Goal: Transaction & Acquisition: Purchase product/service

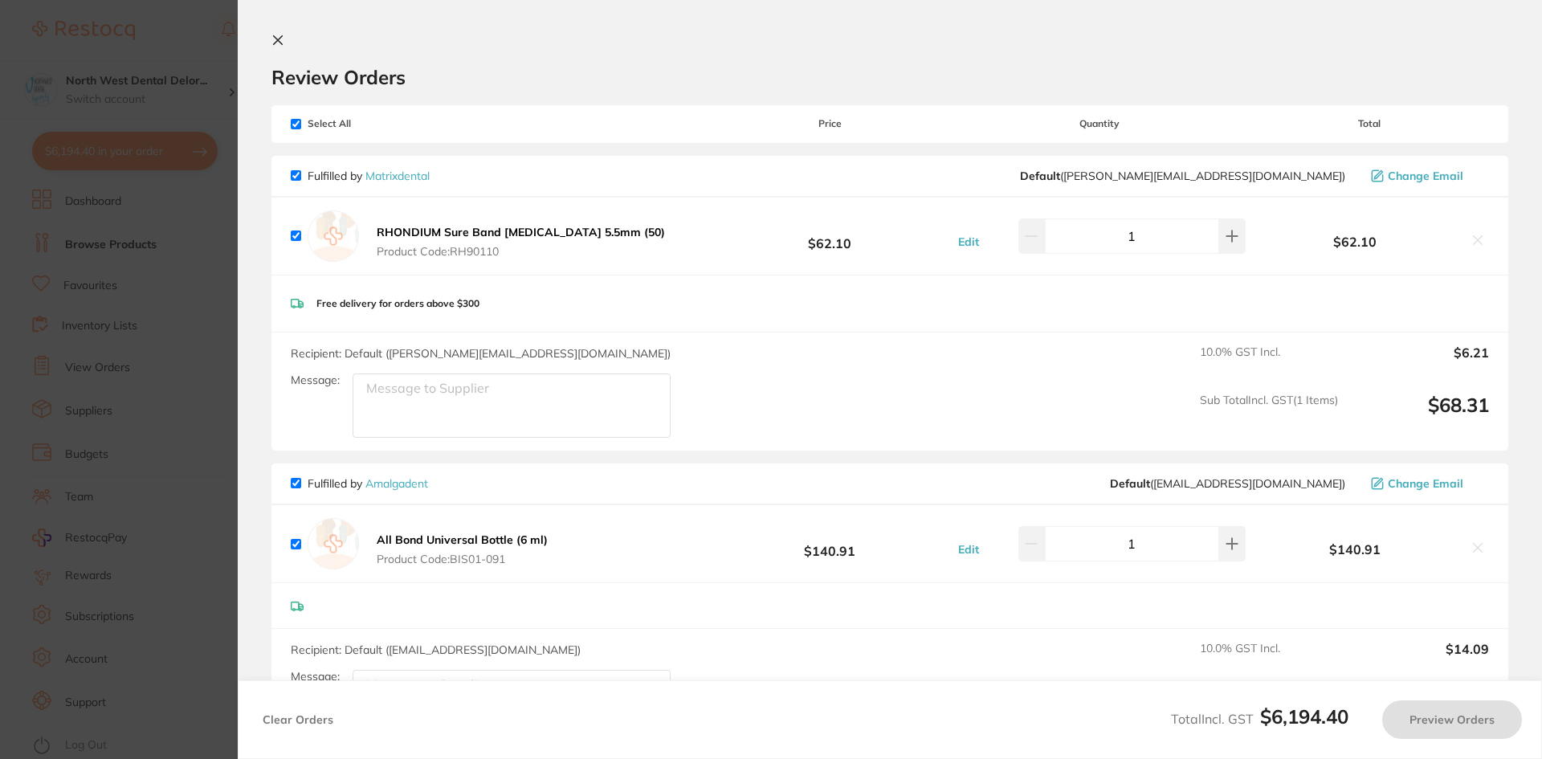
scroll to position [641, 0]
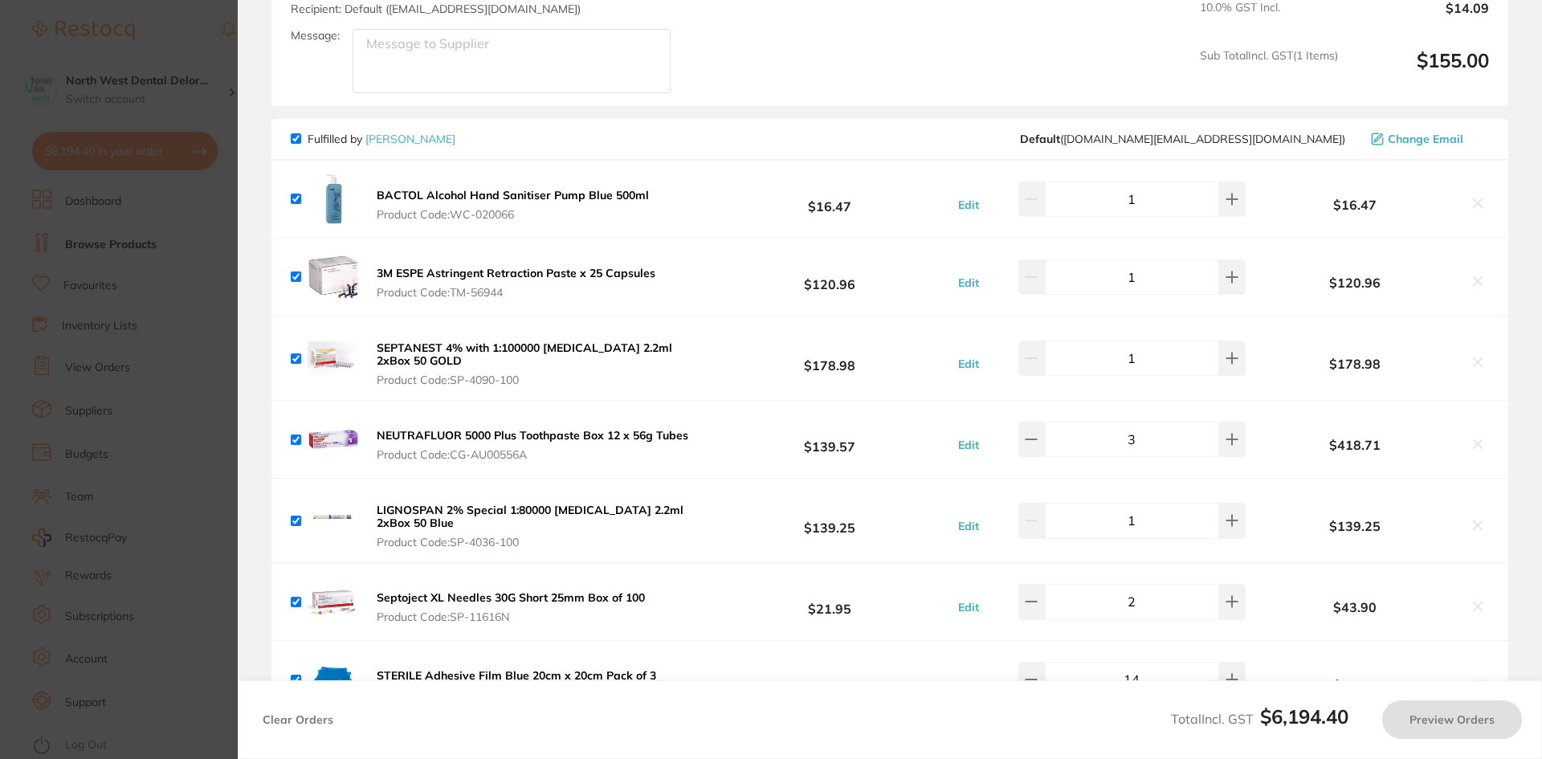
click at [105, 145] on section "Update RRP Set your pre negotiated price for this item. Item Agreed RRP (excl. …" at bounding box center [771, 379] width 1542 height 759
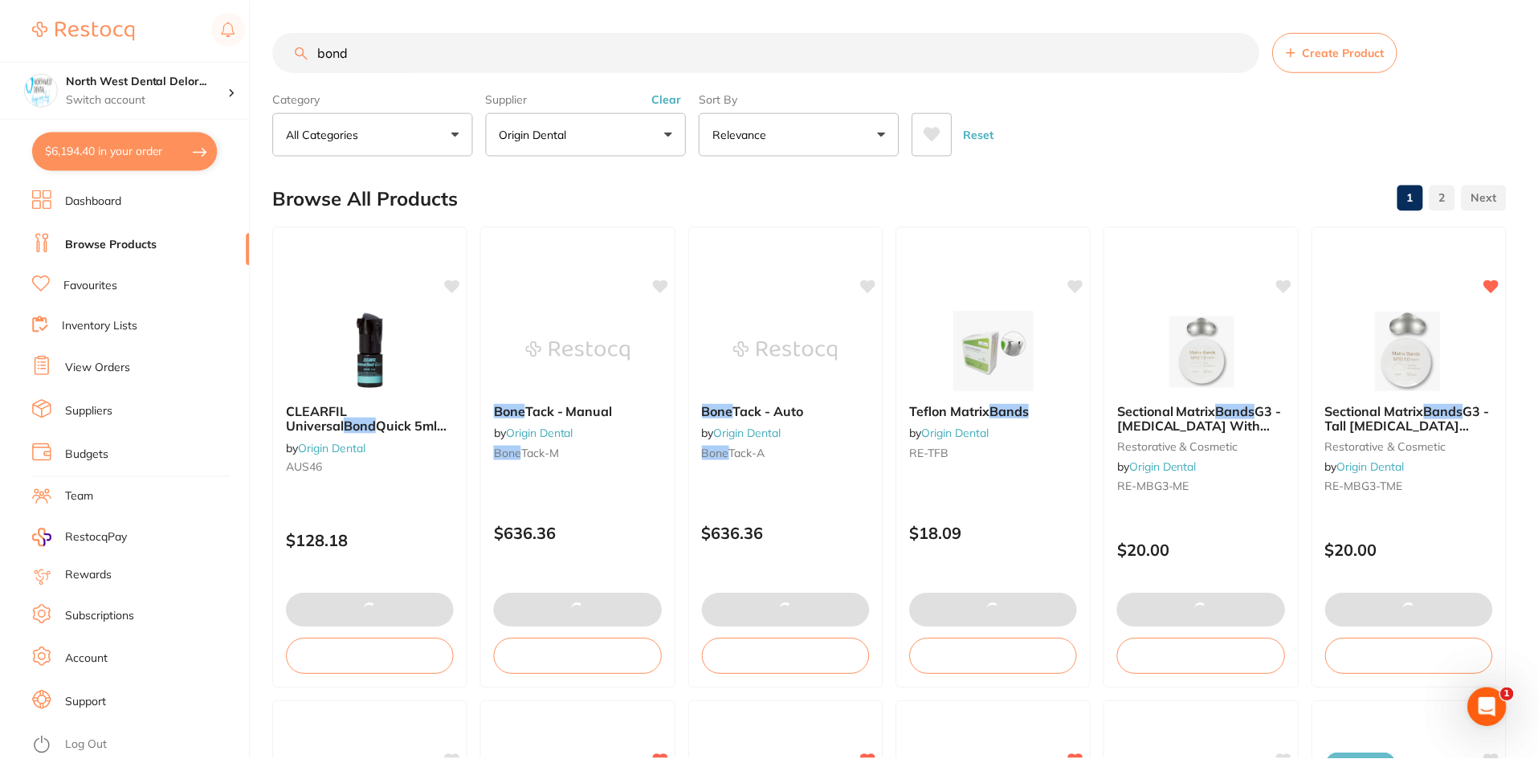
scroll to position [4, 0]
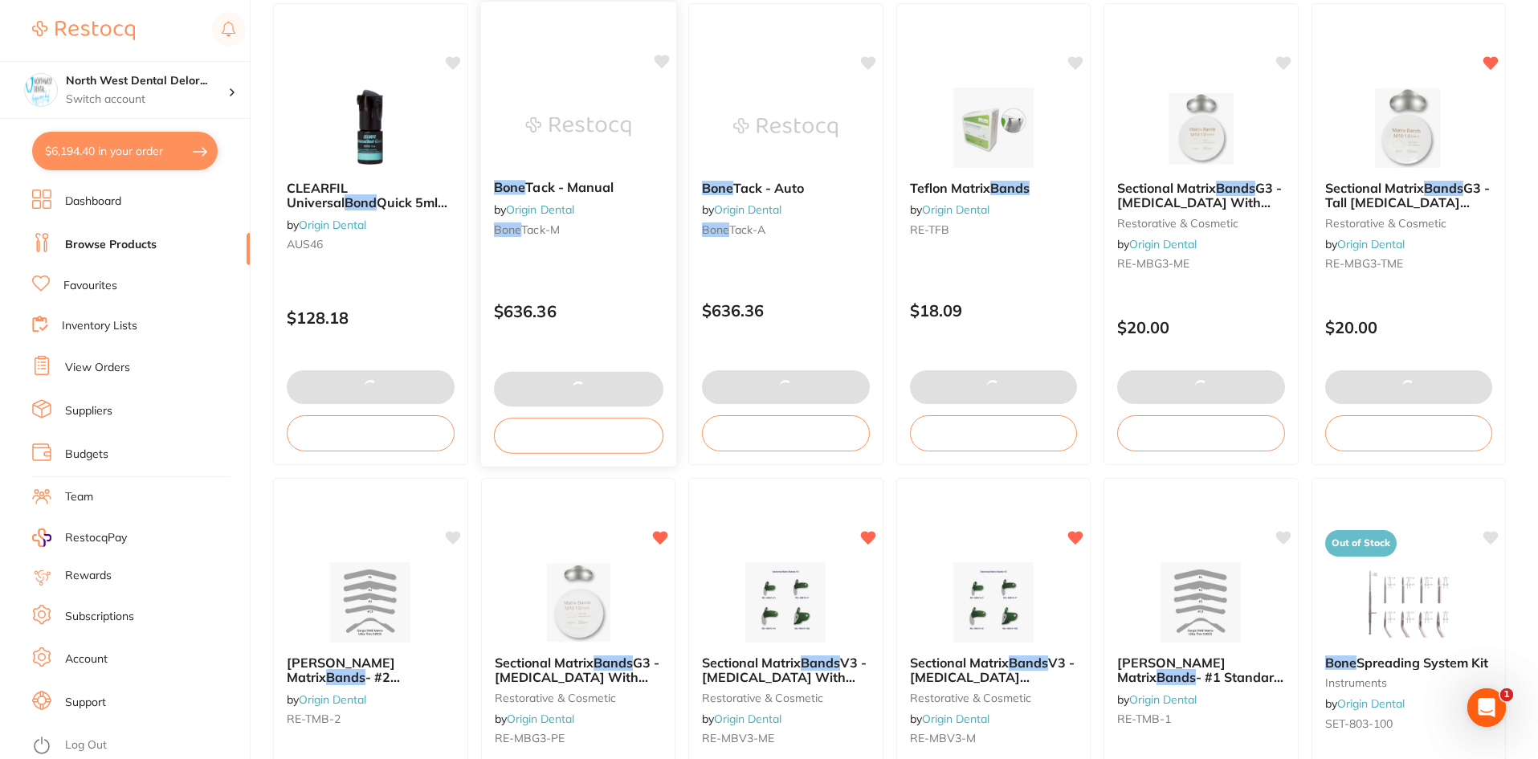
checkbox input "false"
type input "1"
checkbox input "false"
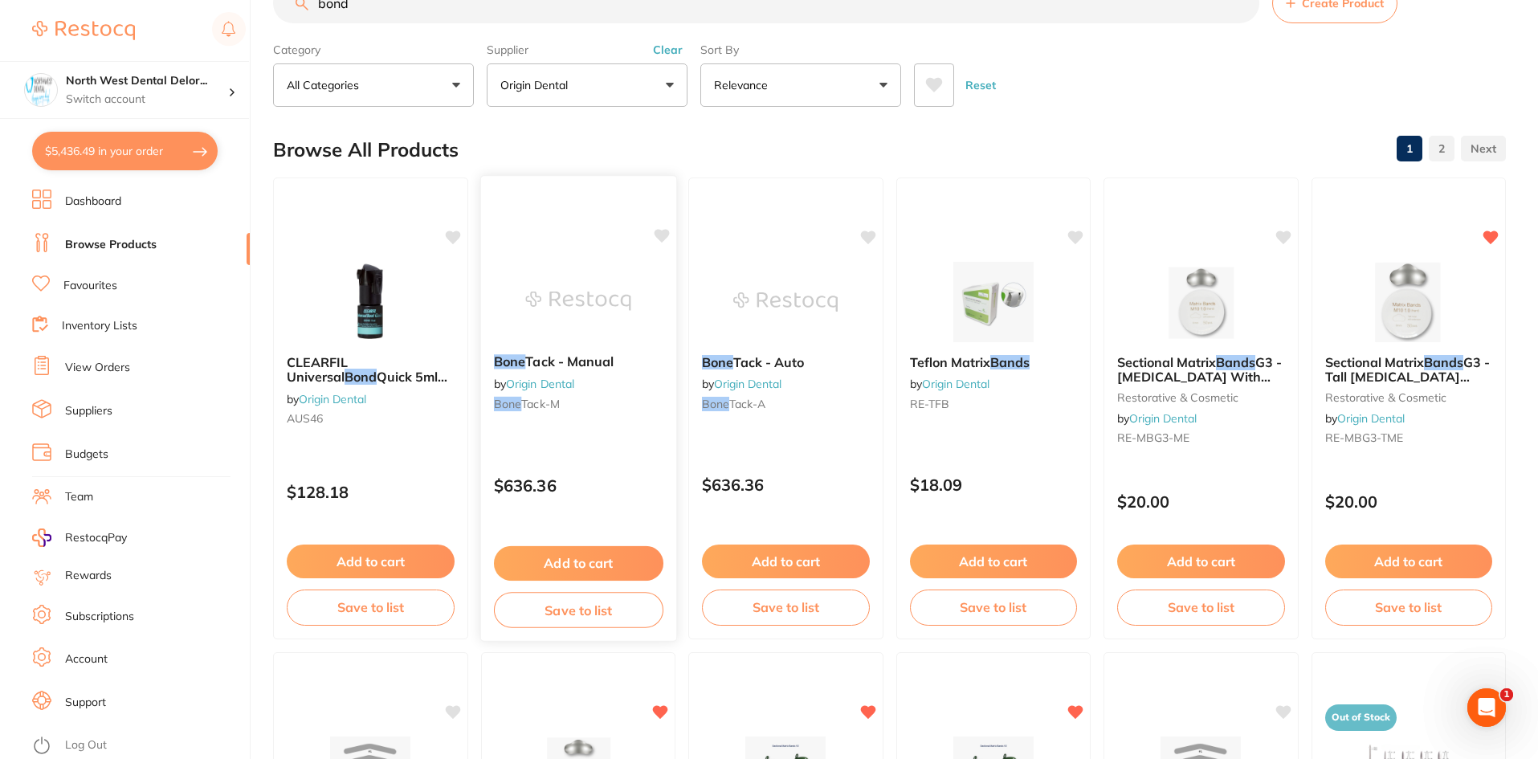
scroll to position [0, 0]
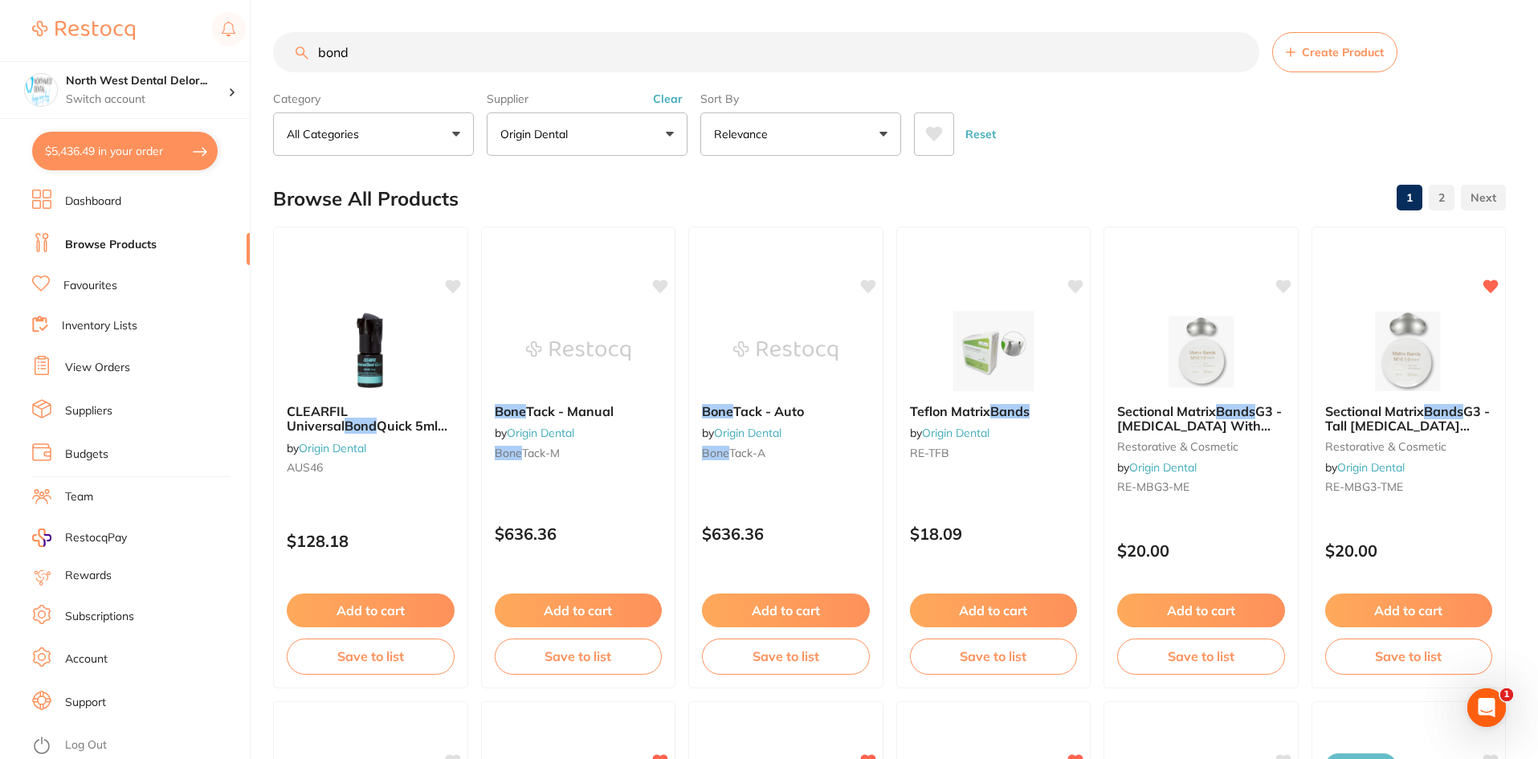
click at [92, 362] on link "View Orders" at bounding box center [97, 368] width 65 height 16
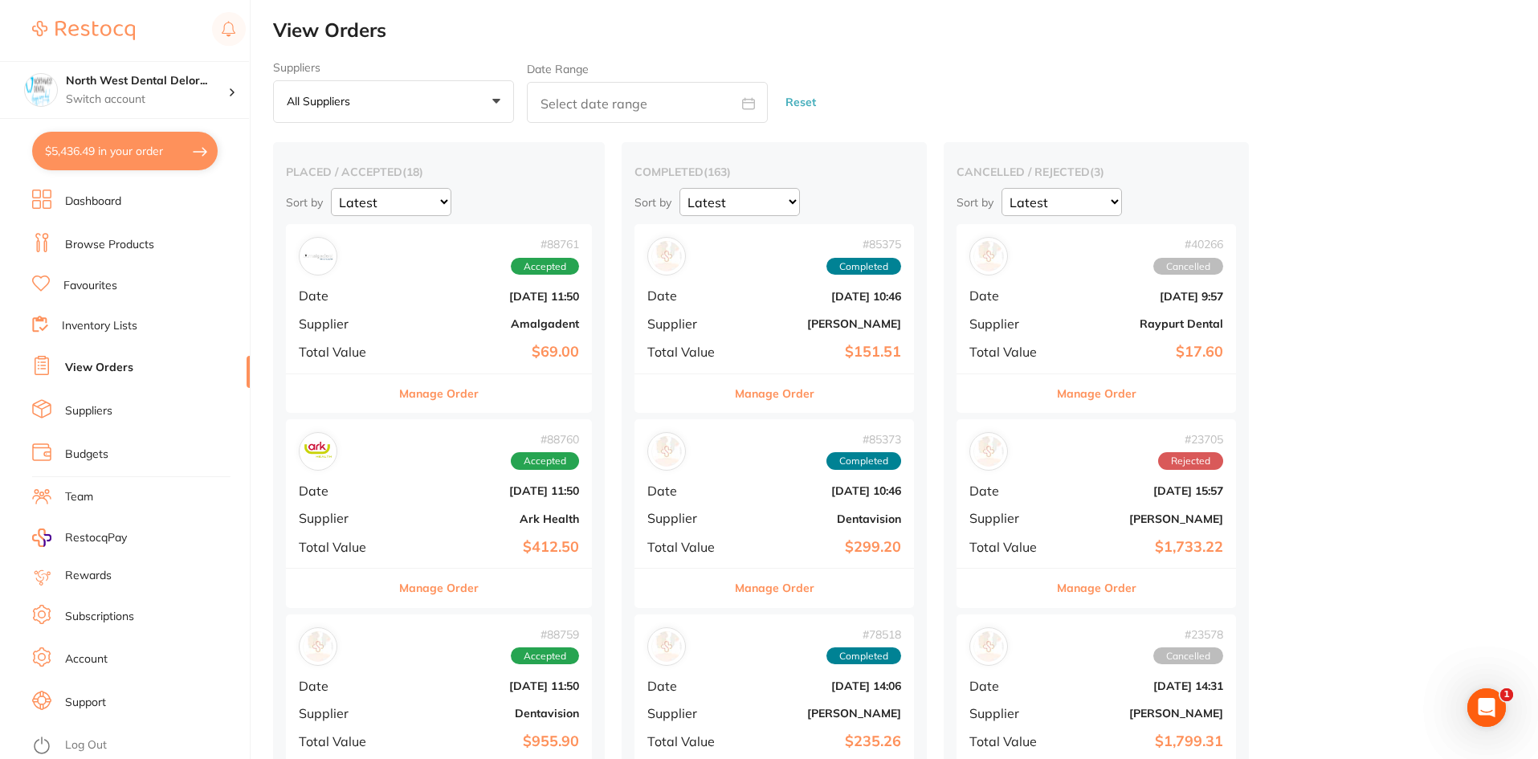
click at [63, 366] on li "View Orders" at bounding box center [141, 368] width 218 height 24
click at [549, 348] on b "$69.00" at bounding box center [490, 352] width 178 height 17
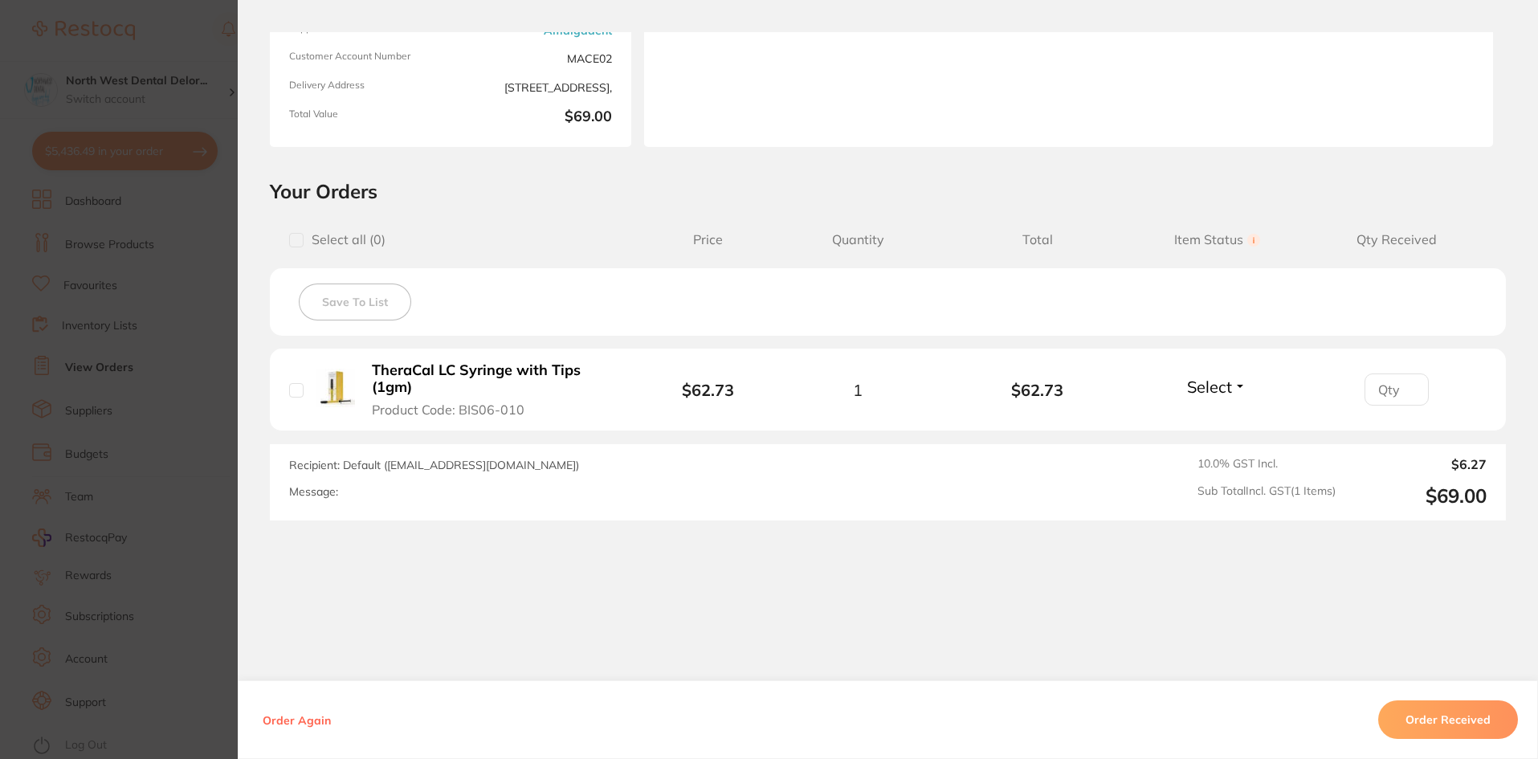
scroll to position [216, 0]
click at [176, 47] on section "Order ID: Restocq- 88761 Order Information Accepted Order Order Date Aug 4 2025…" at bounding box center [769, 379] width 1538 height 759
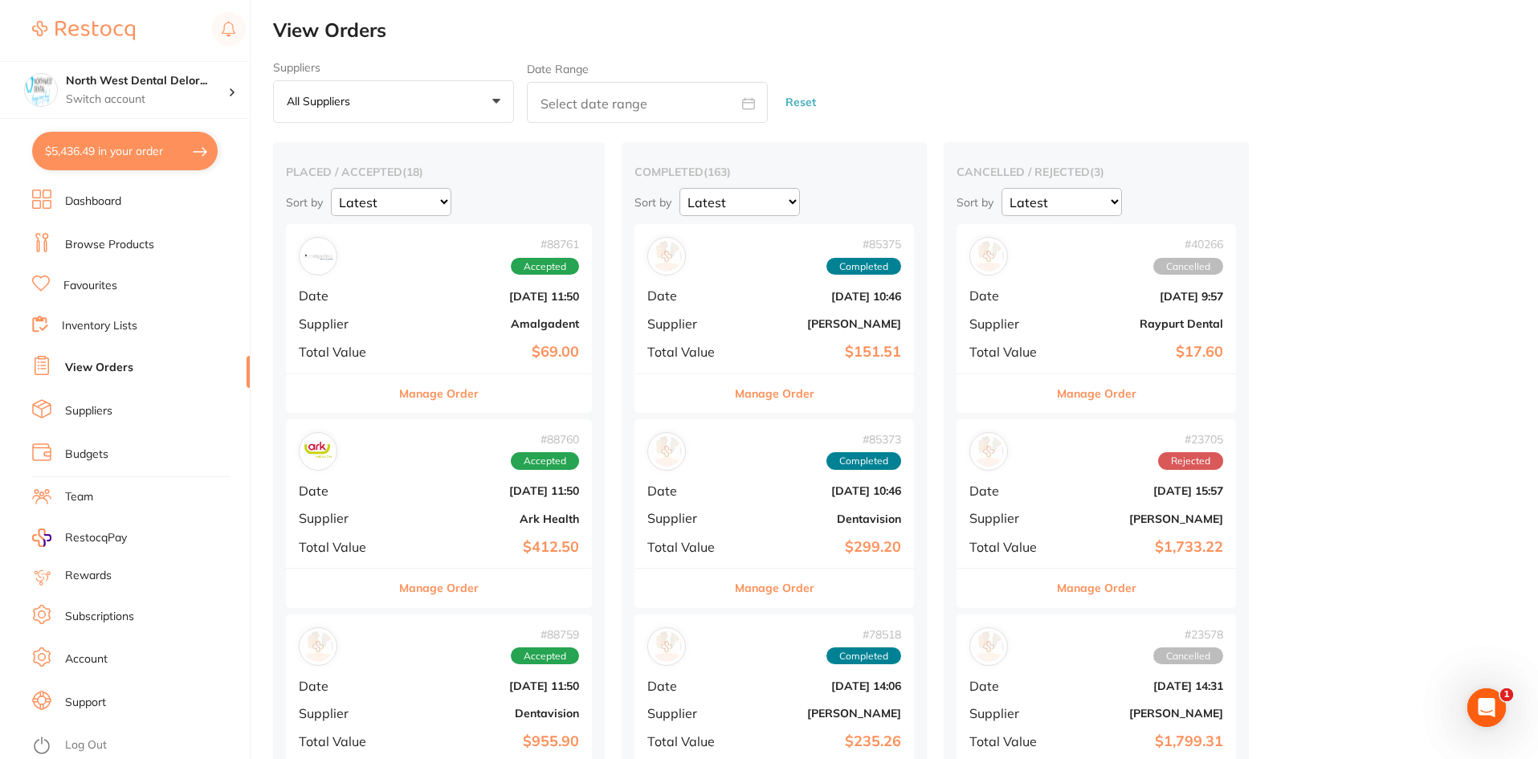
click at [537, 532] on div "# 88760 Accepted Date Aug 4 2025, 11:50 Supplier Ark Health Total Value $412.50" at bounding box center [439, 493] width 306 height 149
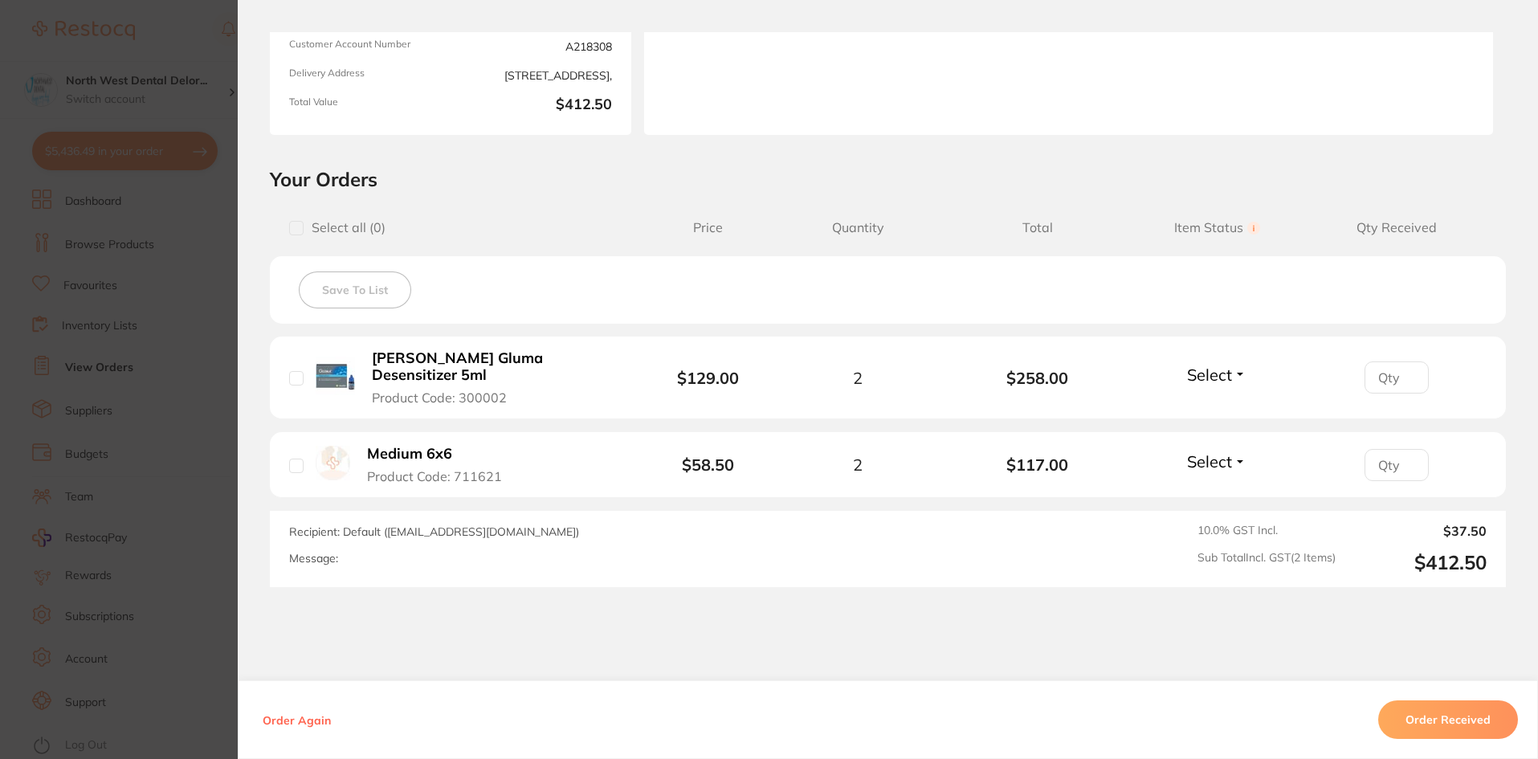
scroll to position [280, 0]
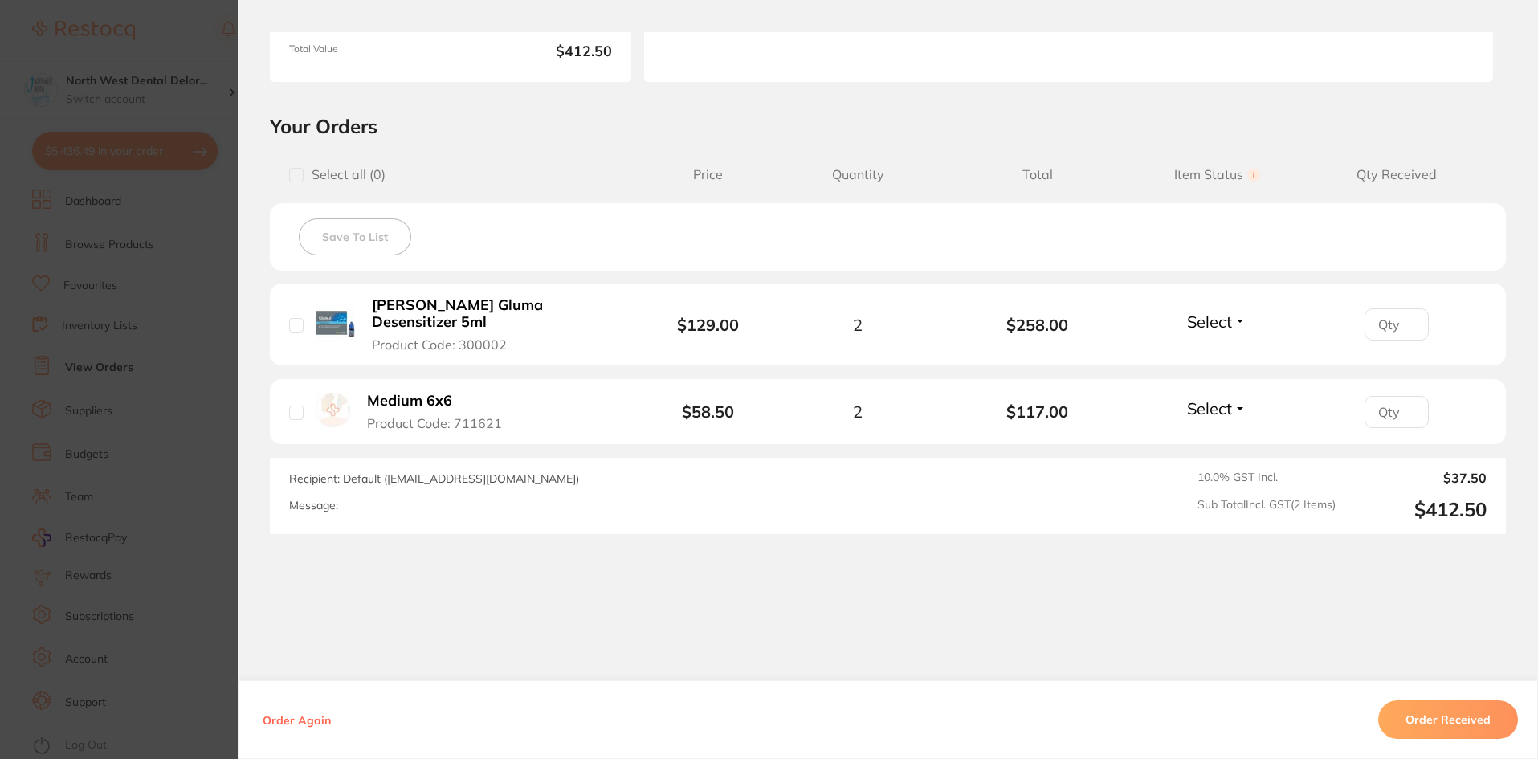
click at [172, 46] on section "Order ID: Restocq- 88760 Order Information Accepted Order Order Date Aug 4 2025…" at bounding box center [769, 379] width 1538 height 759
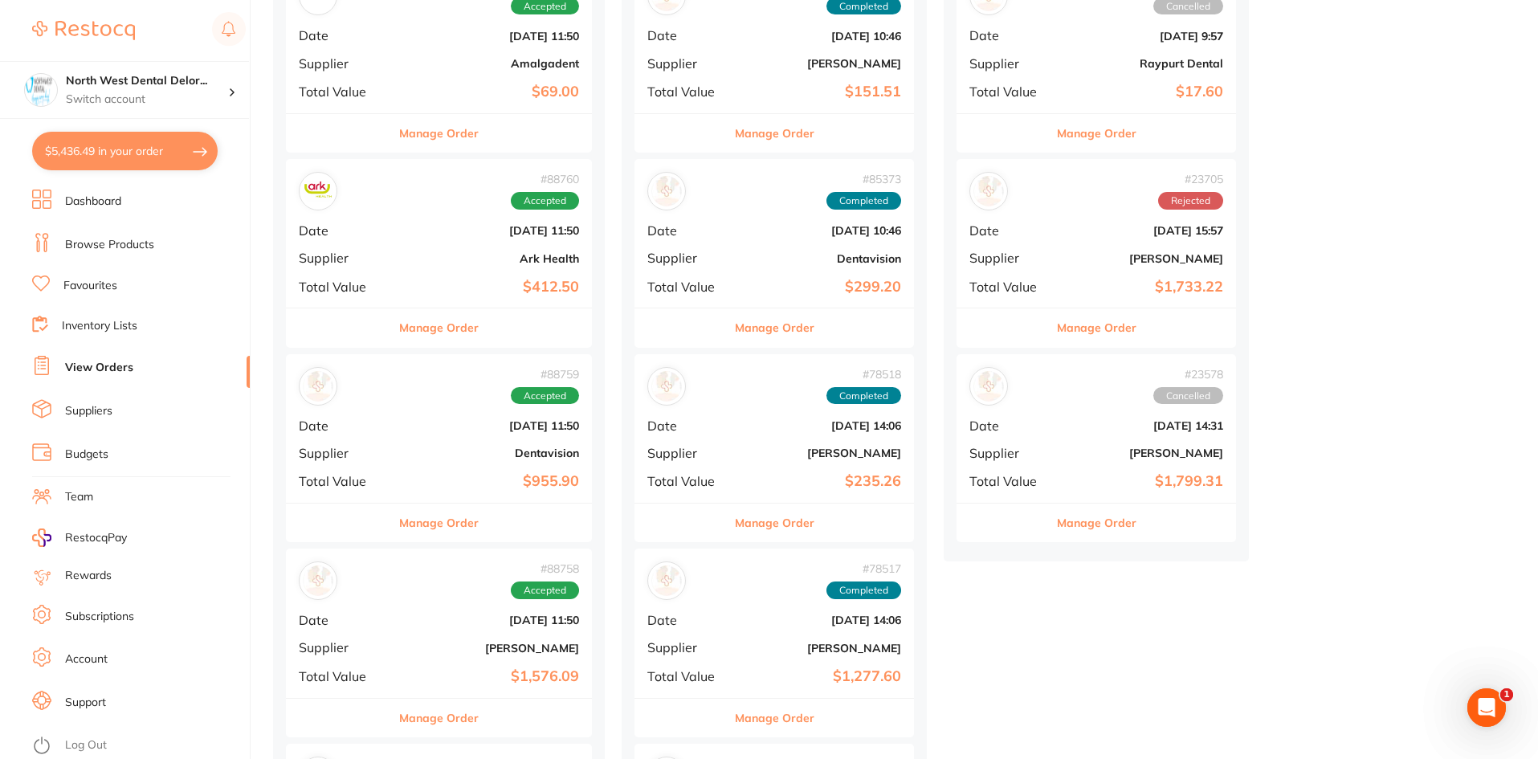
scroll to position [261, 0]
click at [538, 467] on div "# 88759 Accepted Date Aug 4 2025, 11:50 Supplier Dentavision Total Value $955.90" at bounding box center [439, 427] width 306 height 149
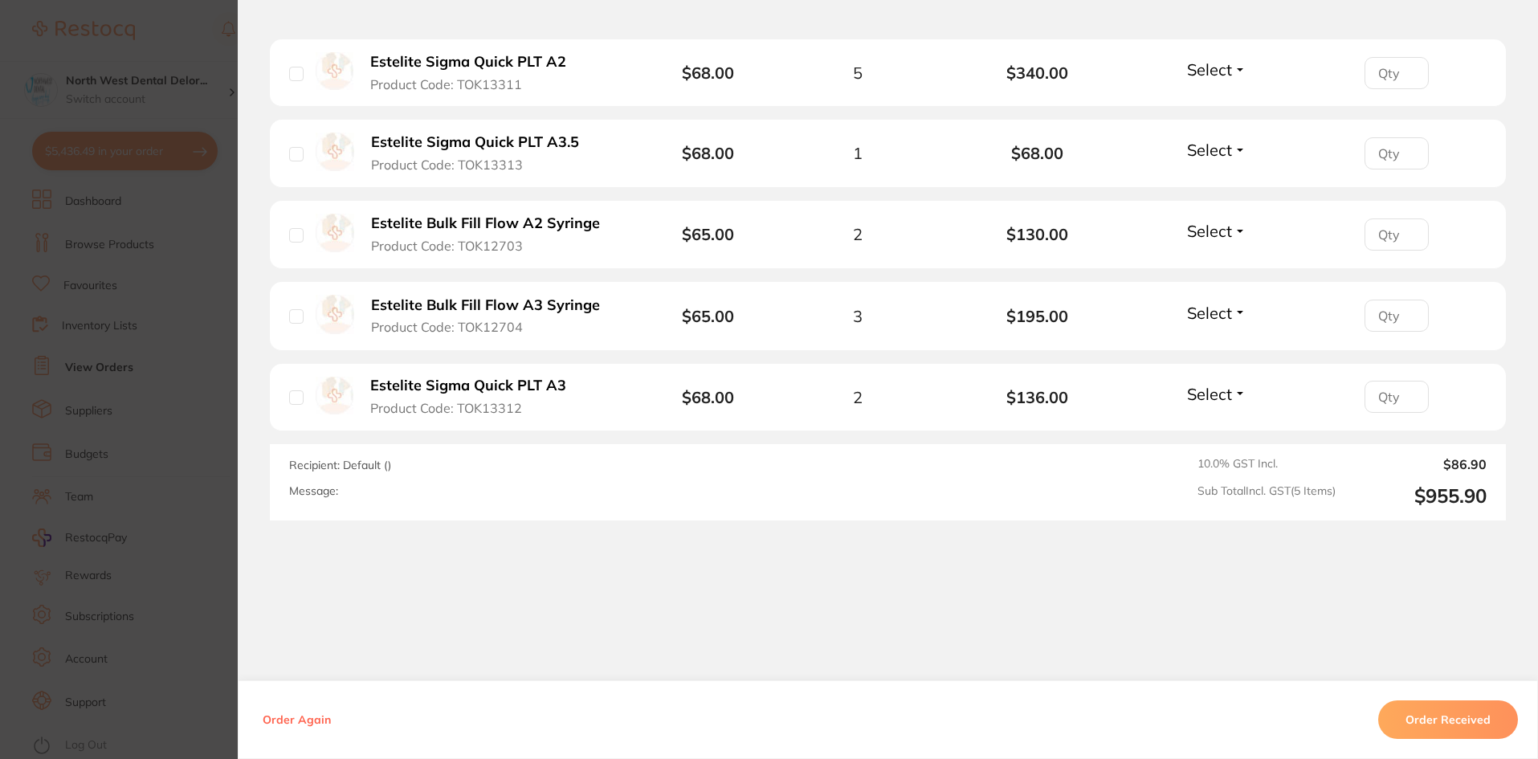
scroll to position [262, 0]
click at [169, 39] on section "Order ID: Restocq- 88759 Order Information Accepted Order Order Date Aug 4 2025…" at bounding box center [769, 379] width 1538 height 759
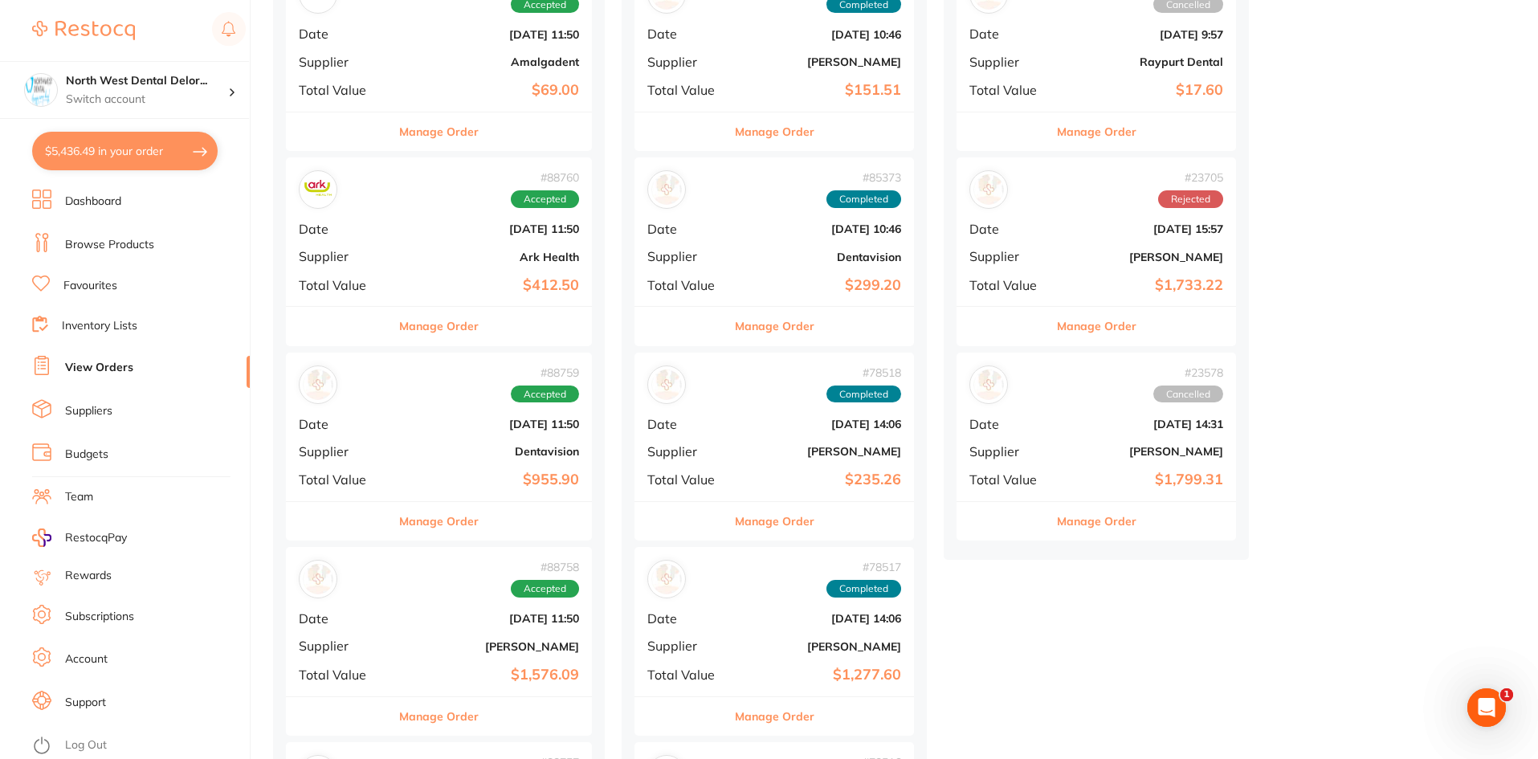
click at [570, 664] on div "# 88758 Accepted Date Aug 4 2025, 11:50 Supplier Henry Schein Halas Total Value…" at bounding box center [439, 621] width 306 height 149
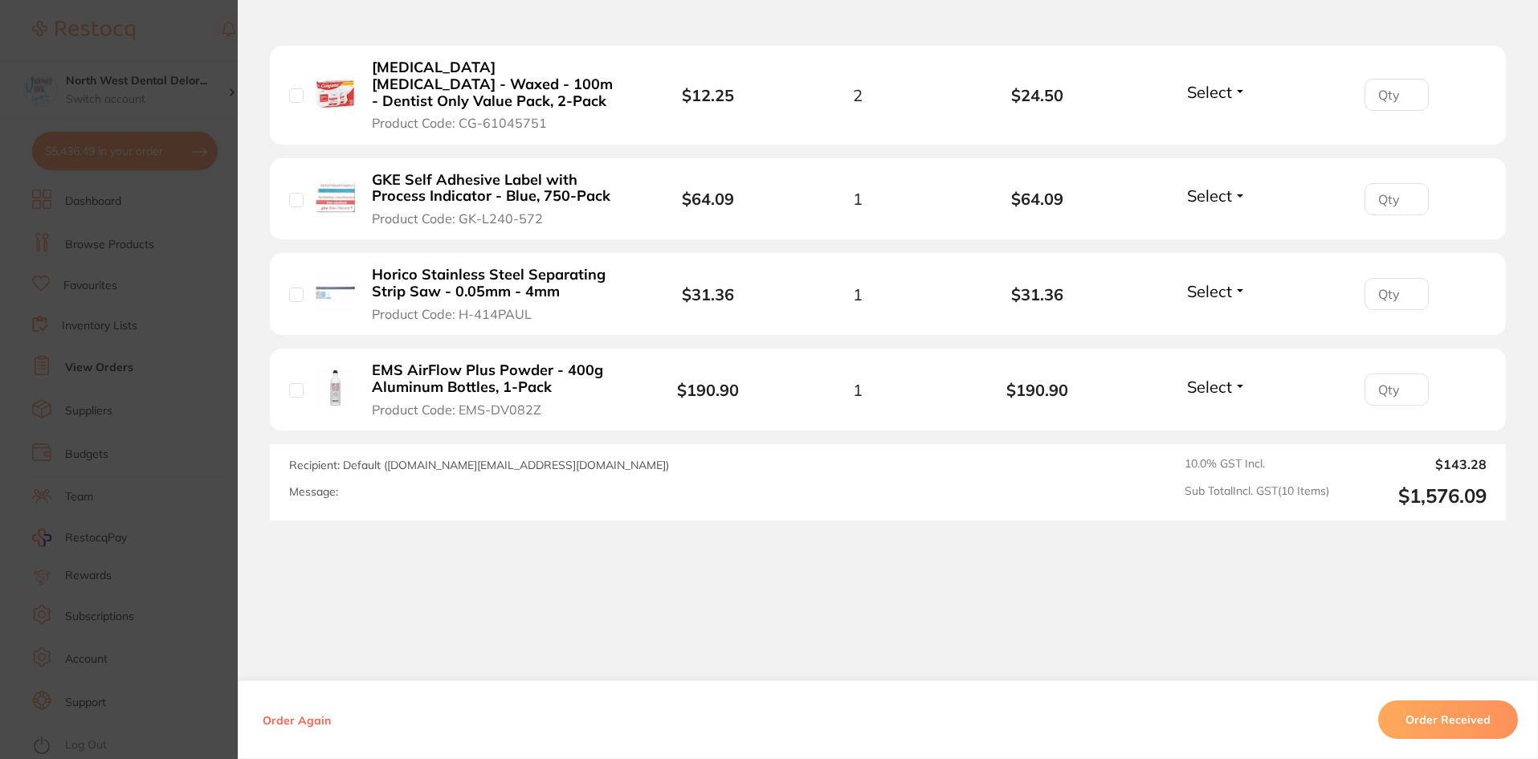
scroll to position [1124, 0]
click at [450, 181] on b "GKE Self Adhesive Label with Process Indicator - Blue, 750-Pack" at bounding box center [496, 187] width 248 height 33
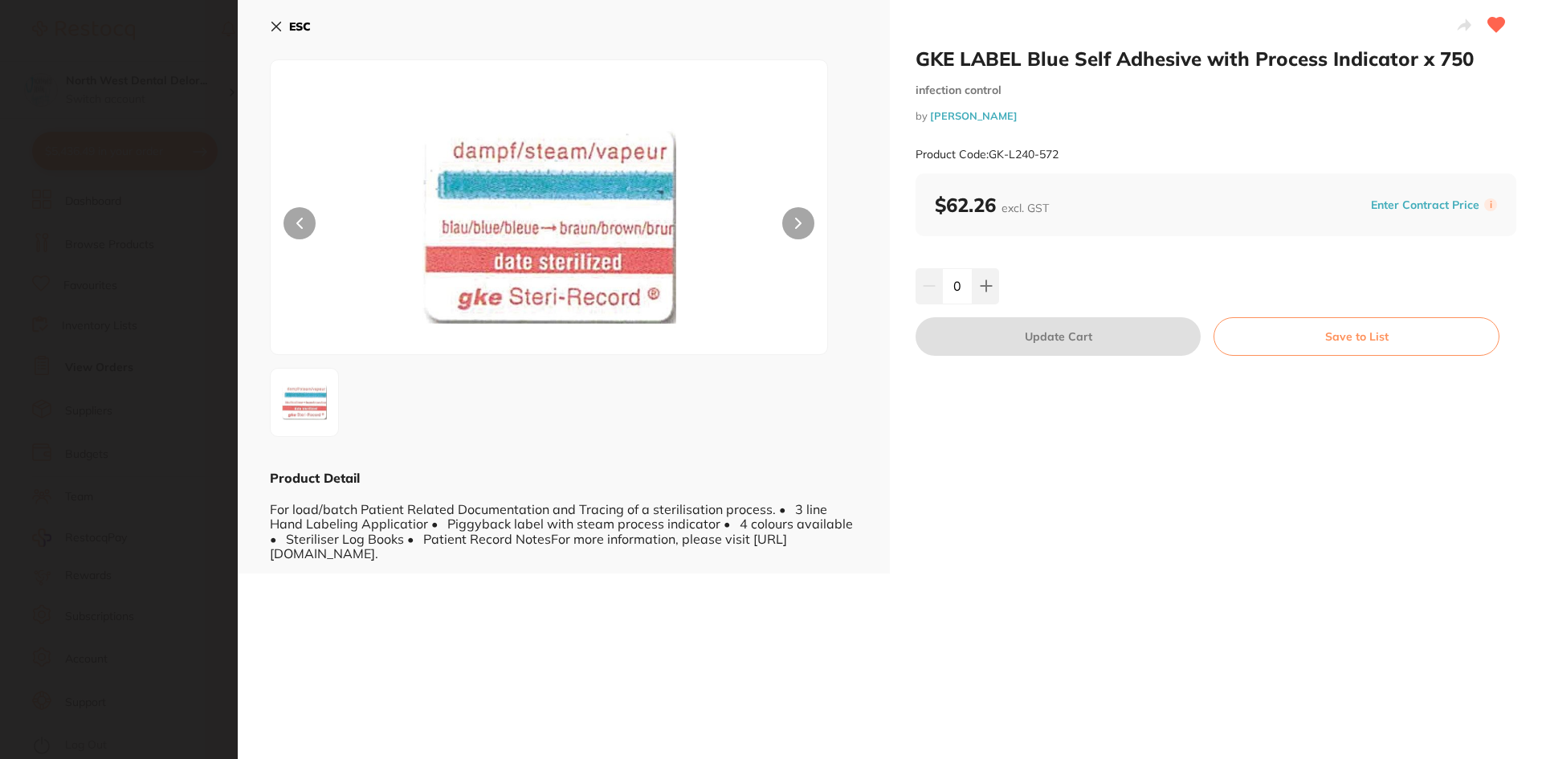
scroll to position [0, 0]
click at [188, 45] on section "GKE LABEL Blue Self Adhesive with Process Indicator x 750 infection control by …" at bounding box center [771, 379] width 1542 height 759
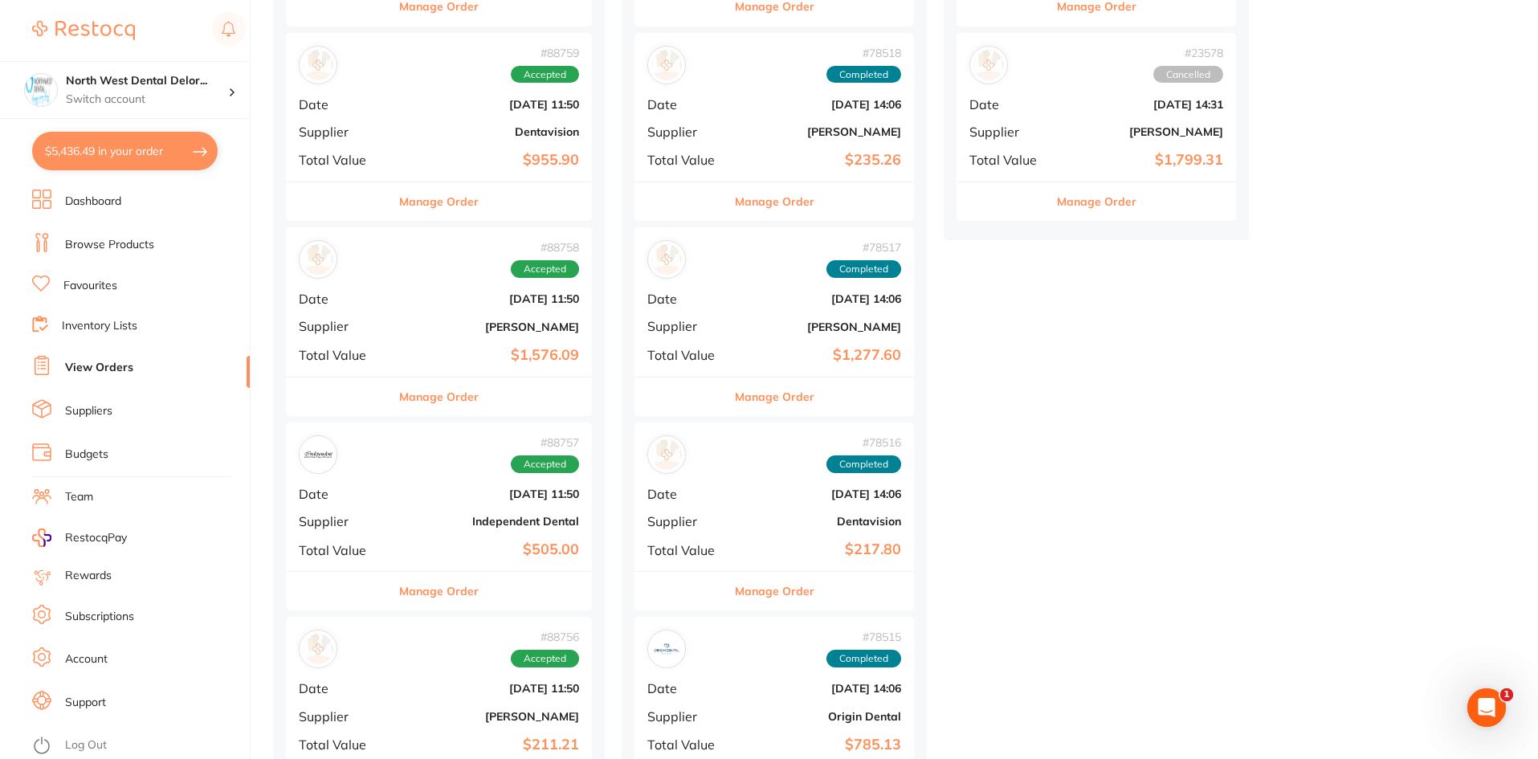
scroll to position [583, 0]
click at [548, 522] on b "Independent Dental" at bounding box center [490, 519] width 178 height 13
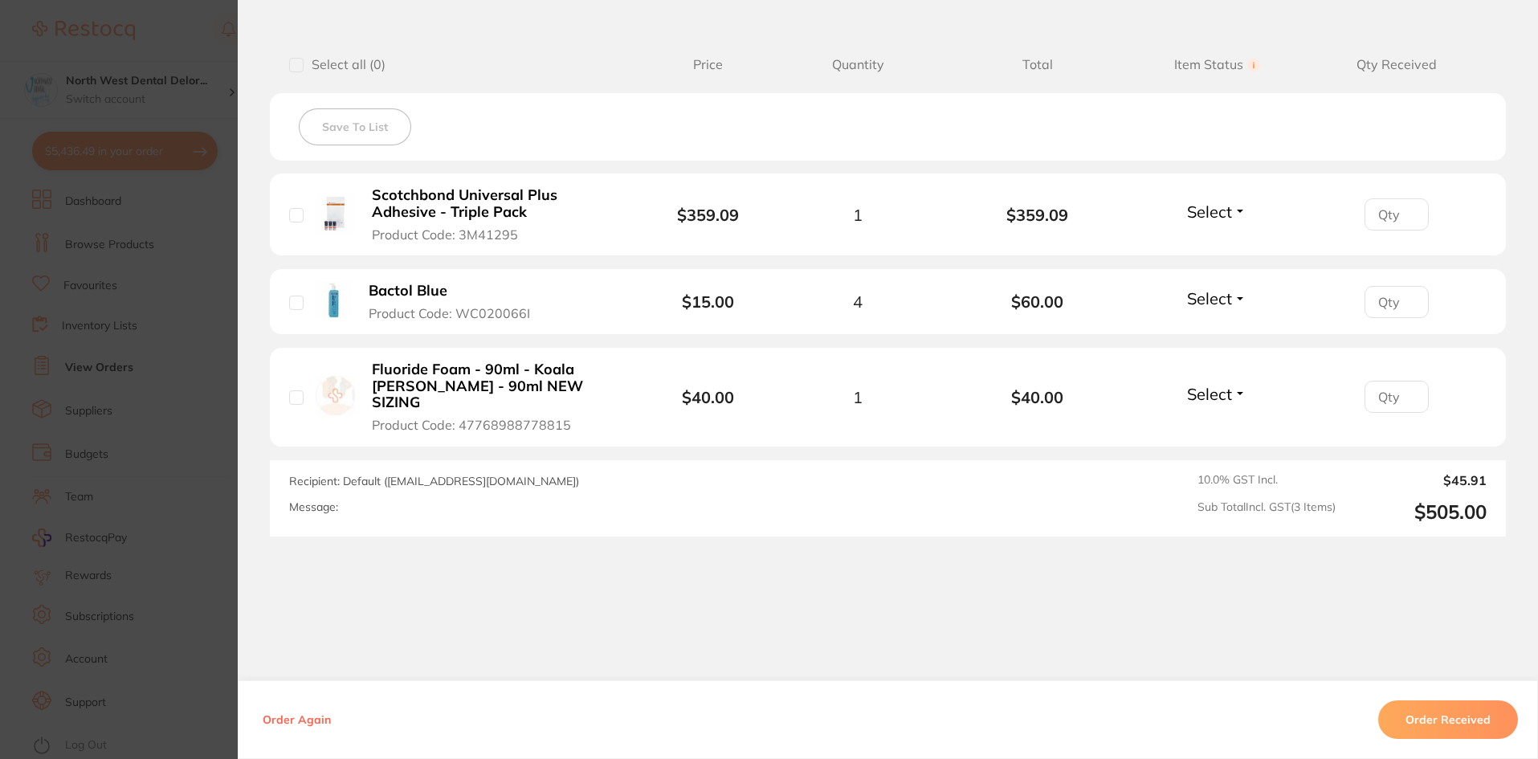
scroll to position [585, 0]
click at [208, 244] on section "Order ID: Restocq- 88757 Order Information Accepted Order Order Date Aug 4 2025…" at bounding box center [769, 379] width 1538 height 759
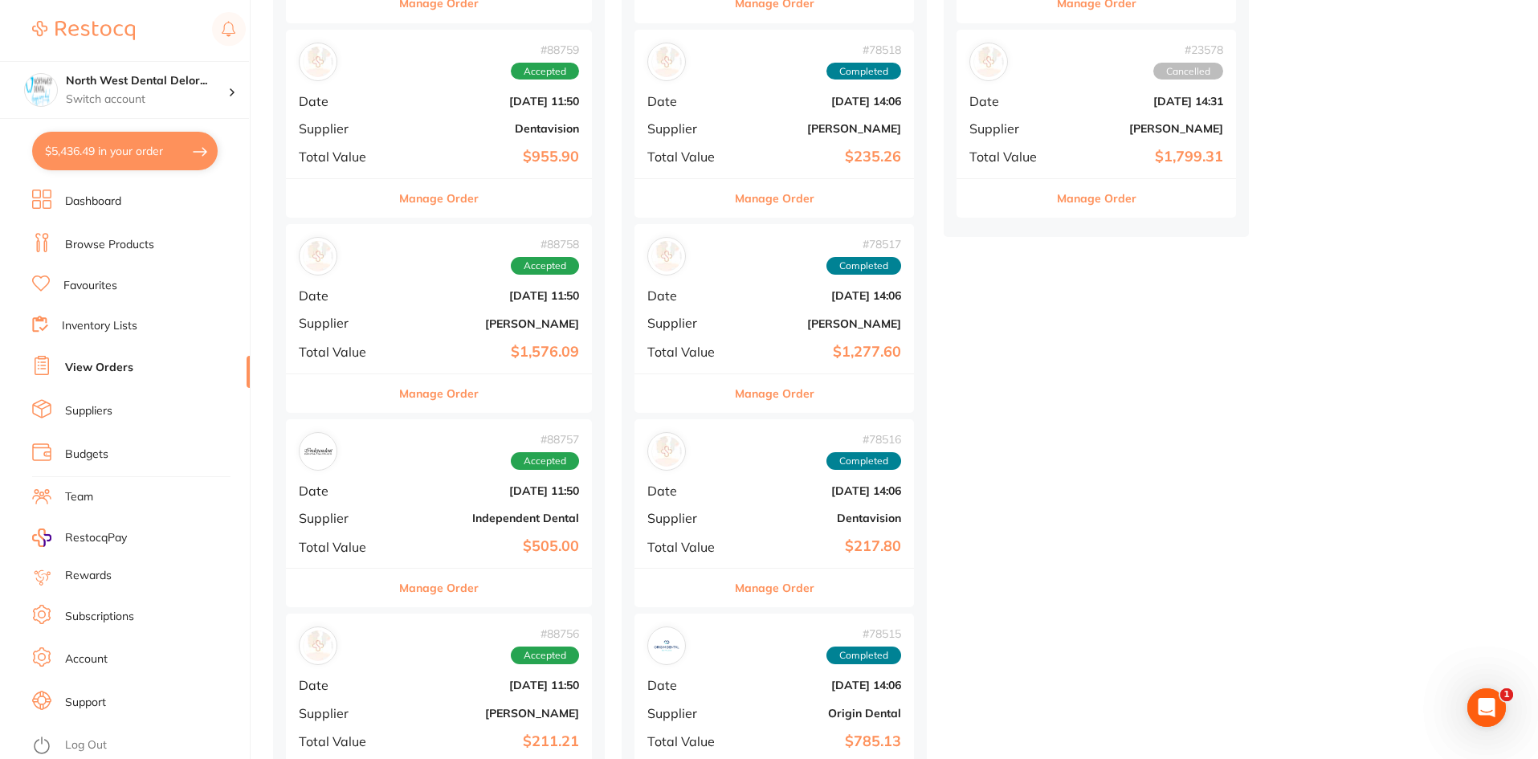
click at [560, 712] on b "[PERSON_NAME]" at bounding box center [490, 713] width 178 height 13
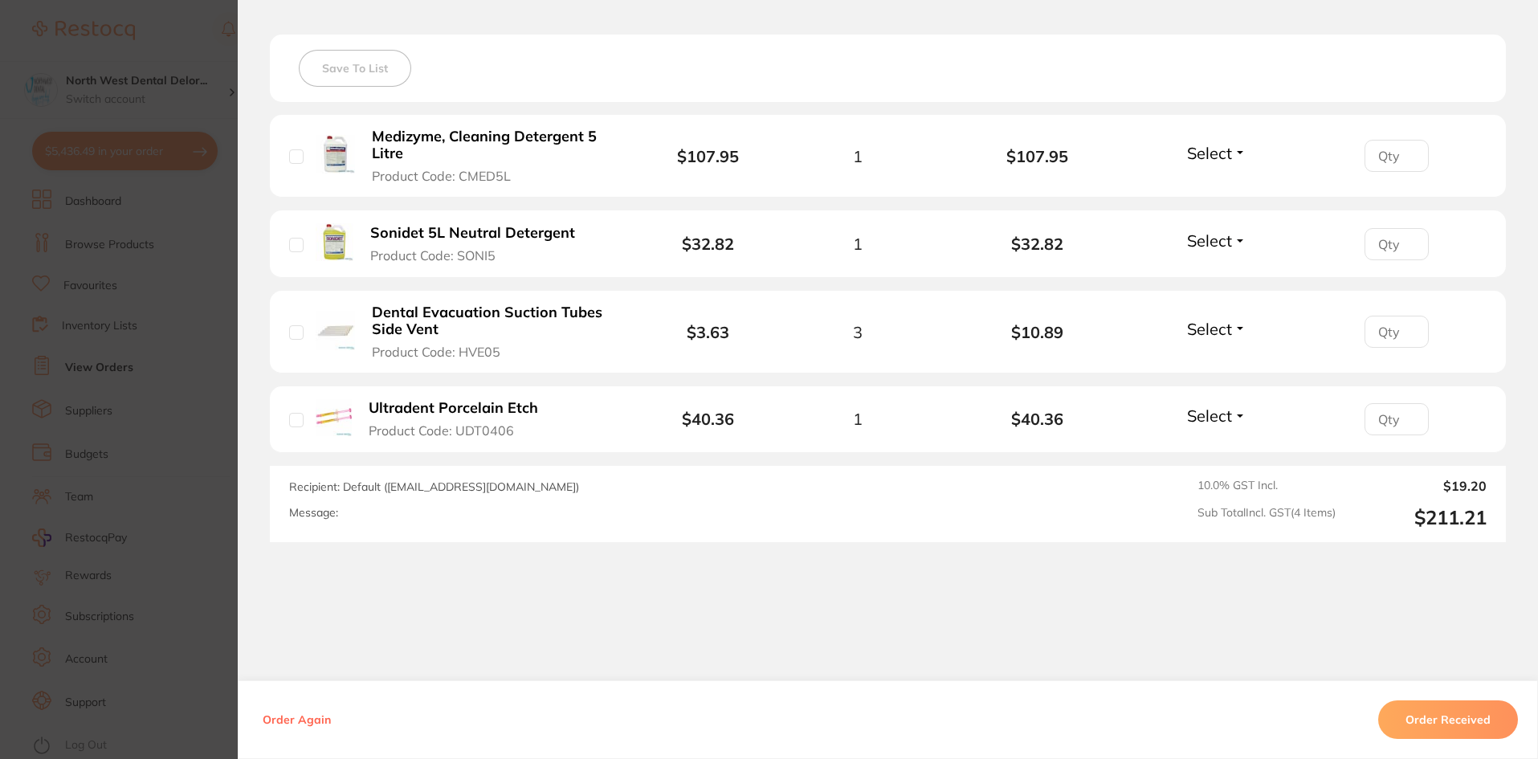
scroll to position [471, 0]
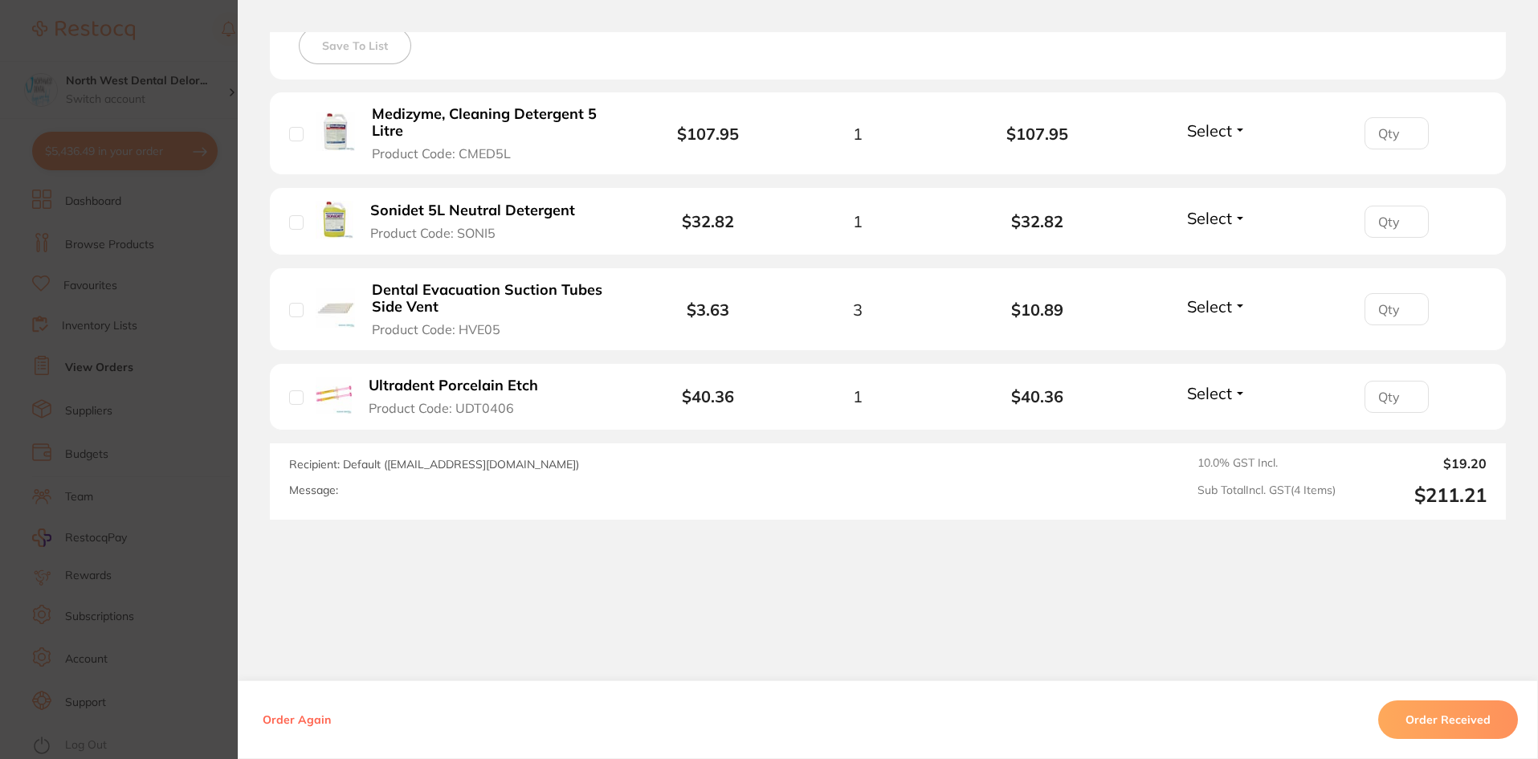
click at [174, 50] on section "Order ID: Restocq- 88756 Order Information Accepted Order Order Date Aug 4 2025…" at bounding box center [769, 379] width 1538 height 759
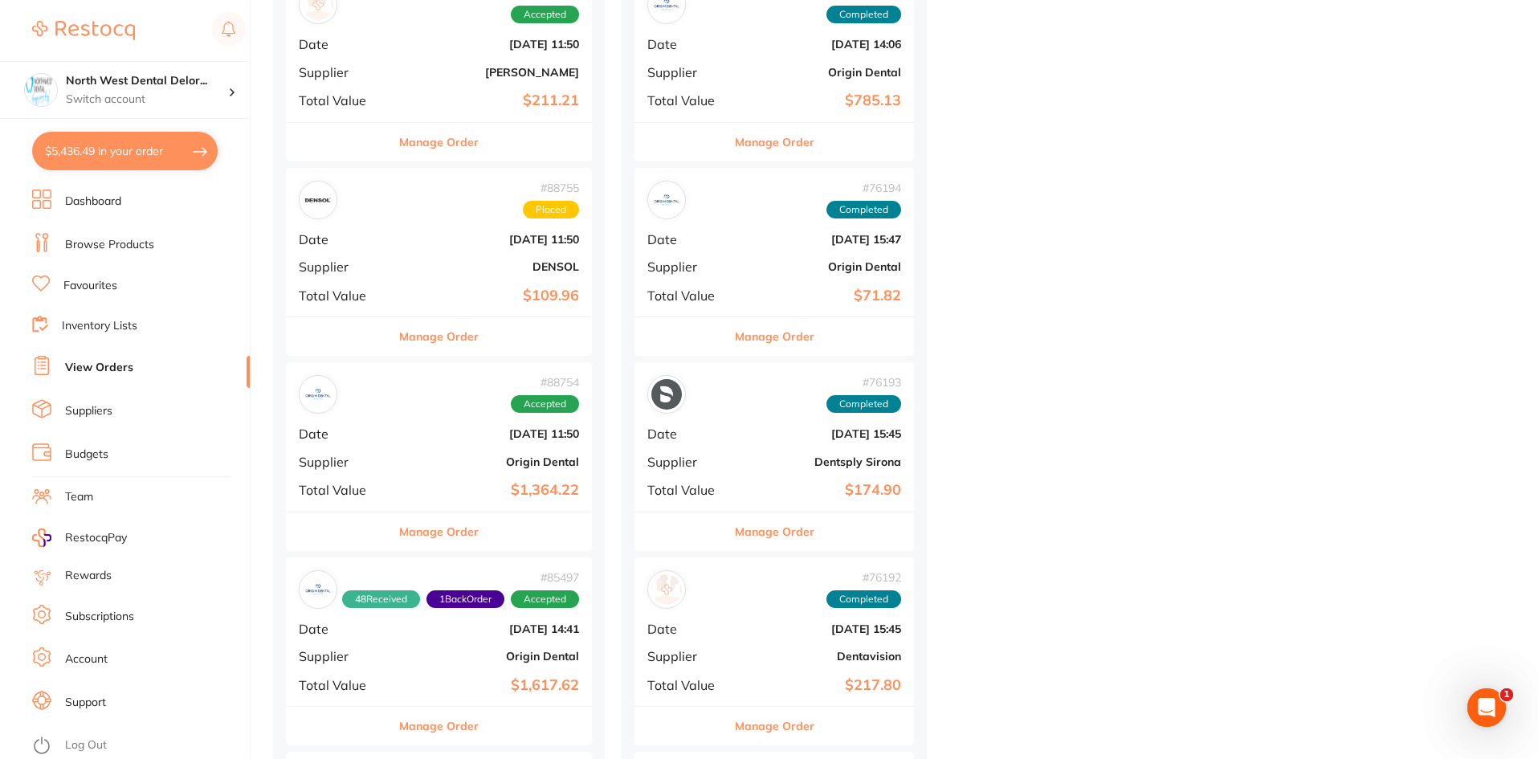
scroll to position [1227, 0]
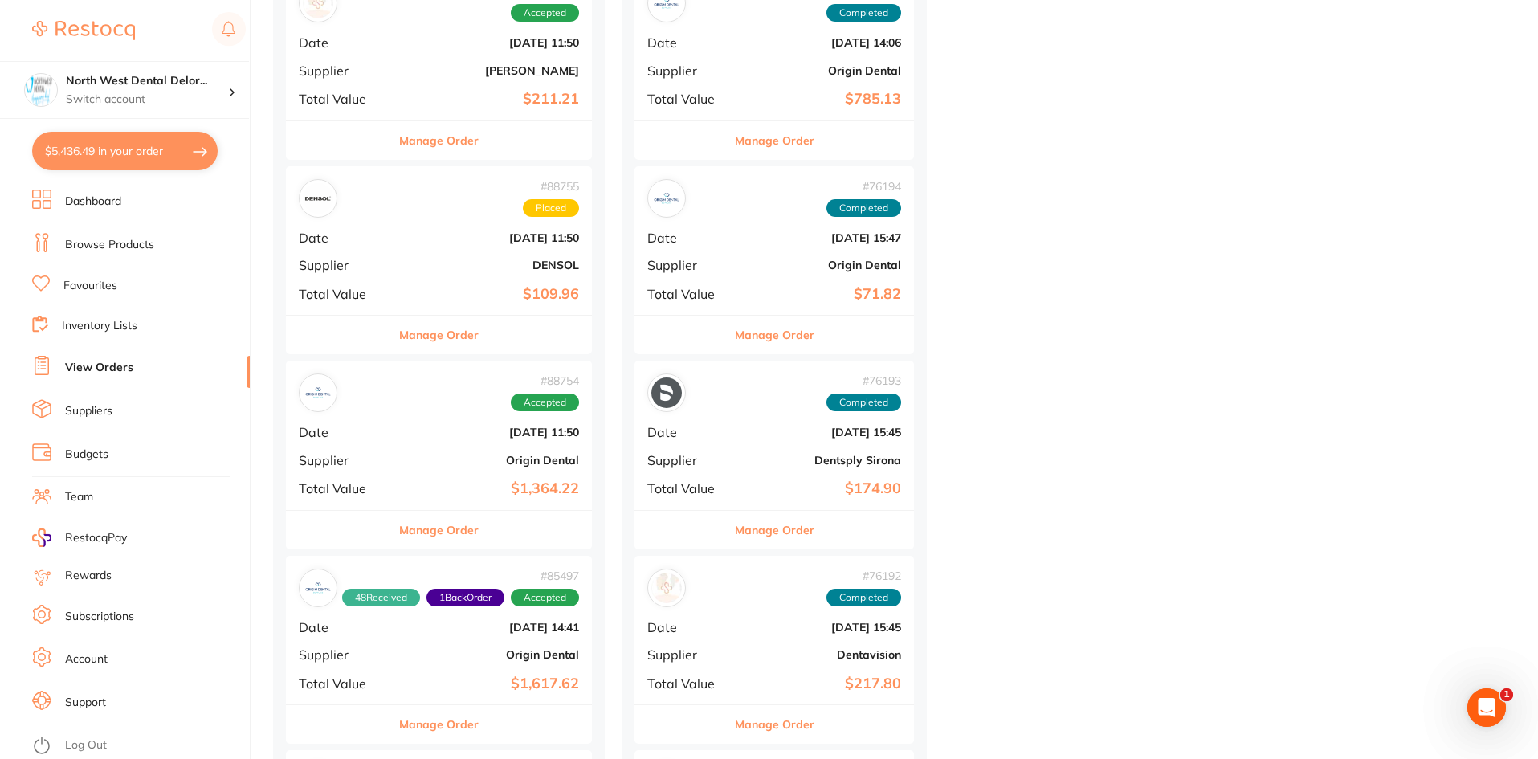
click at [535, 468] on div "# 88754 Accepted Date Aug 4 2025, 11:50 Supplier Origin Dental Total Value $1,3…" at bounding box center [439, 435] width 306 height 149
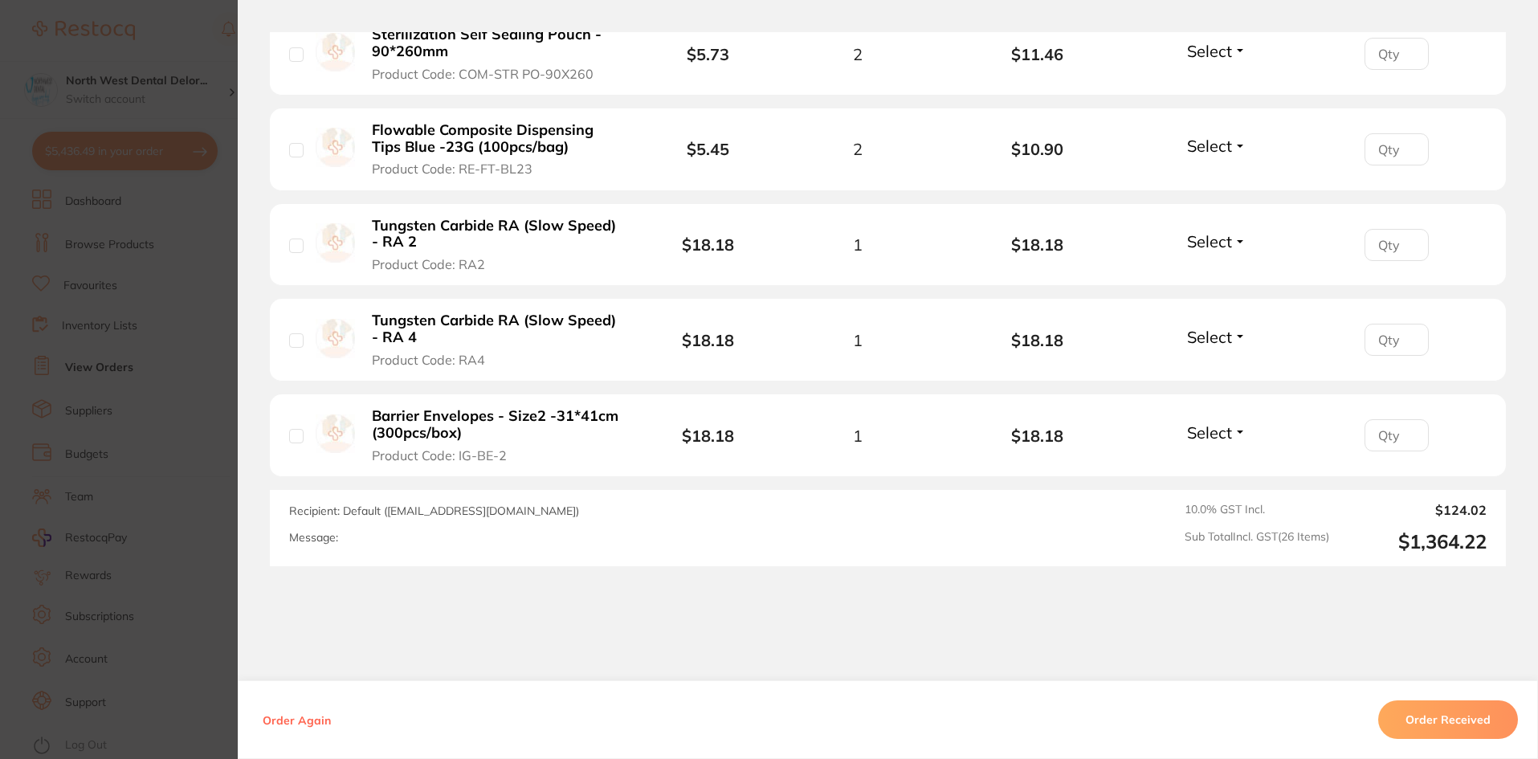
scroll to position [1228, 0]
click at [197, 41] on section "Order ID: Restocq- 88754 Order Information Accepted Order Order Date Aug 4 2025…" at bounding box center [769, 379] width 1538 height 759
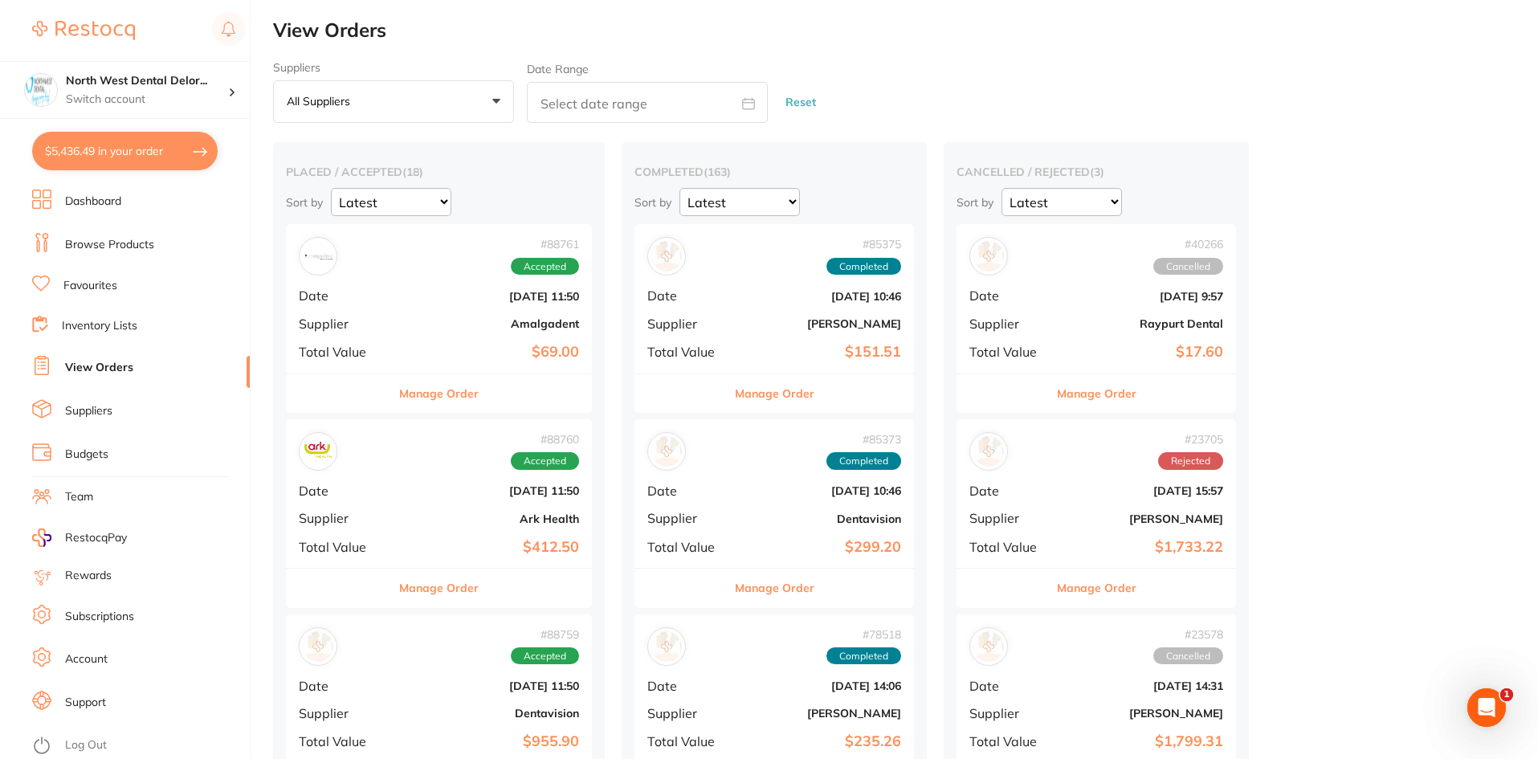
click at [104, 251] on link "Browse Products" at bounding box center [109, 245] width 89 height 16
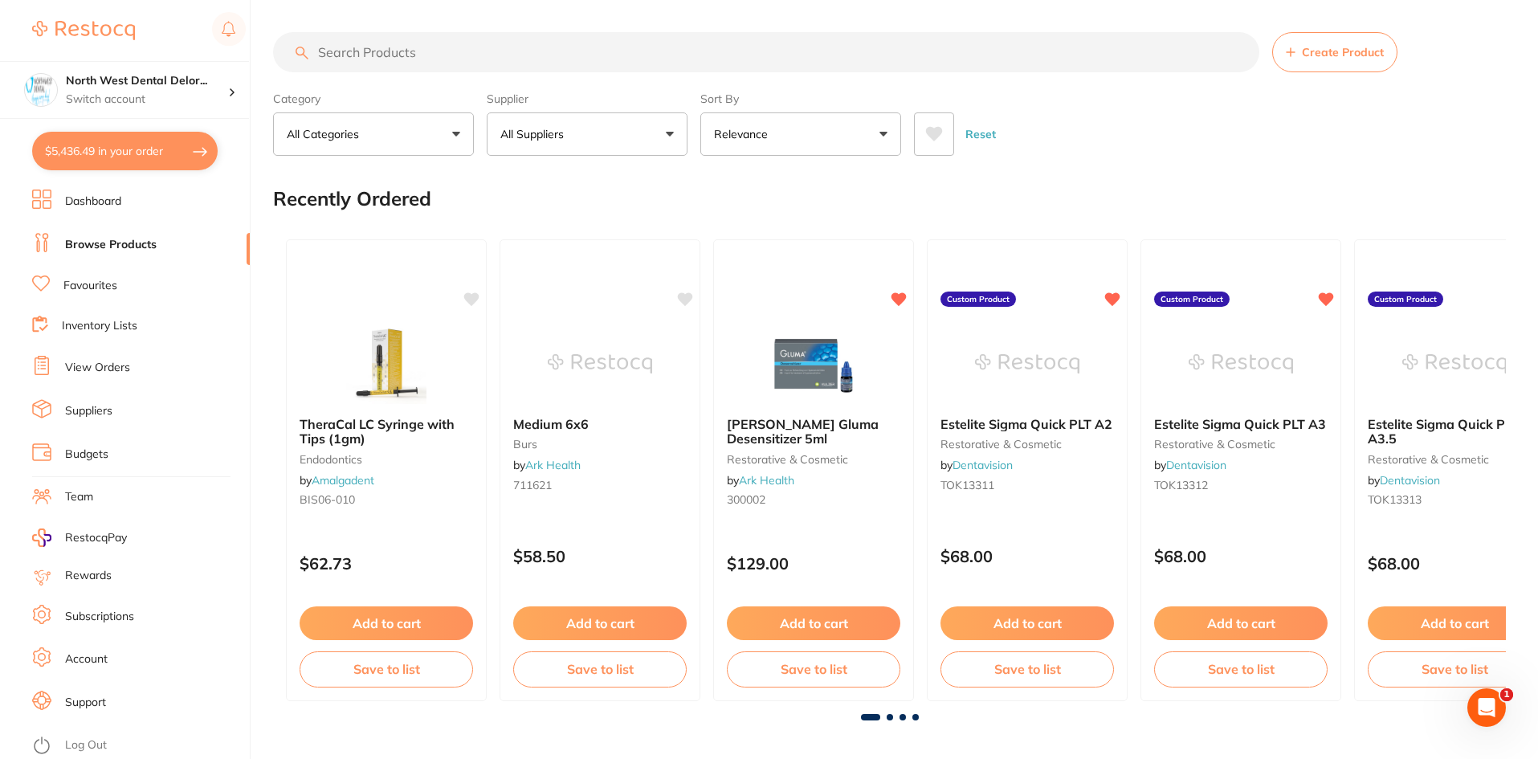
click at [374, 57] on input "search" at bounding box center [766, 52] width 986 height 40
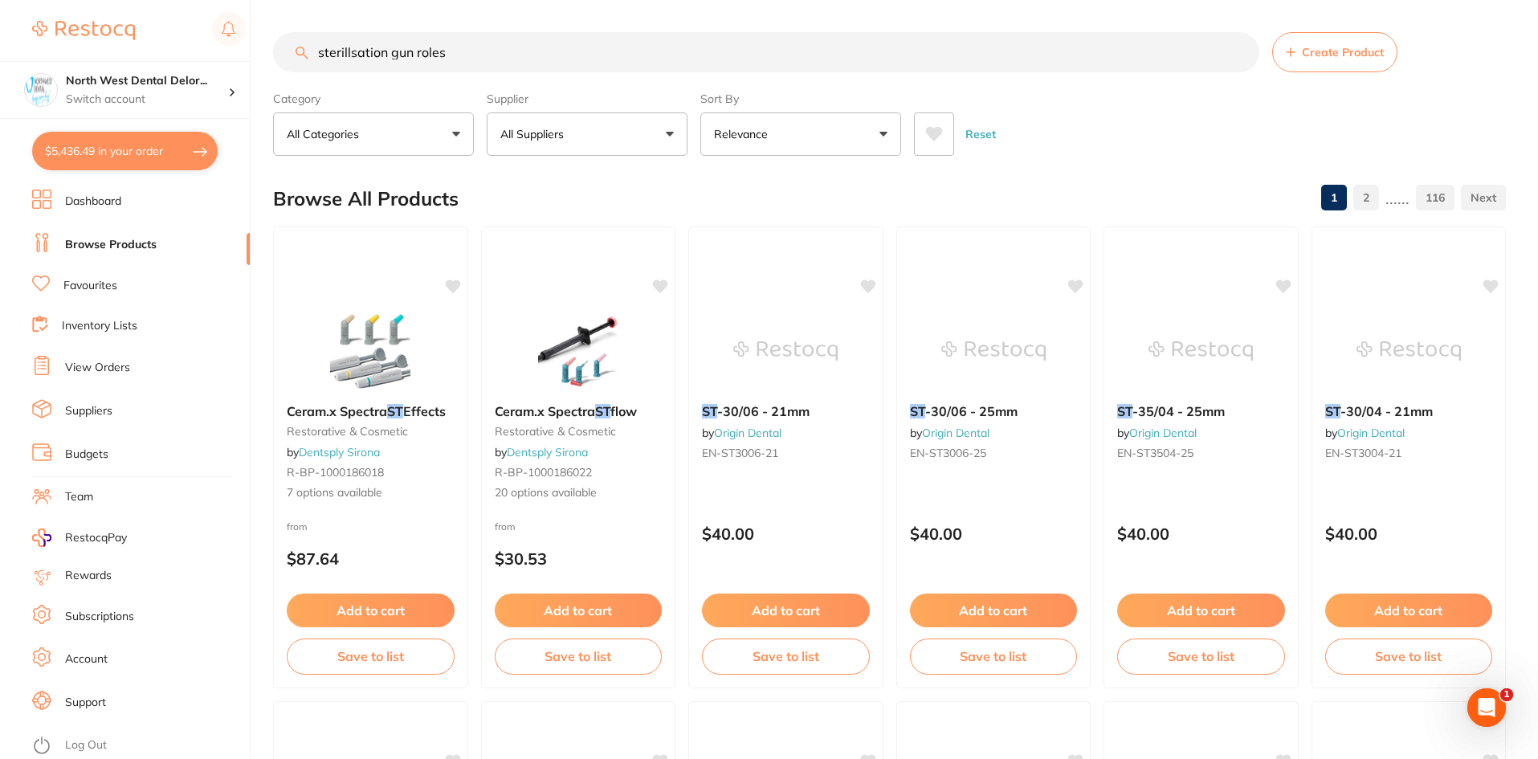
type input "sterillsation gun roles"
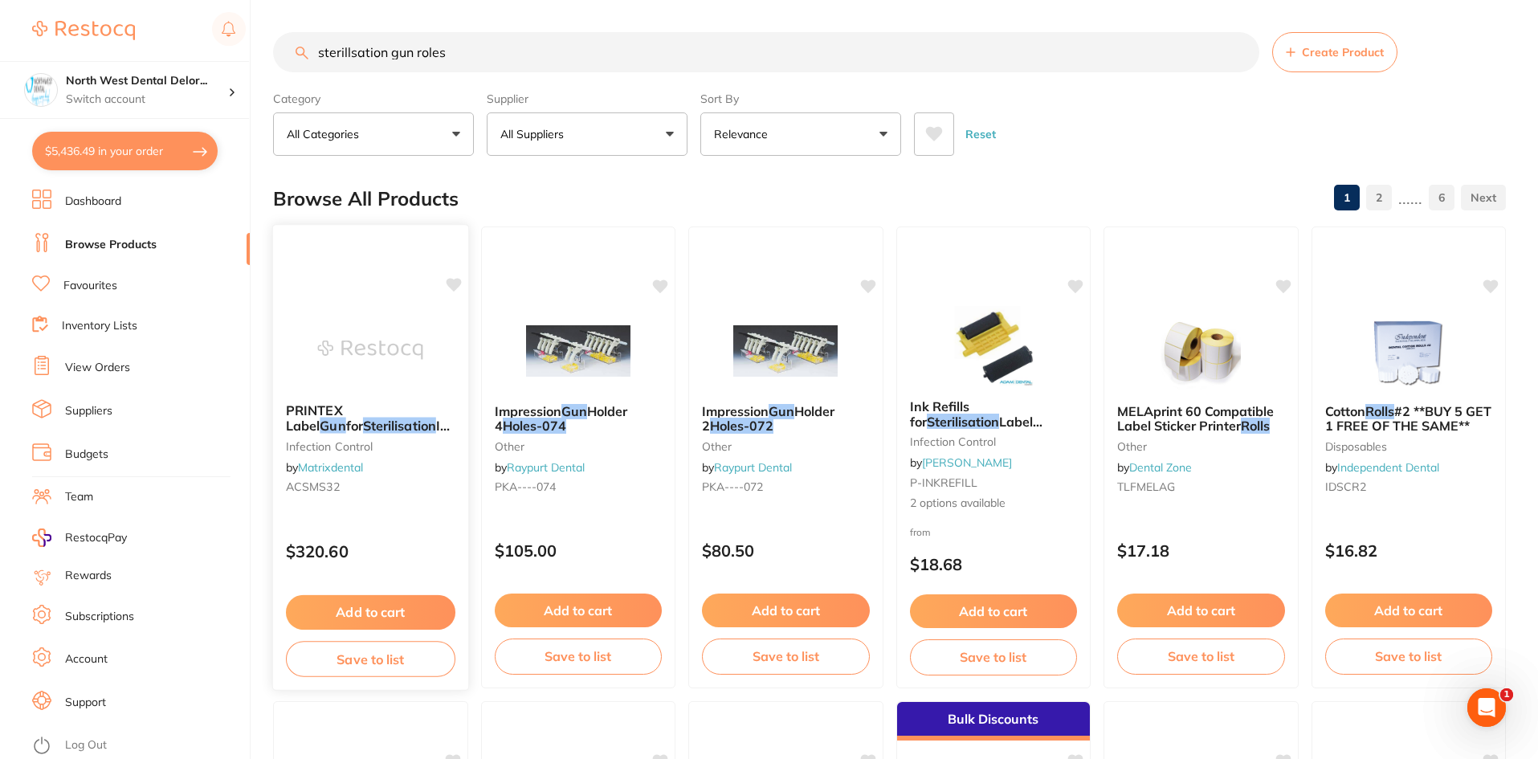
click at [363, 418] on em "Sterilisation" at bounding box center [399, 426] width 73 height 16
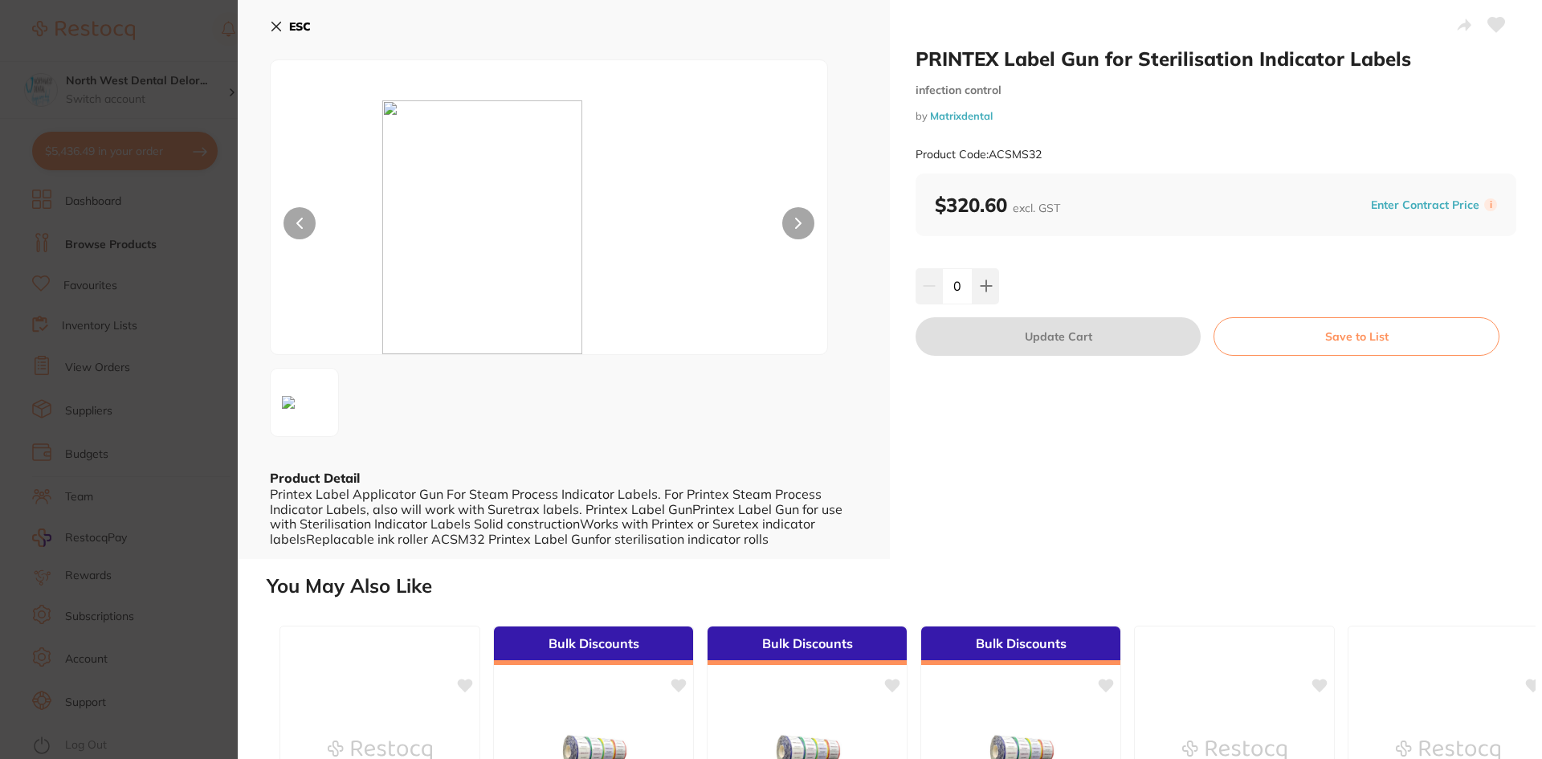
click at [198, 34] on section "PRINTEX Label Gun for Sterilisation Indicator Labels infection control by Matri…" at bounding box center [771, 379] width 1542 height 759
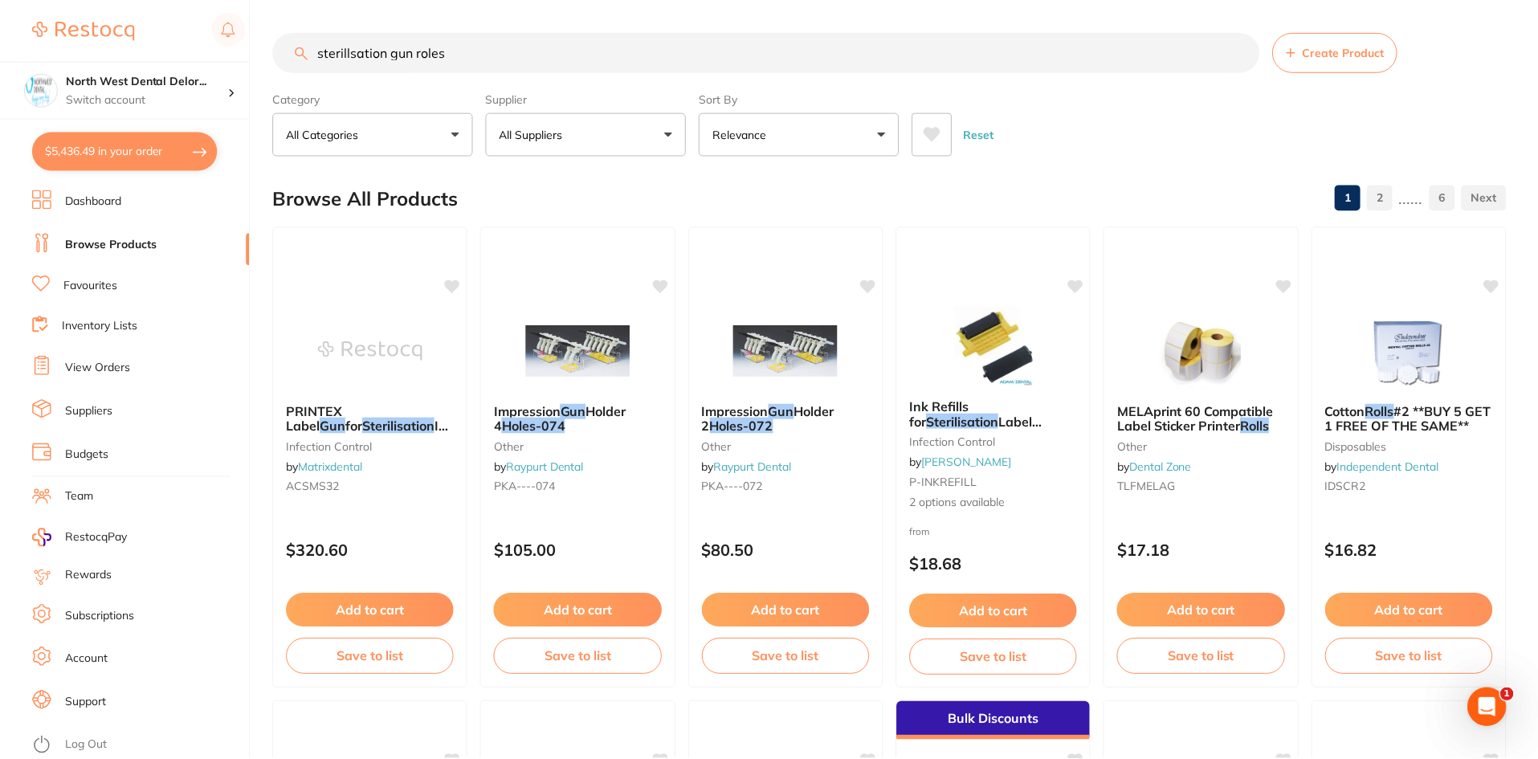
scroll to position [2, 0]
click at [97, 144] on button "$5,436.49 in your order" at bounding box center [125, 151] width 186 height 39
checkbox input "true"
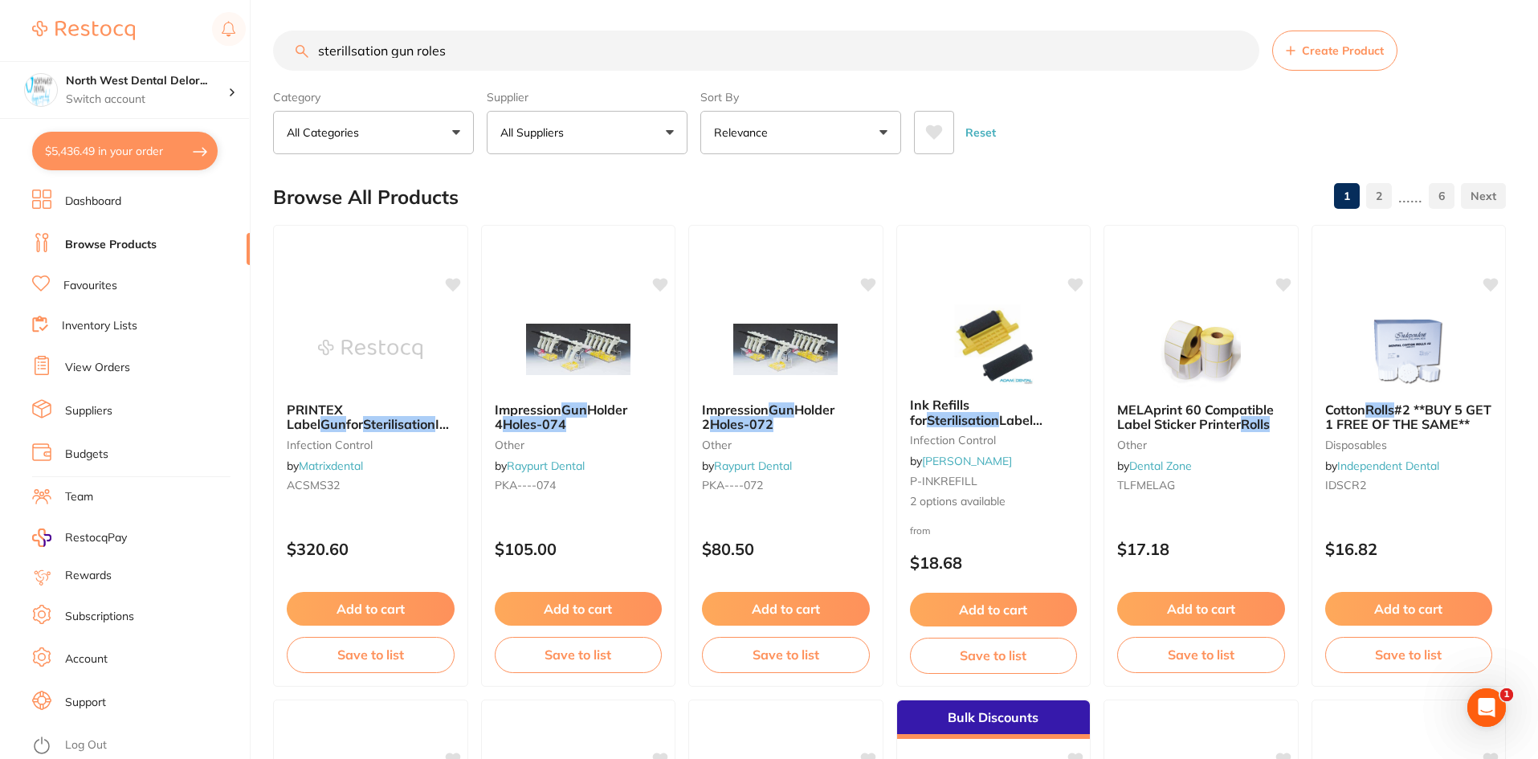
checkbox input "true"
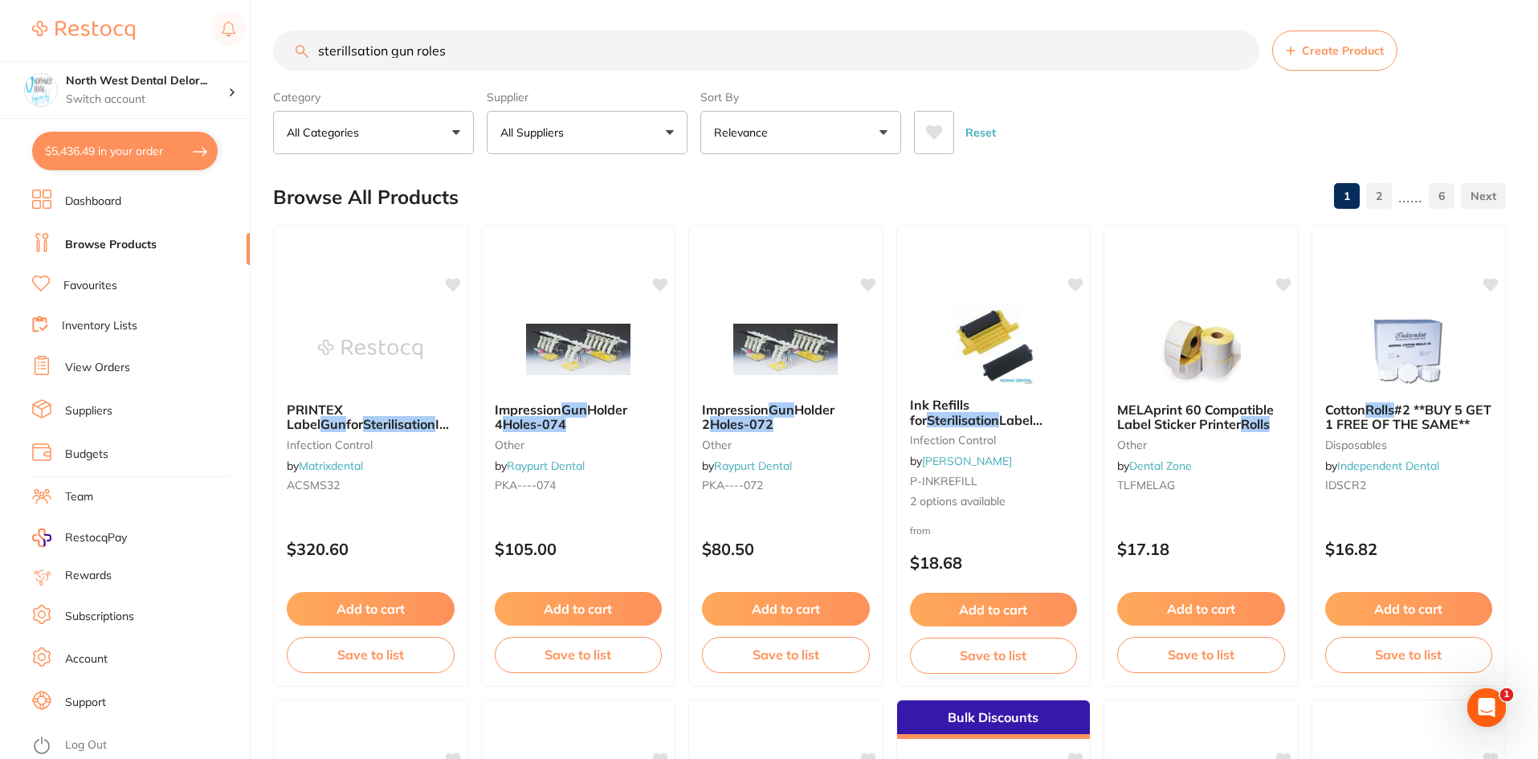
checkbox input "true"
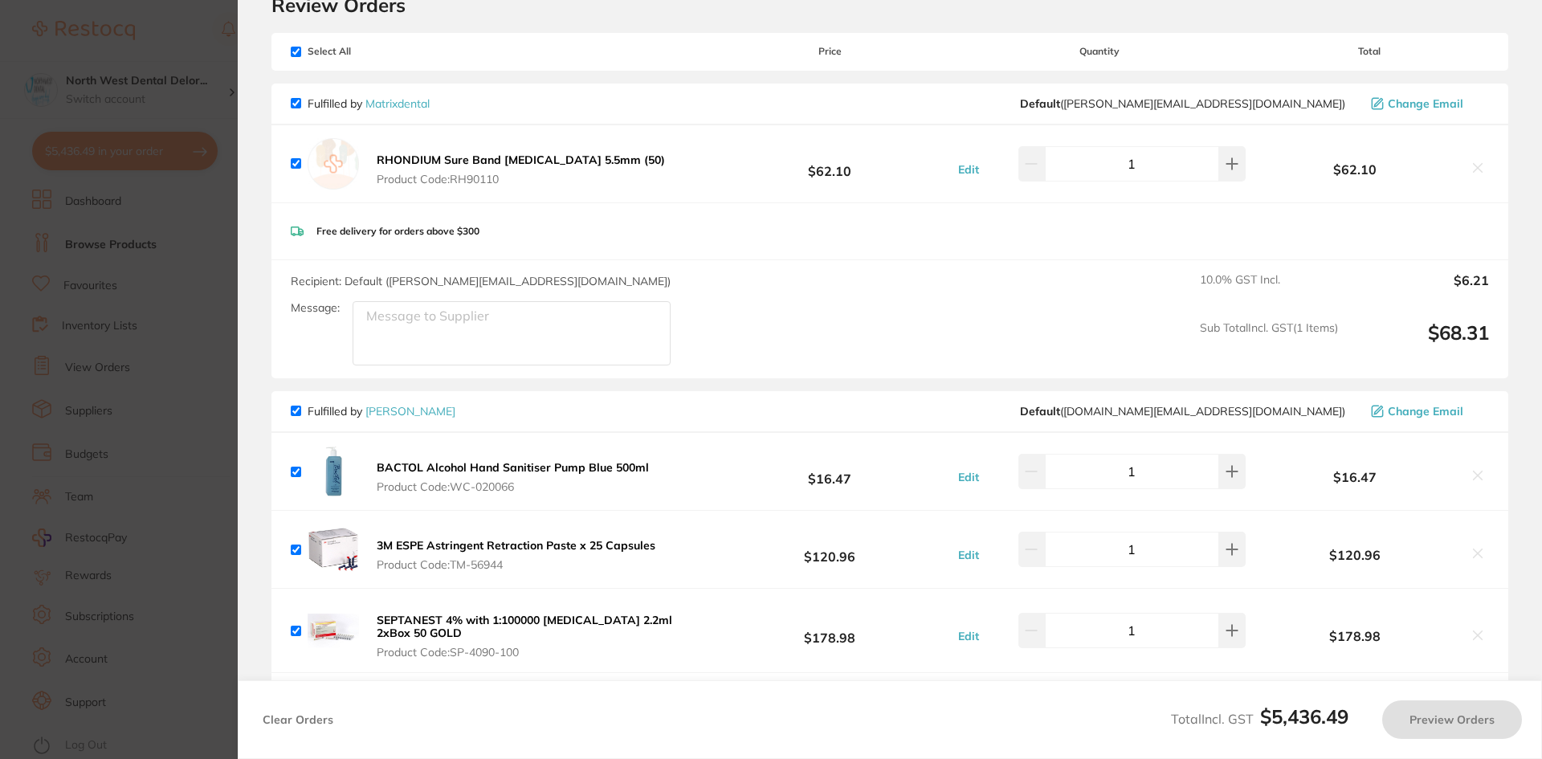
scroll to position [0, 0]
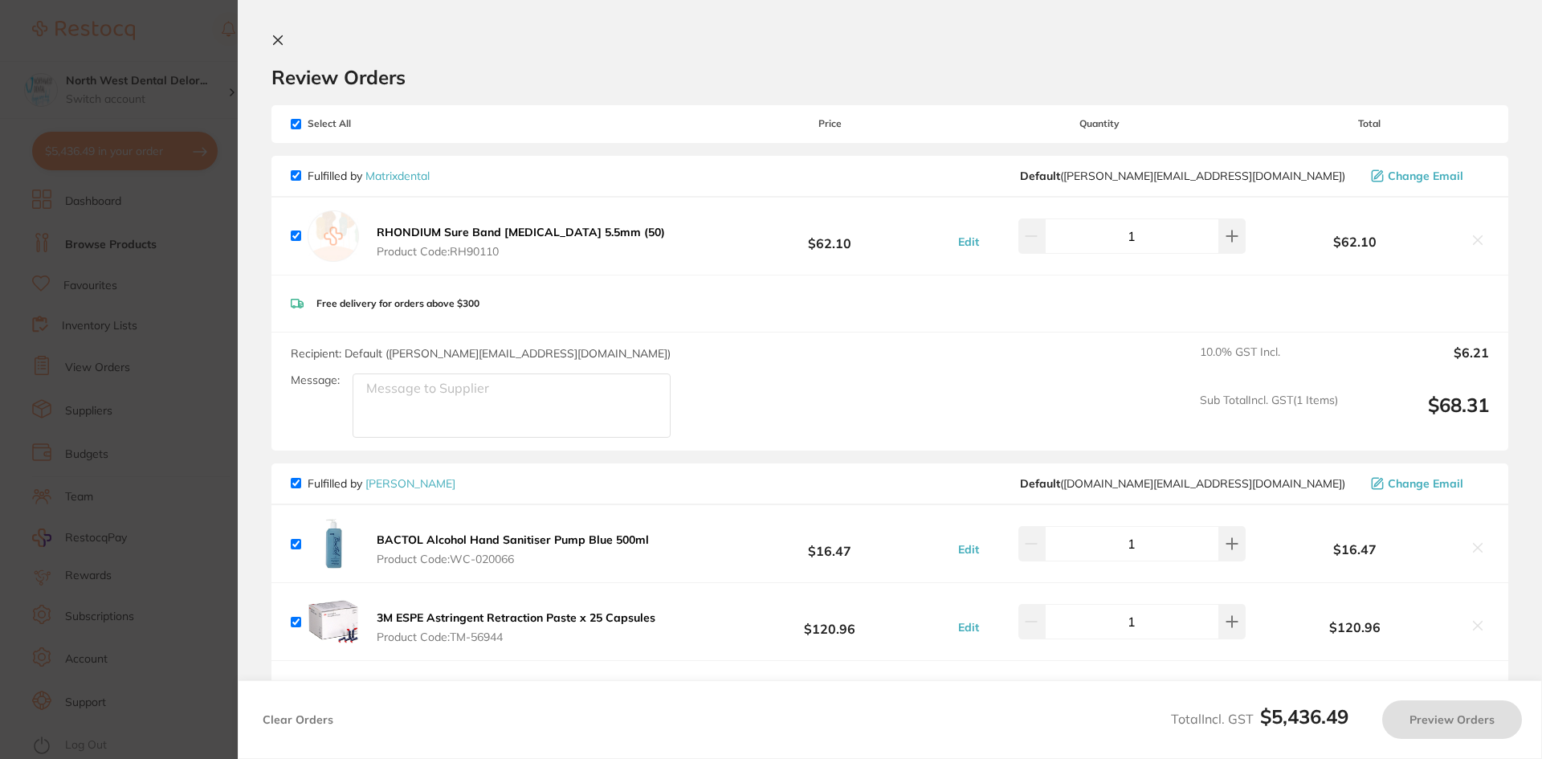
checkbox input "true"
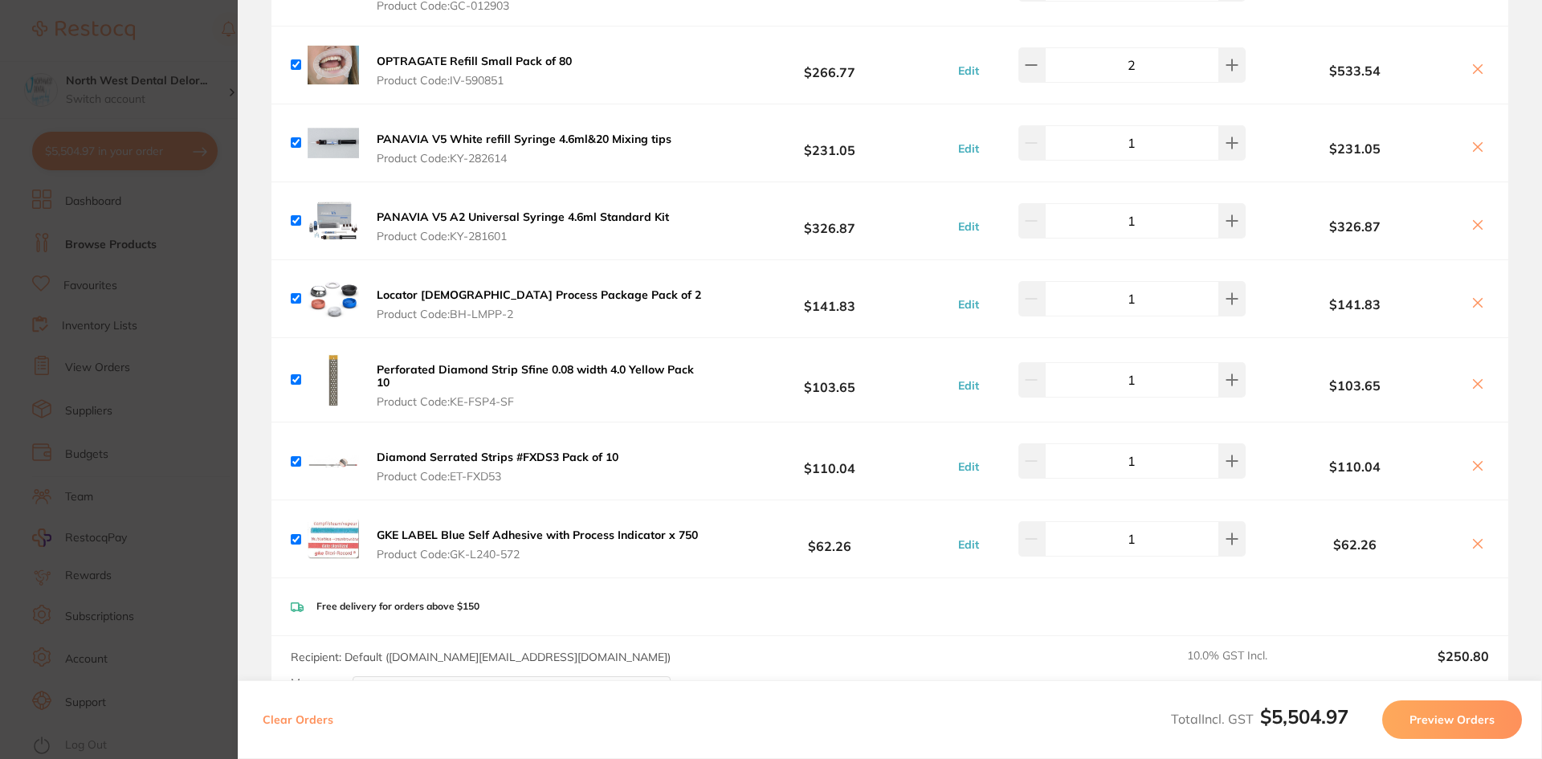
scroll to position [1124, 0]
click at [170, 22] on section "Update RRP Set your pre negotiated price for this item. Item Agreed RRP (excl. …" at bounding box center [771, 379] width 1542 height 759
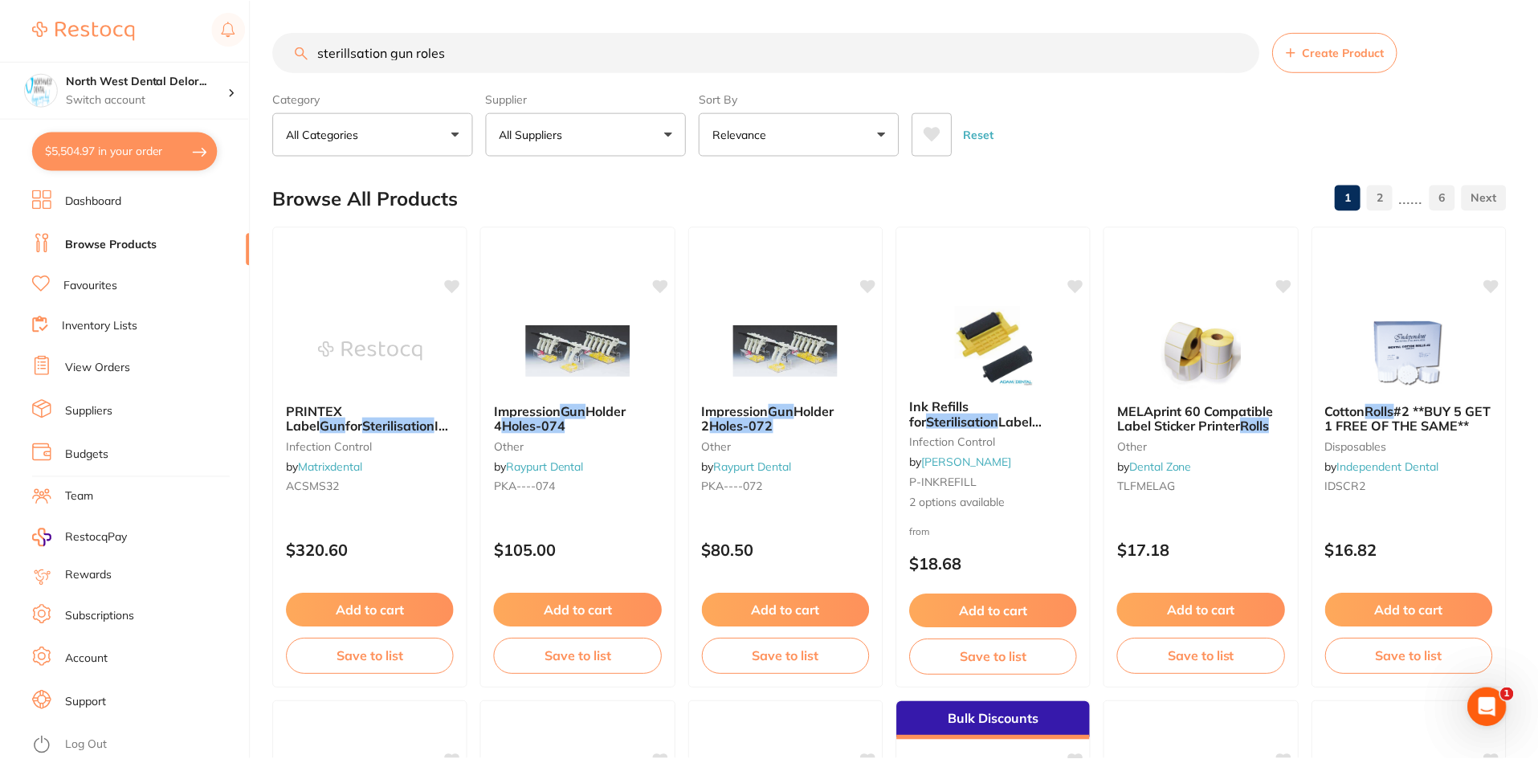
scroll to position [2, 0]
click at [116, 242] on link "Browse Products" at bounding box center [111, 245] width 92 height 16
drag, startPoint x: 477, startPoint y: 55, endPoint x: 322, endPoint y: 55, distance: 155.0
click at [322, 55] on input "sterillsation gun roles" at bounding box center [766, 52] width 986 height 40
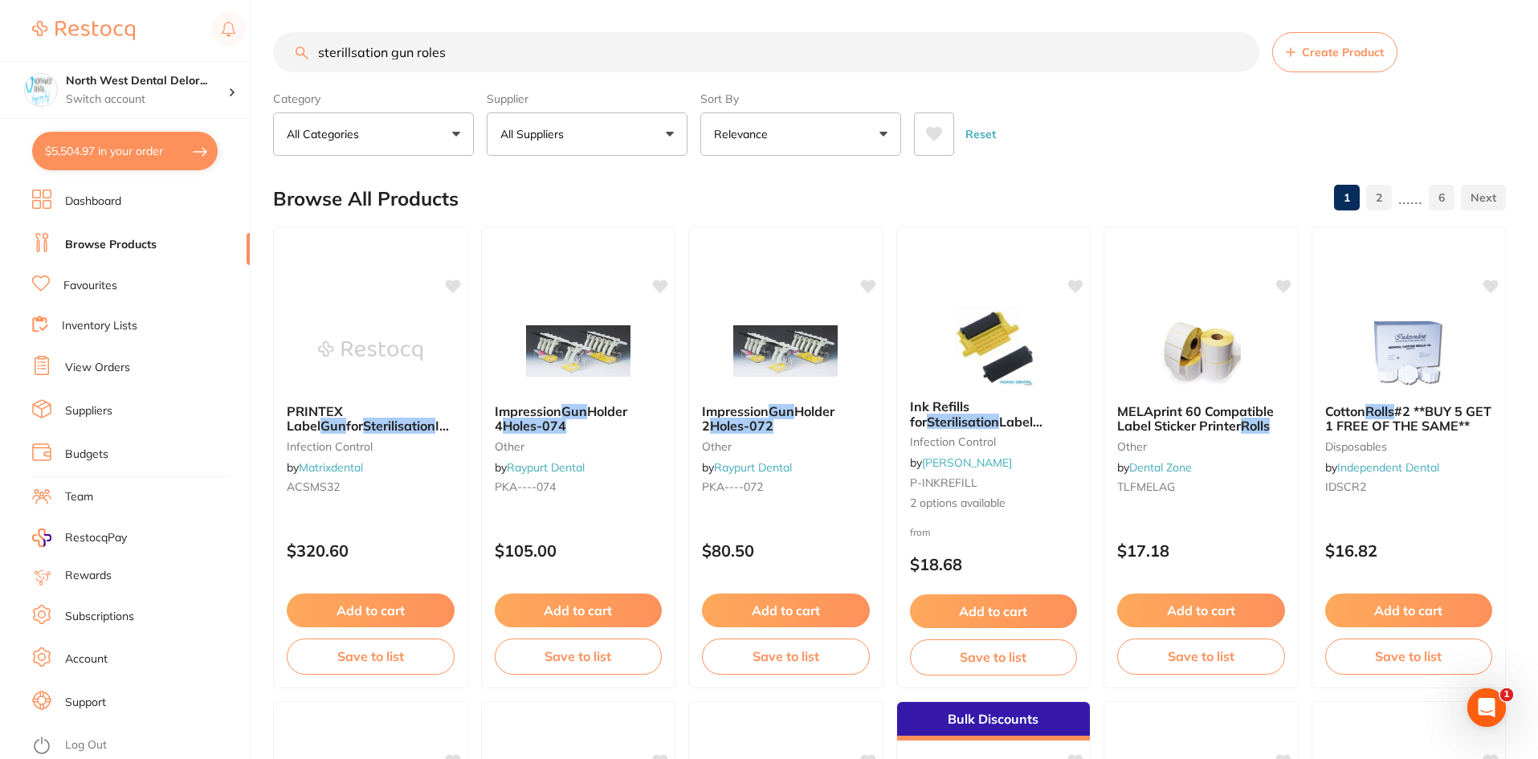
type input "s"
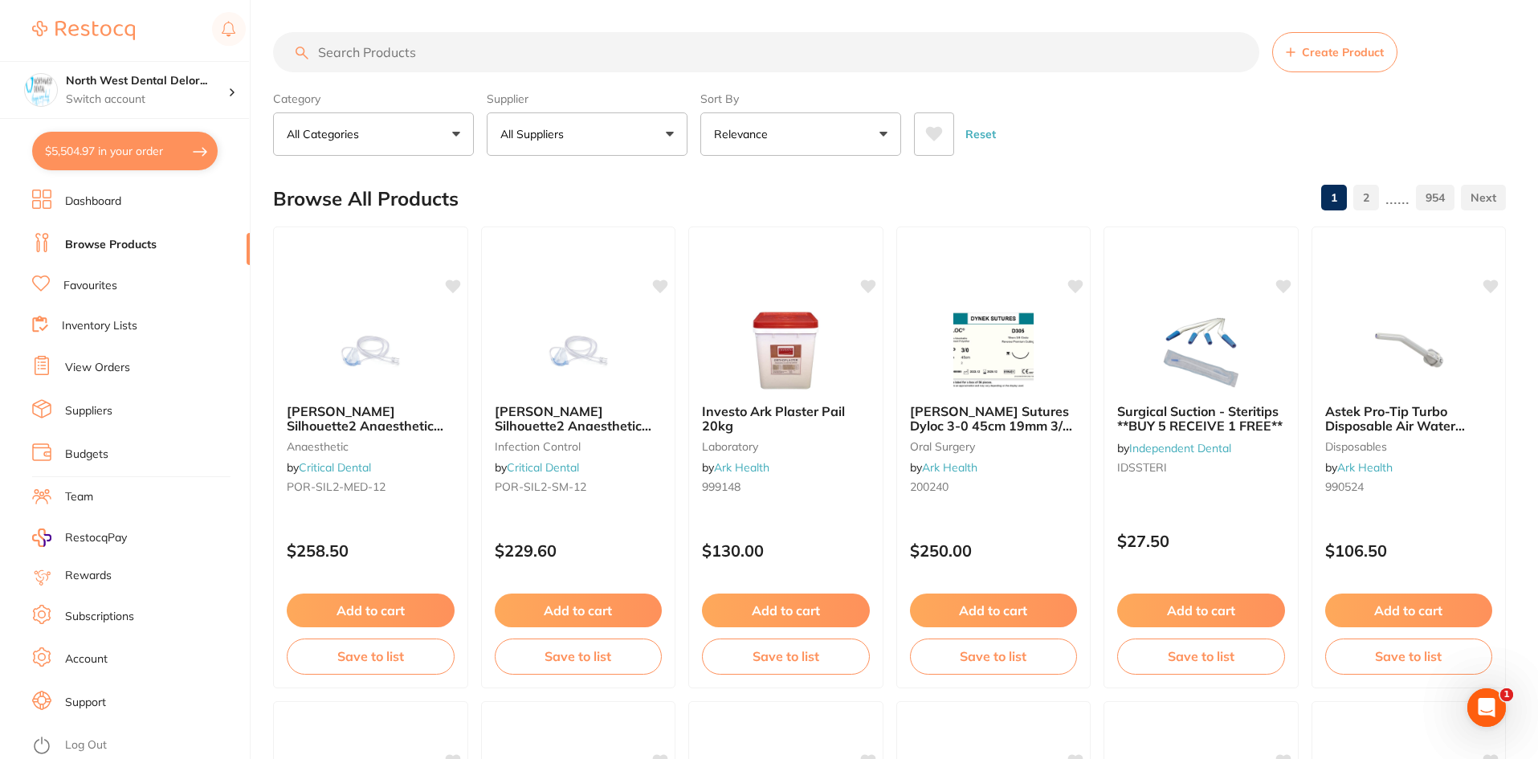
click at [113, 149] on button "$5,504.97 in your order" at bounding box center [125, 151] width 186 height 39
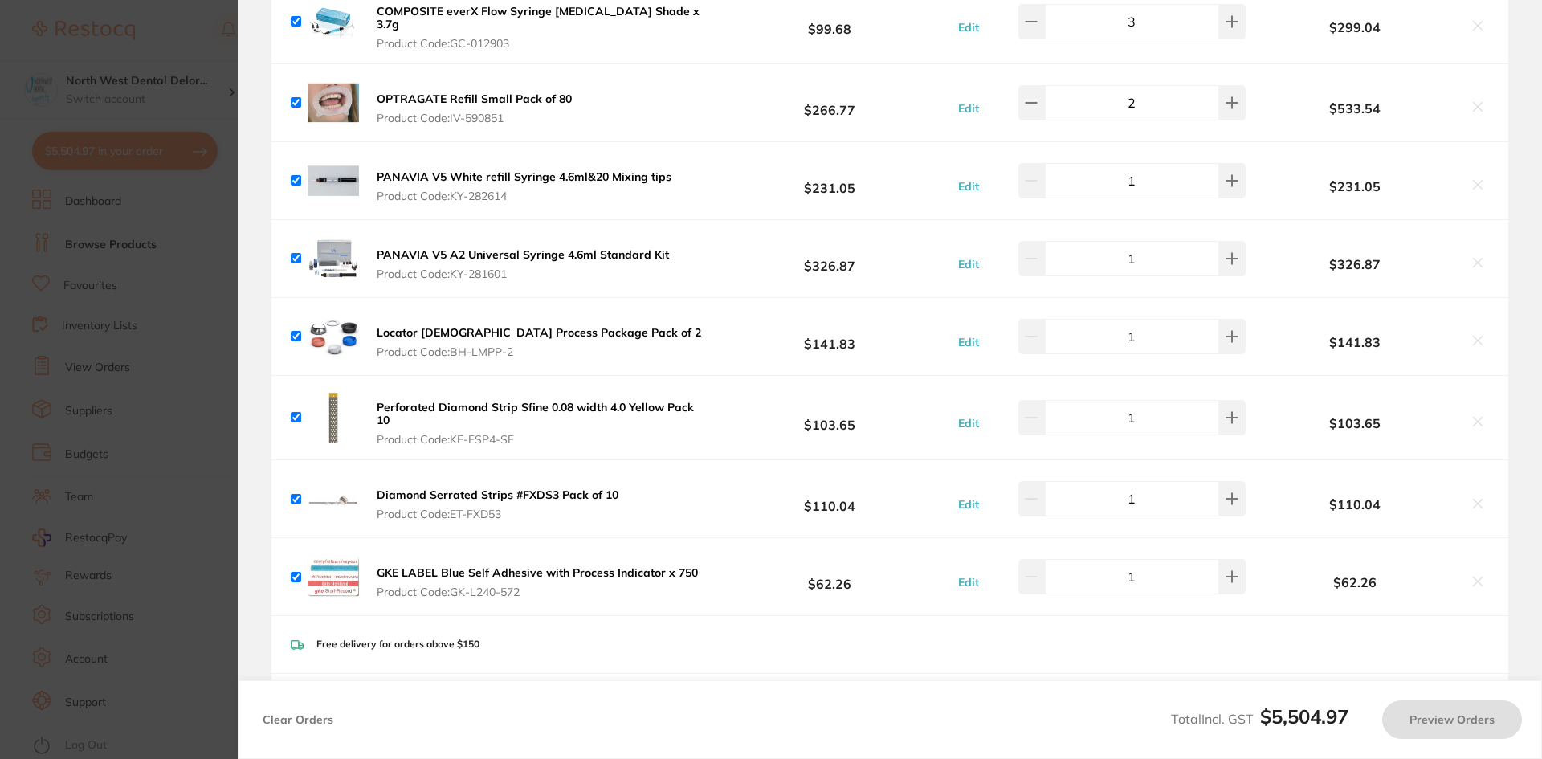
scroll to position [942, 0]
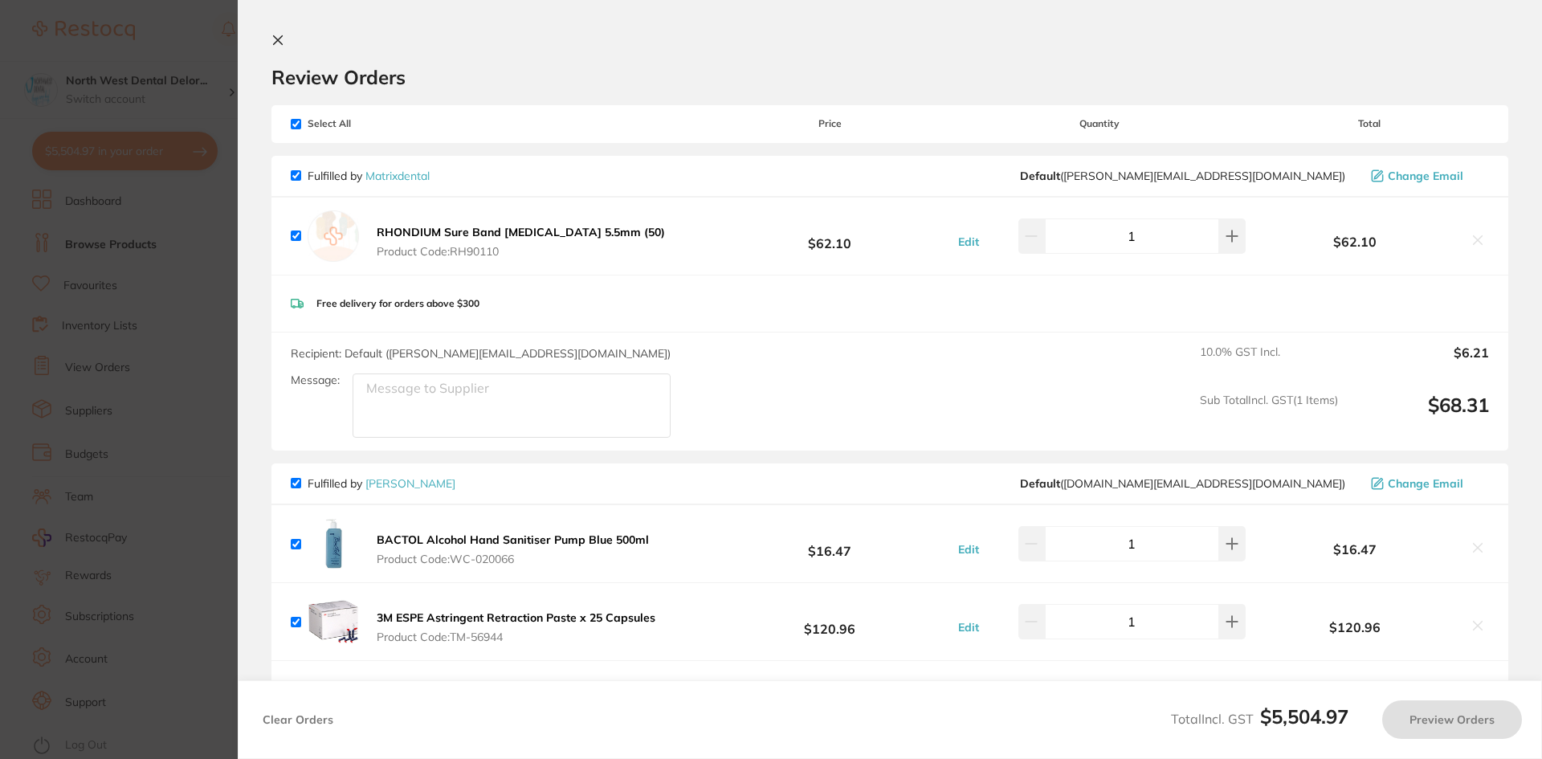
checkbox input "true"
click at [194, 39] on section "Update RRP Set your pre negotiated price for this item. Item Agreed RRP (excl. …" at bounding box center [771, 379] width 1542 height 759
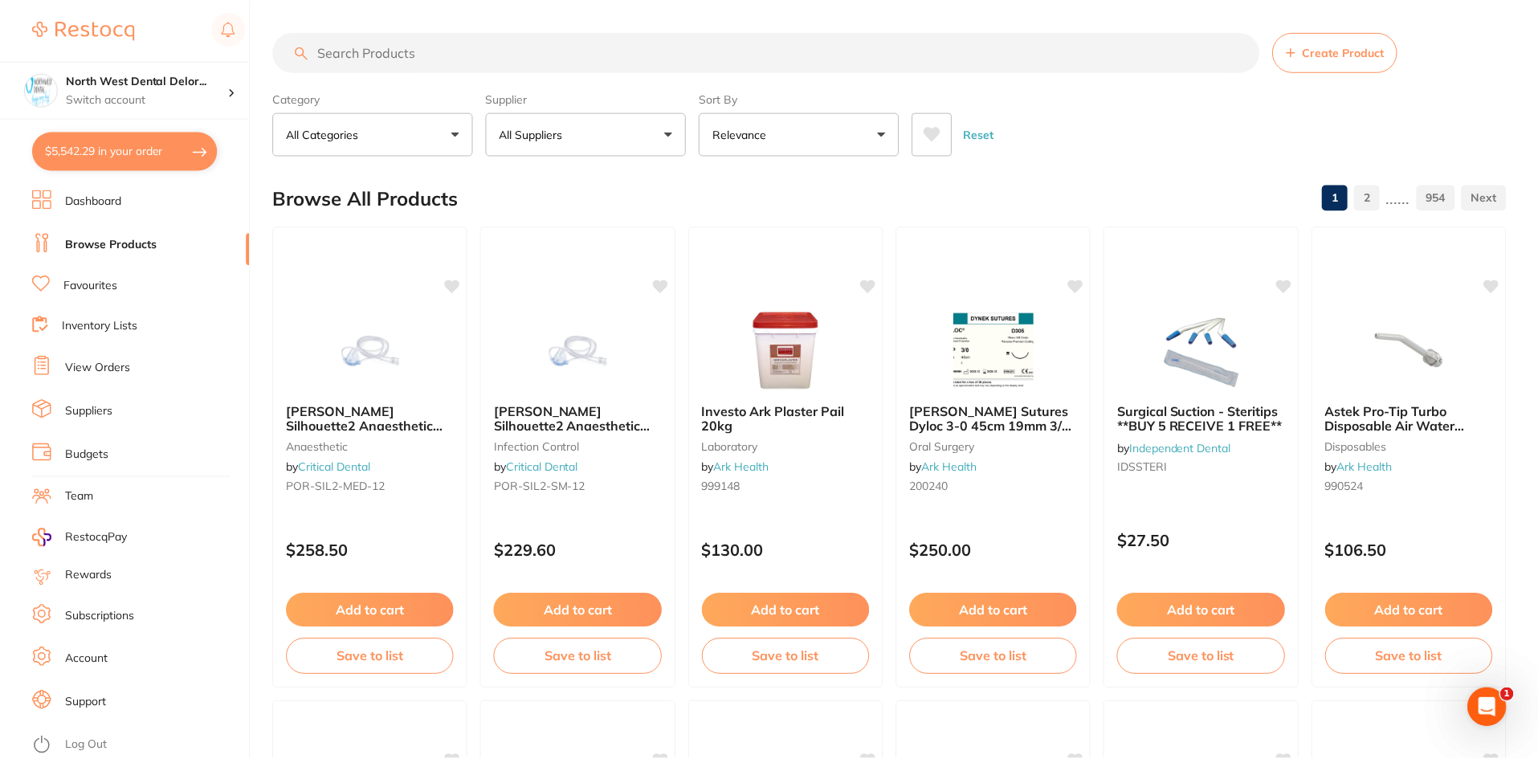
scroll to position [2, 0]
click at [383, 58] on input "search" at bounding box center [766, 51] width 986 height 40
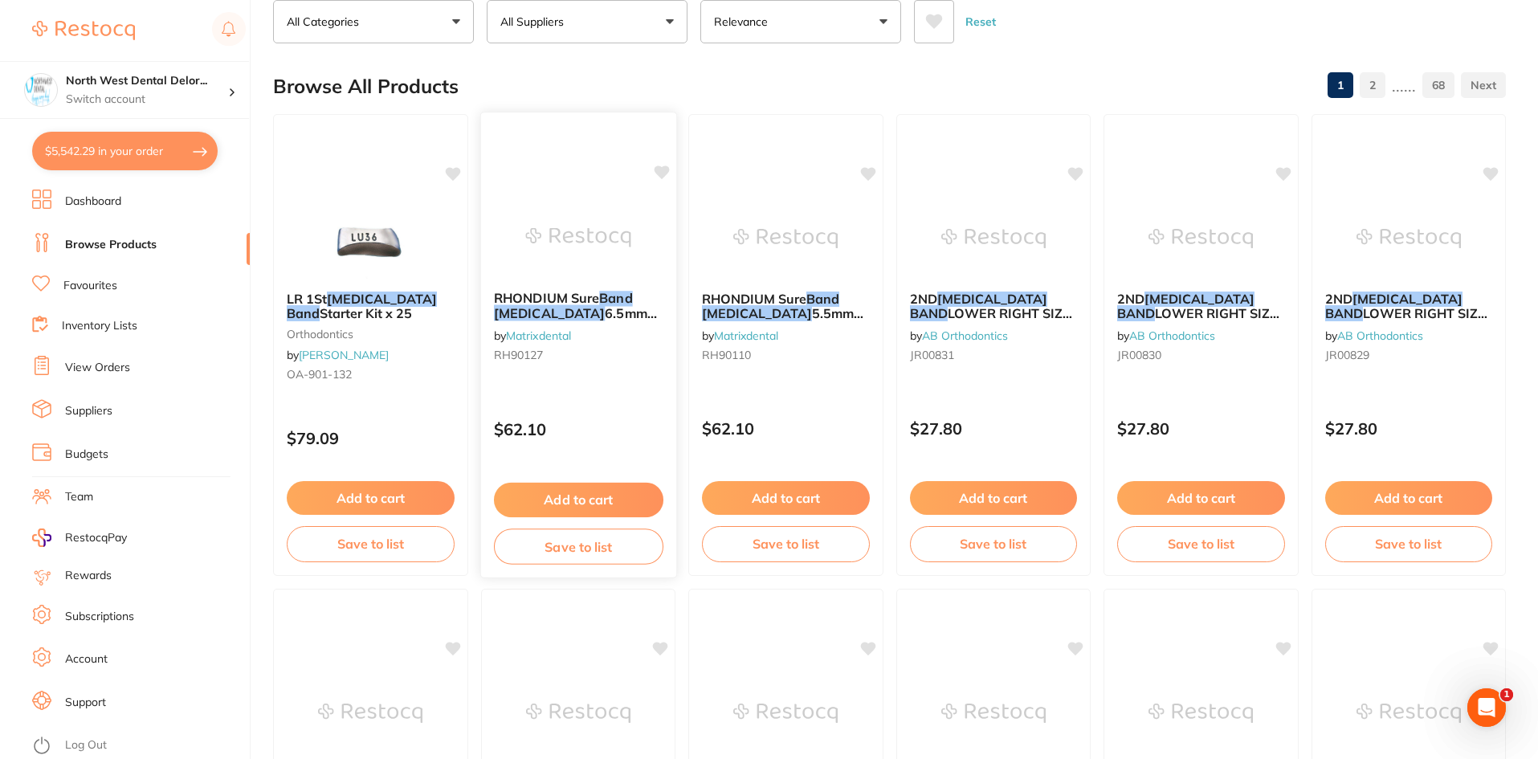
scroll to position [0, 0]
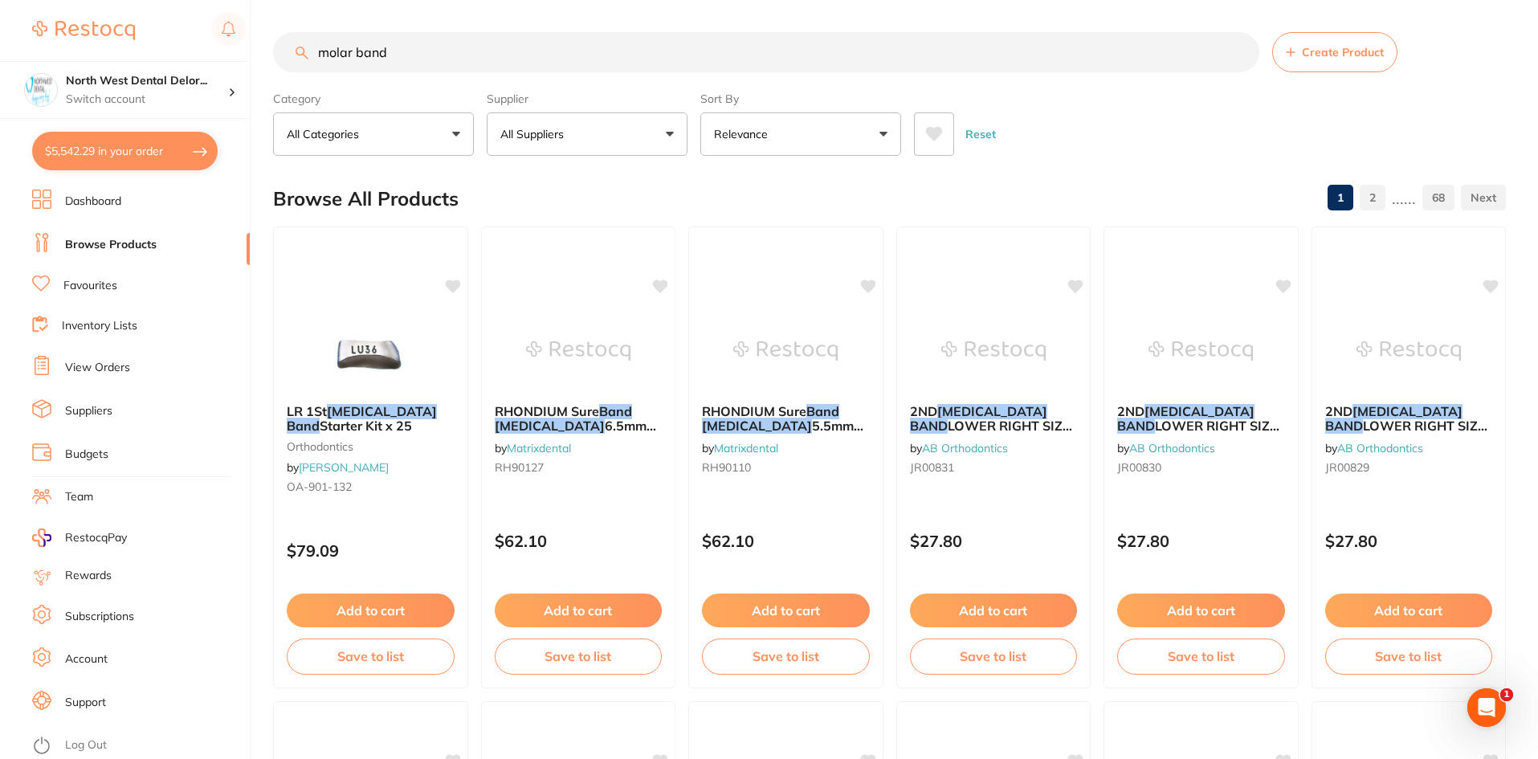
click at [530, 133] on p "All Suppliers" at bounding box center [535, 134] width 70 height 16
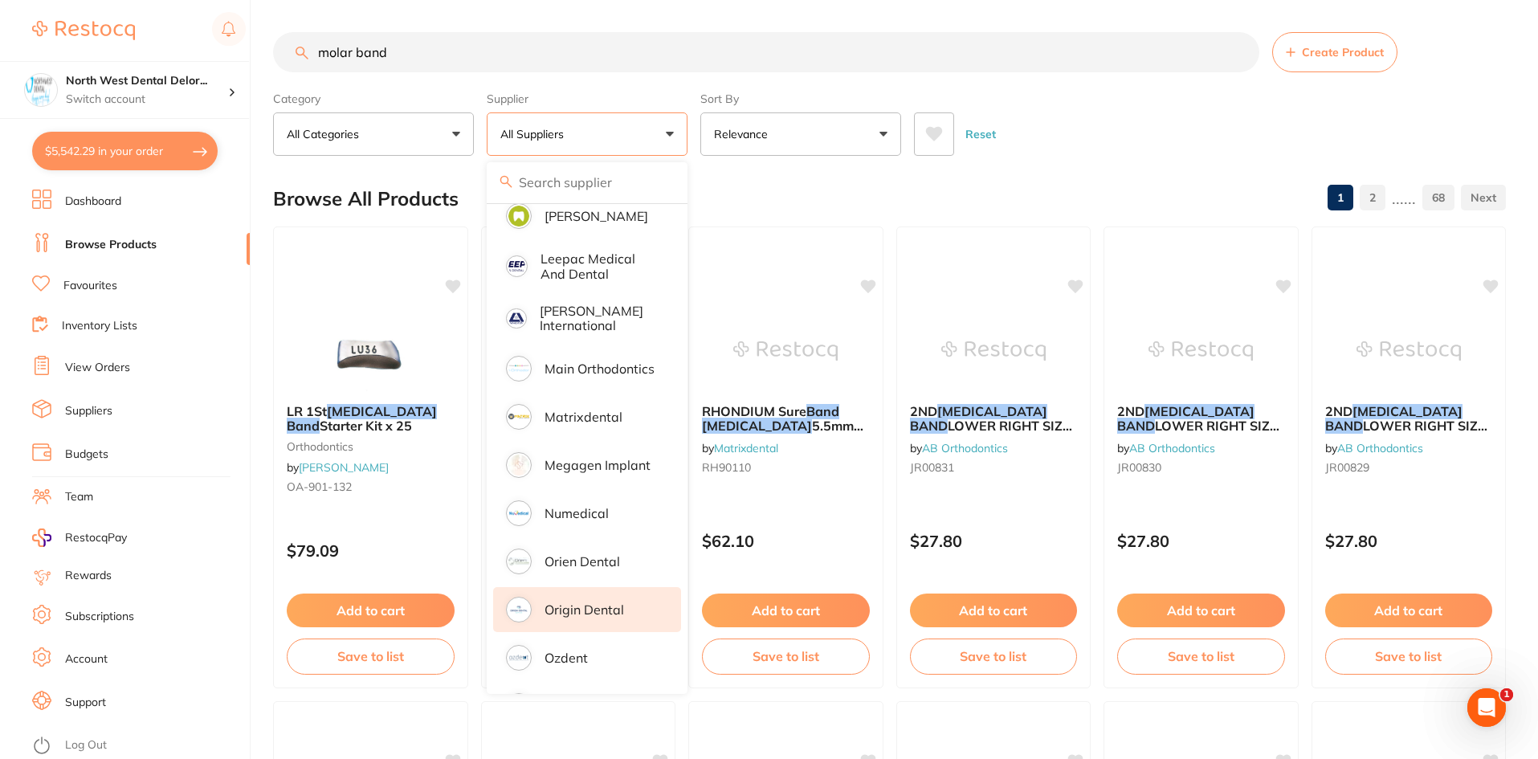
scroll to position [963, 0]
click at [599, 602] on p "Origin Dental" at bounding box center [585, 609] width 80 height 14
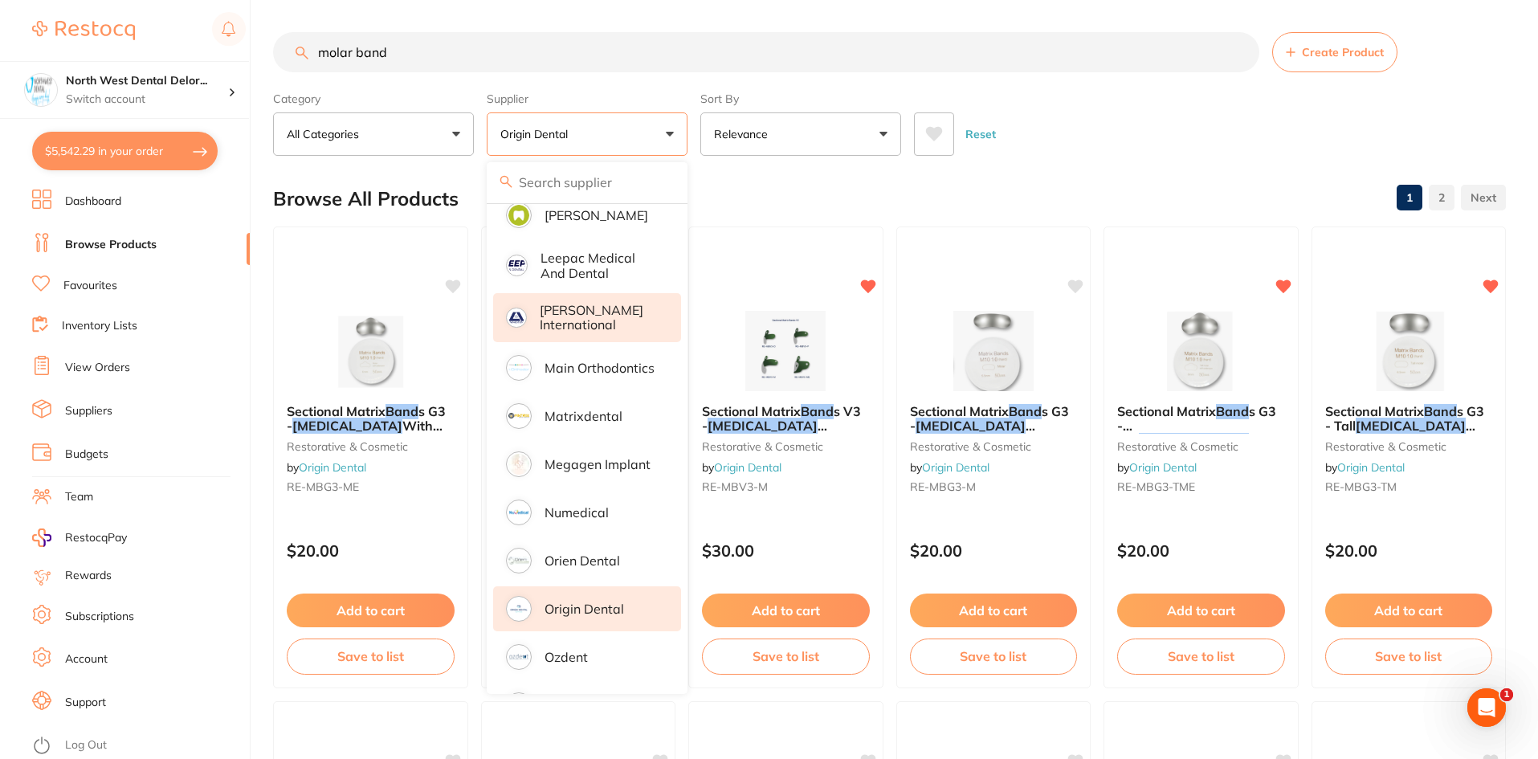
scroll to position [0, 0]
click at [769, 196] on div "Browse All Products 1 2" at bounding box center [889, 199] width 1233 height 54
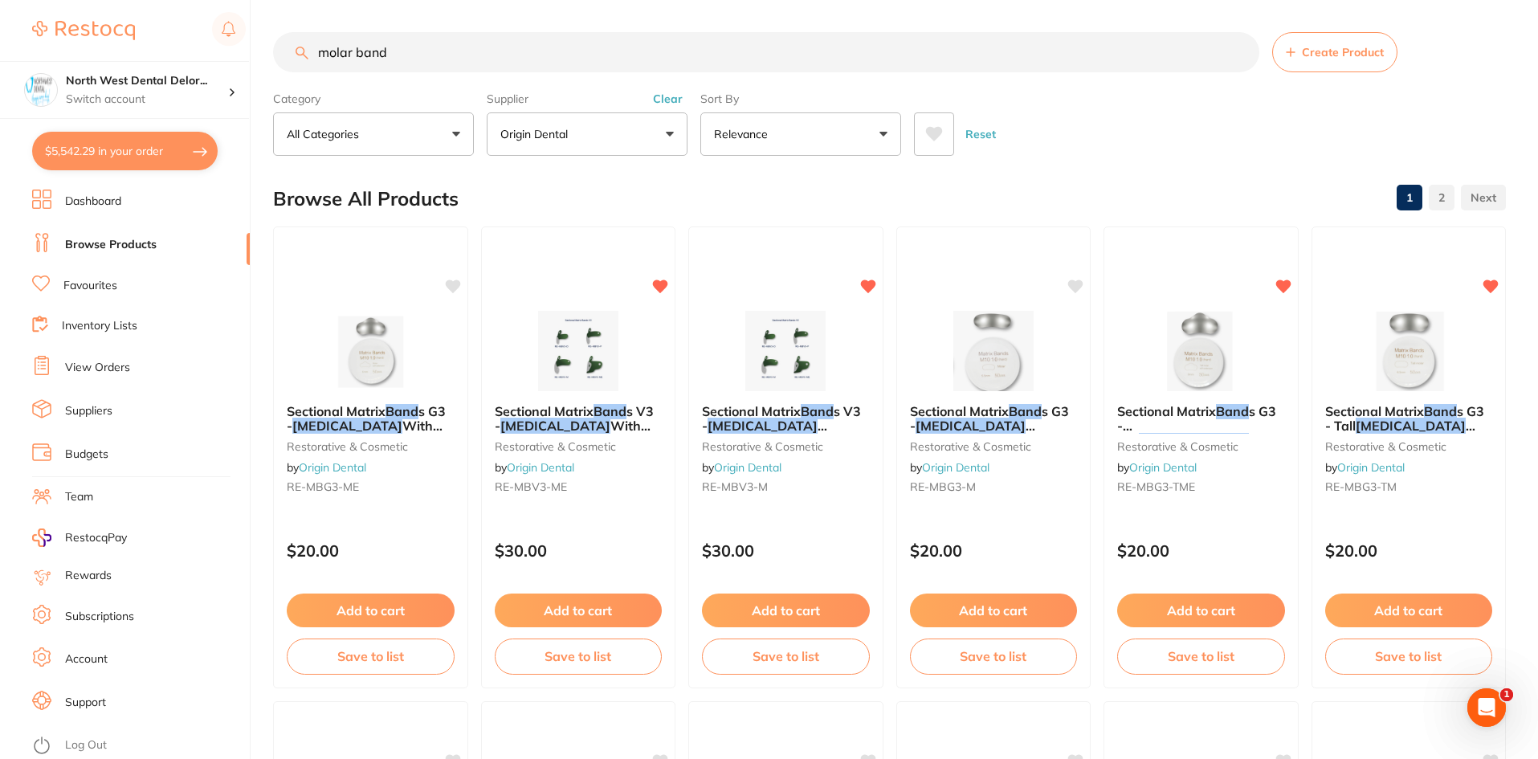
drag, startPoint x: 414, startPoint y: 40, endPoint x: 260, endPoint y: 21, distance: 154.6
click at [260, 21] on div "$5,542.29 North West Dental Delor... Switch account Longford Smileco North West…" at bounding box center [769, 379] width 1538 height 759
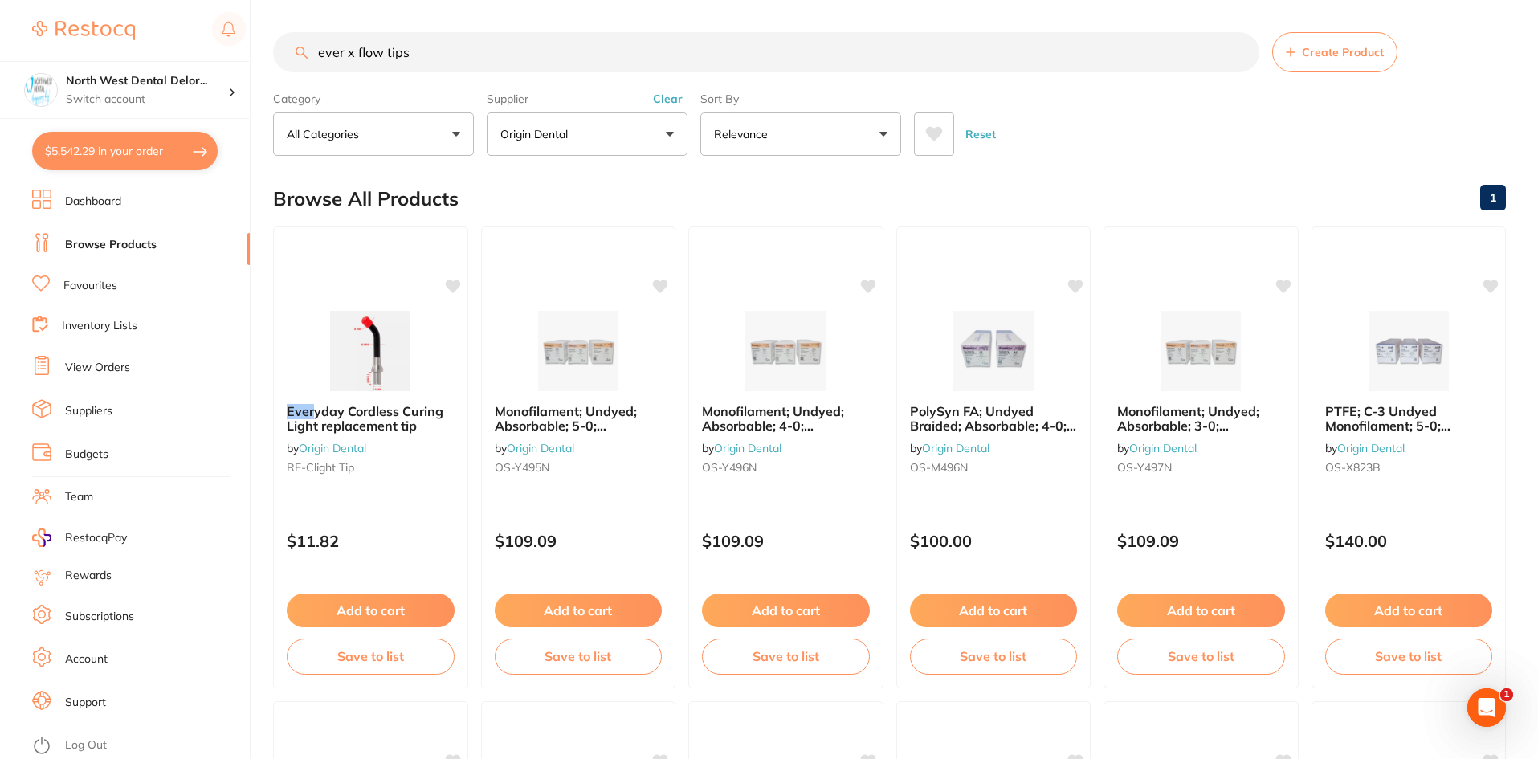
type input "ever x flow tips"
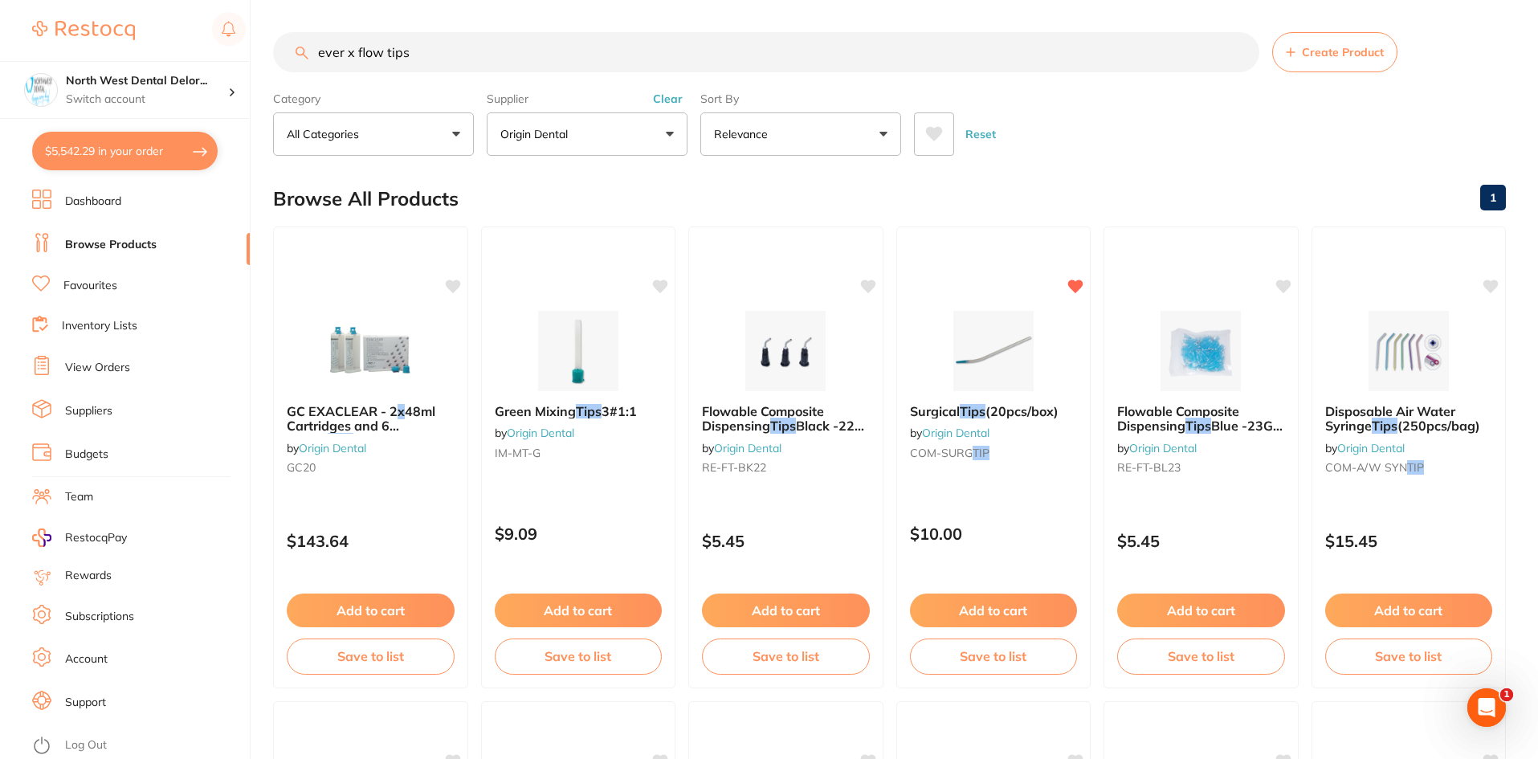
click at [410, 51] on input "ever x flow tips" at bounding box center [766, 52] width 986 height 40
click at [551, 129] on p "Origin Dental" at bounding box center [537, 134] width 74 height 16
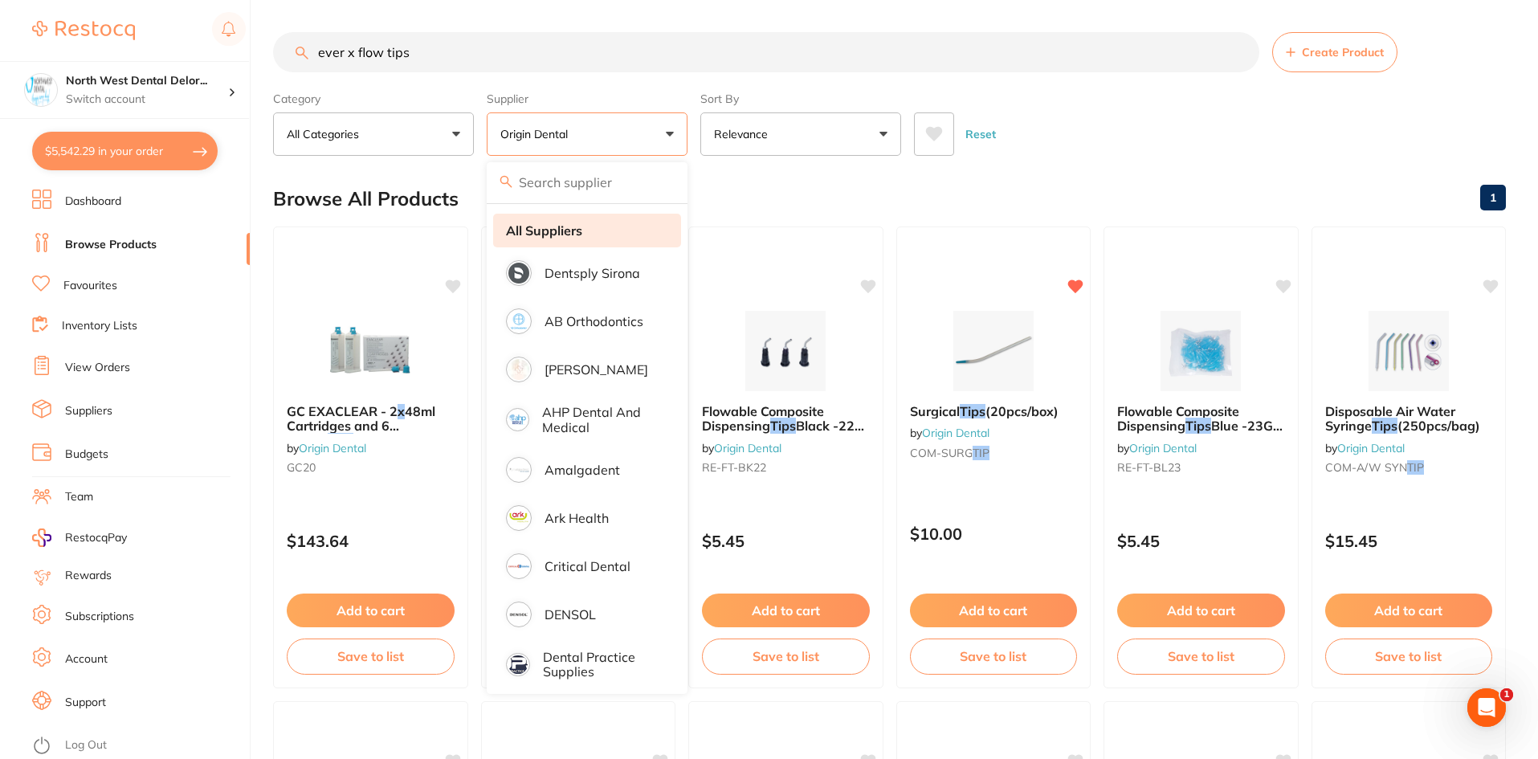
click at [567, 235] on strong "All Suppliers" at bounding box center [544, 230] width 76 height 14
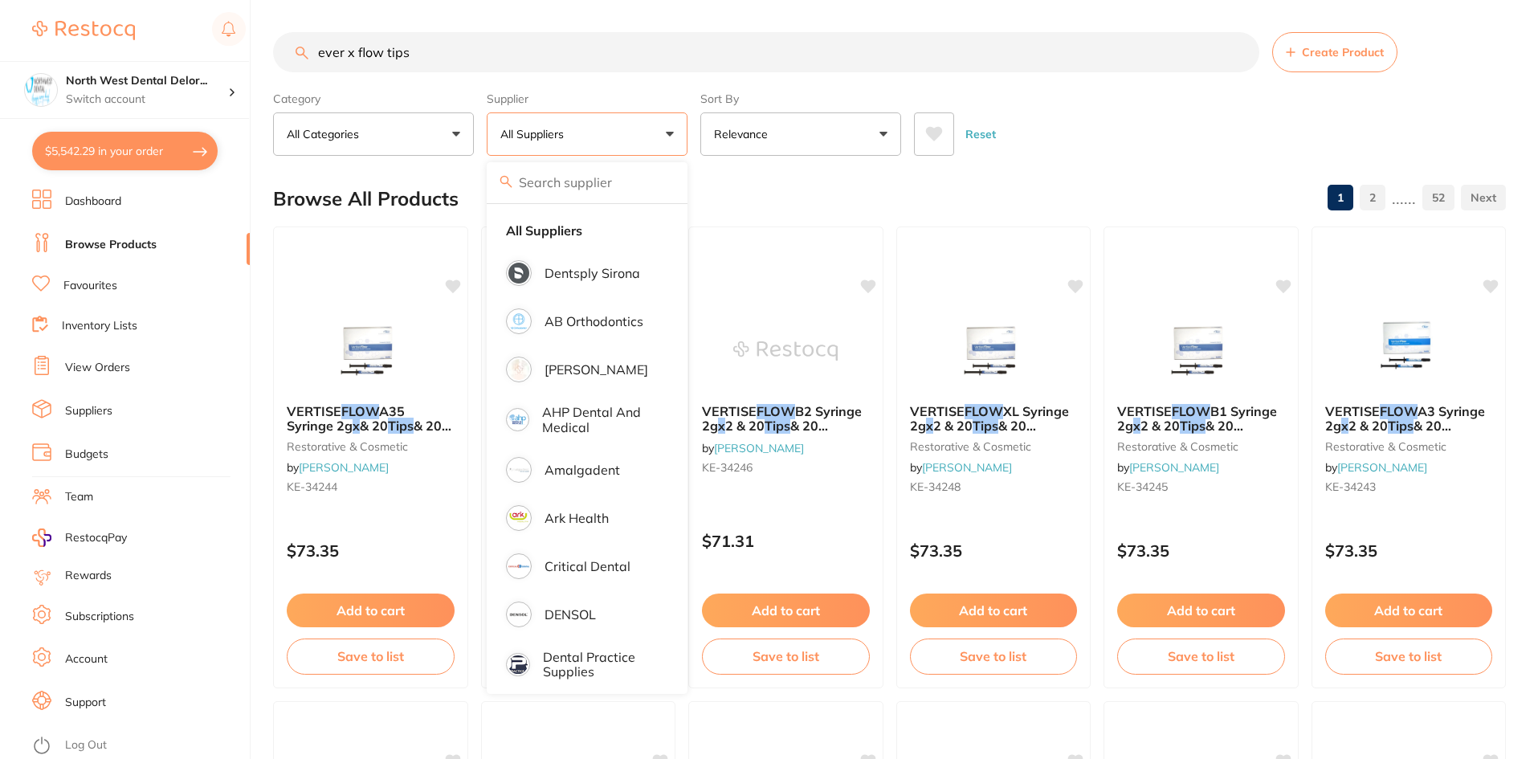
click at [759, 182] on div "Browse All Products 1 2 ...... 52" at bounding box center [889, 199] width 1233 height 54
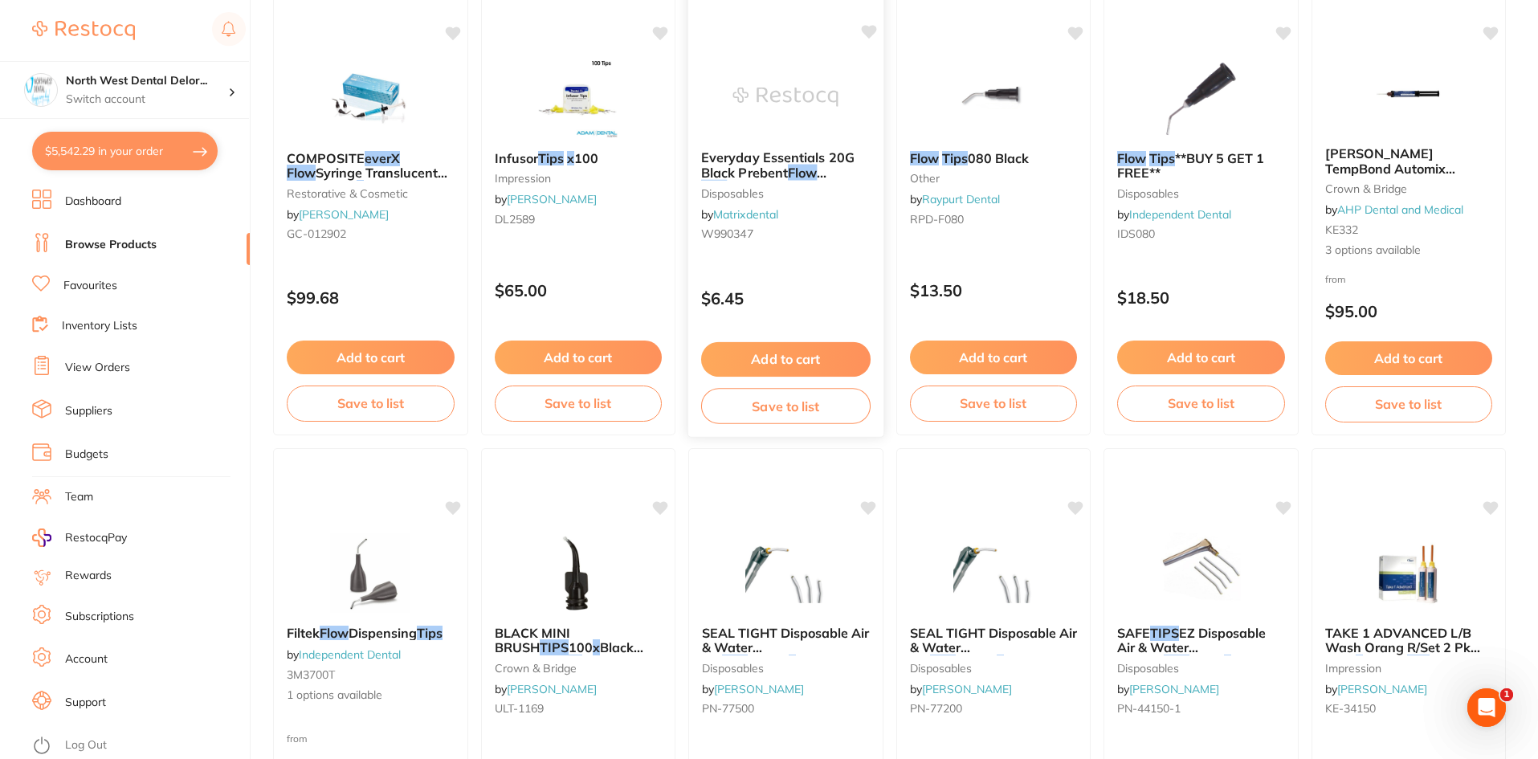
scroll to position [1203, 0]
click at [351, 153] on span "COMPOSITE" at bounding box center [325, 157] width 79 height 16
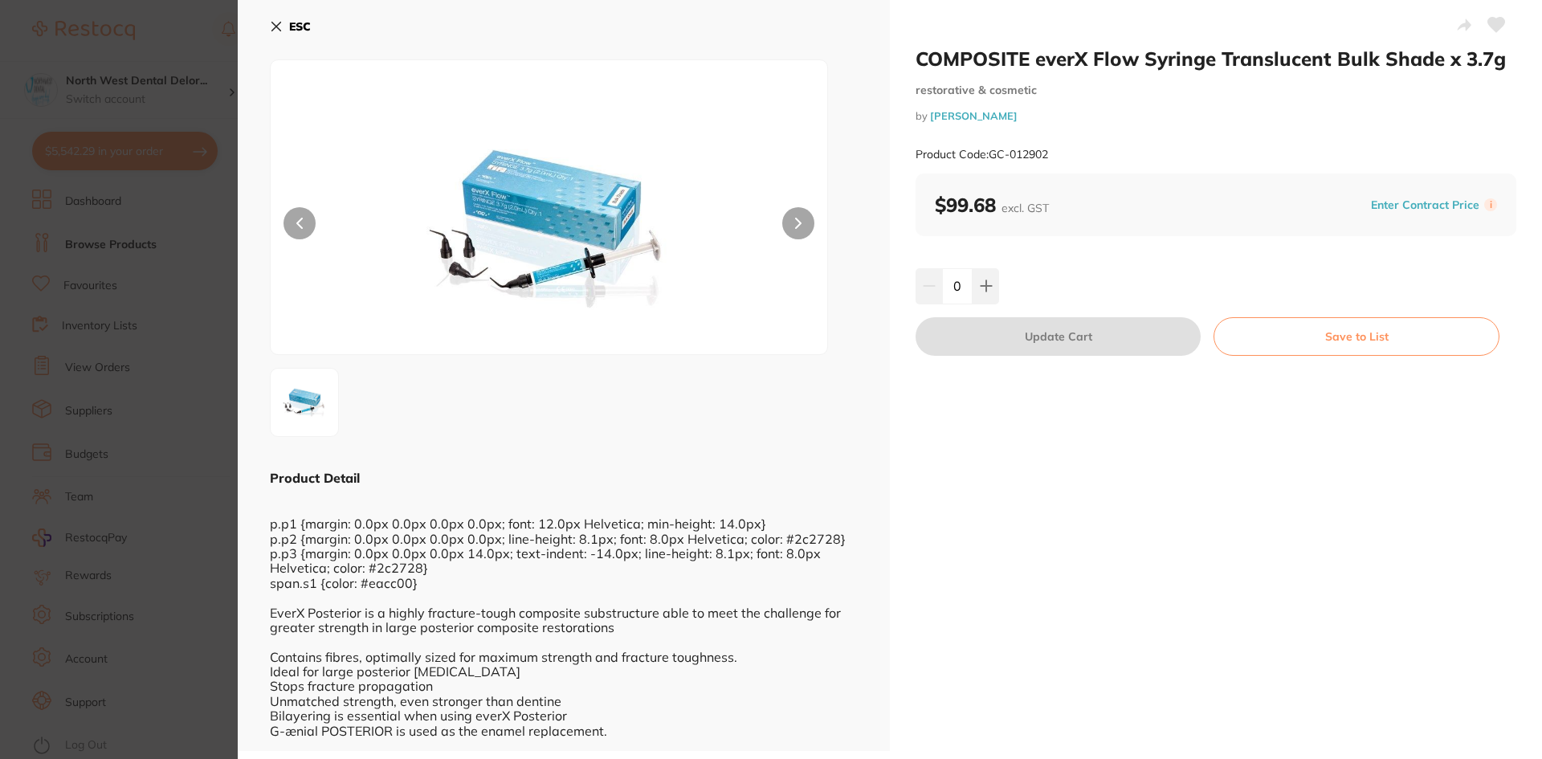
click at [276, 27] on icon at bounding box center [276, 26] width 9 height 9
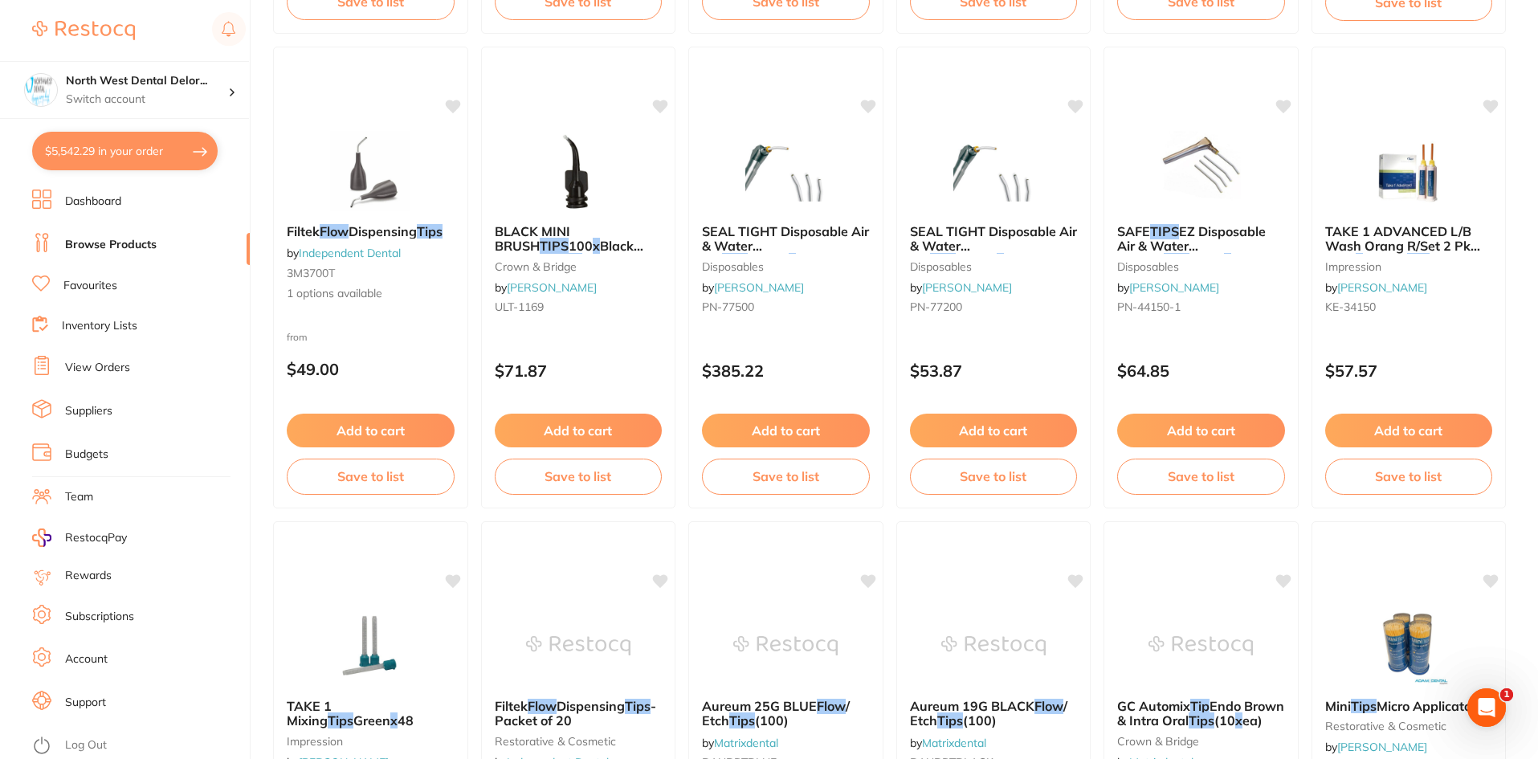
scroll to position [1603, 0]
click at [104, 156] on button "$5,542.29 in your order" at bounding box center [125, 151] width 186 height 39
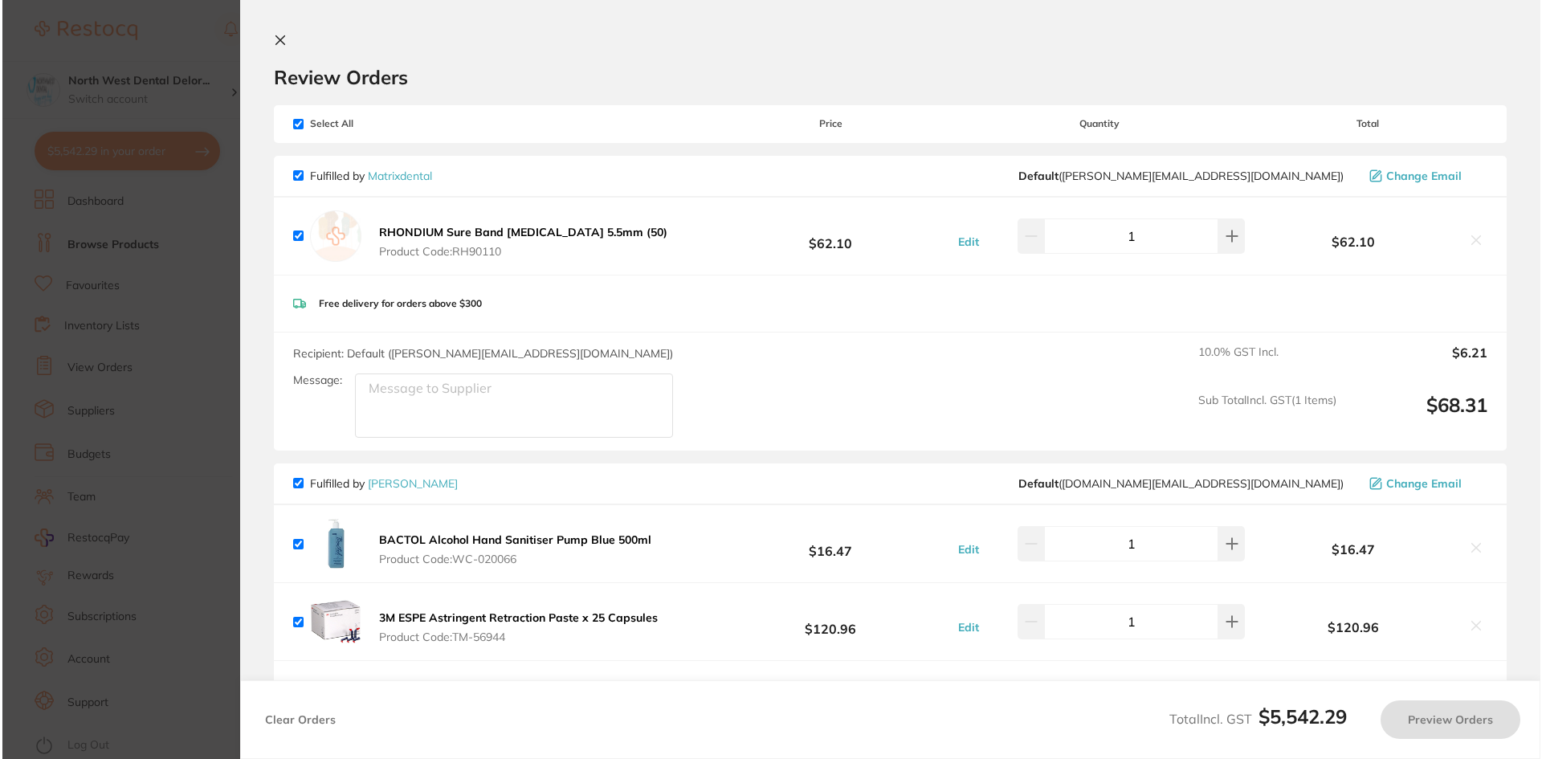
scroll to position [0, 0]
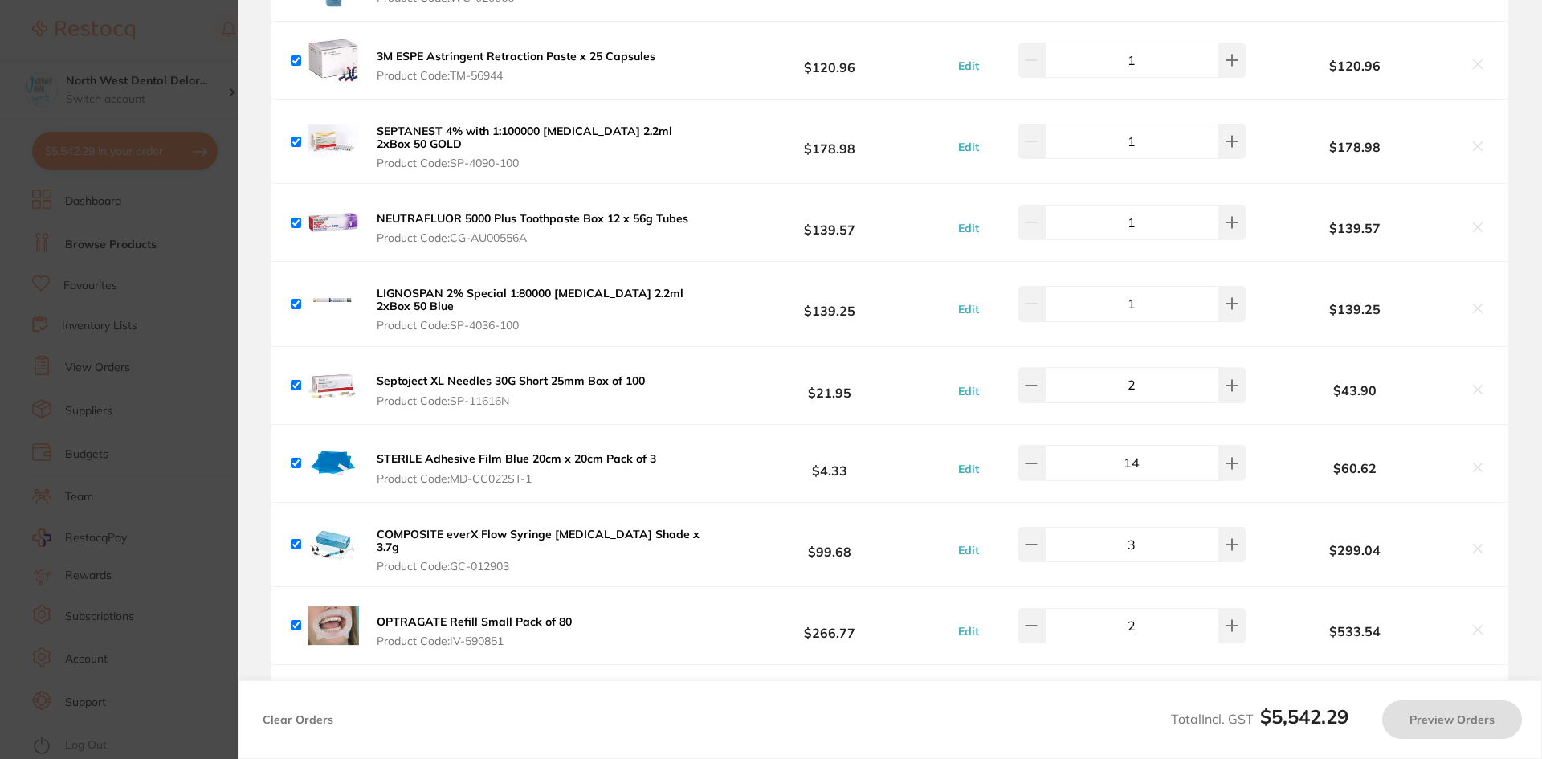
checkbox input "true"
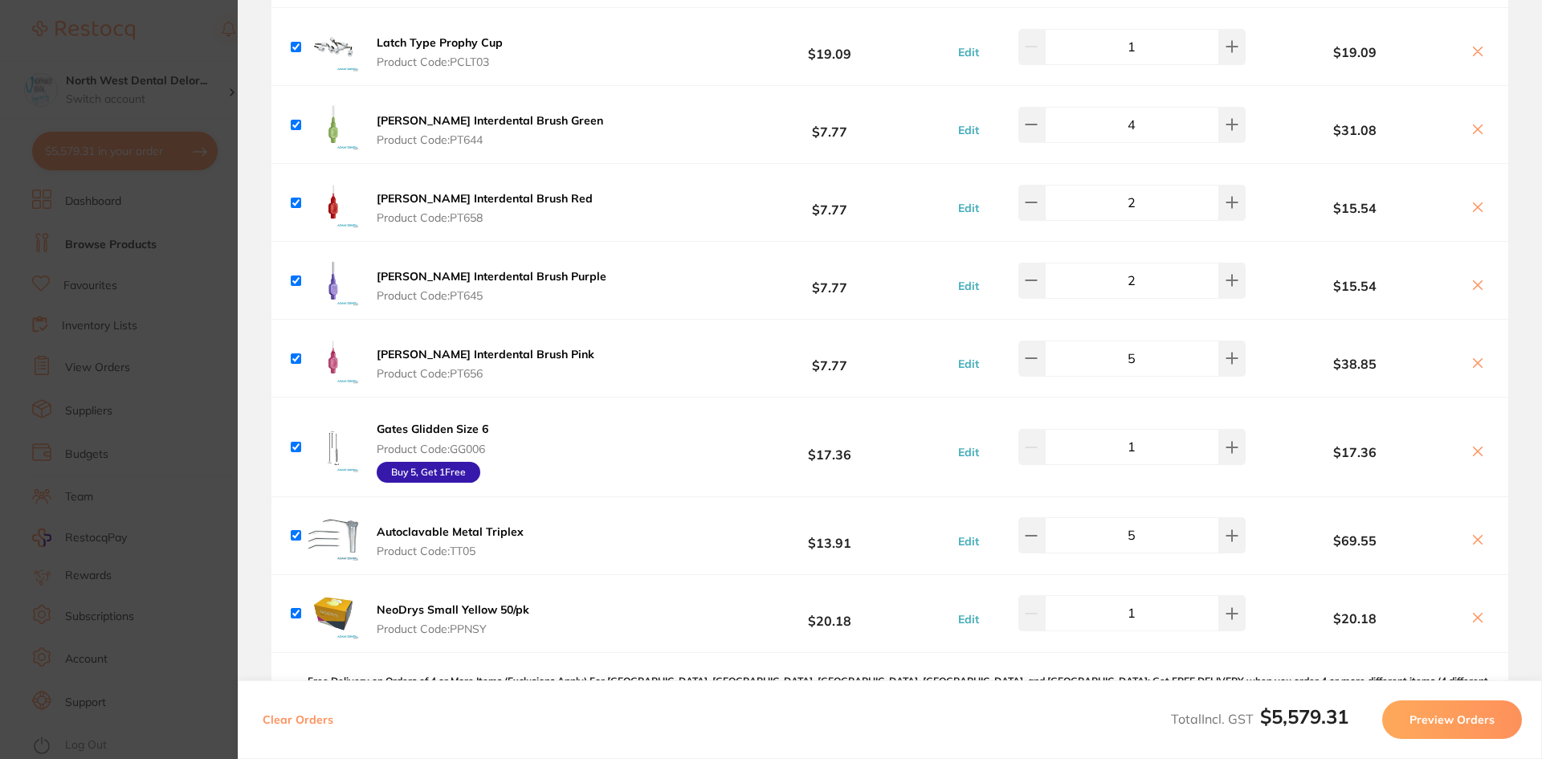
scroll to position [7785, 0]
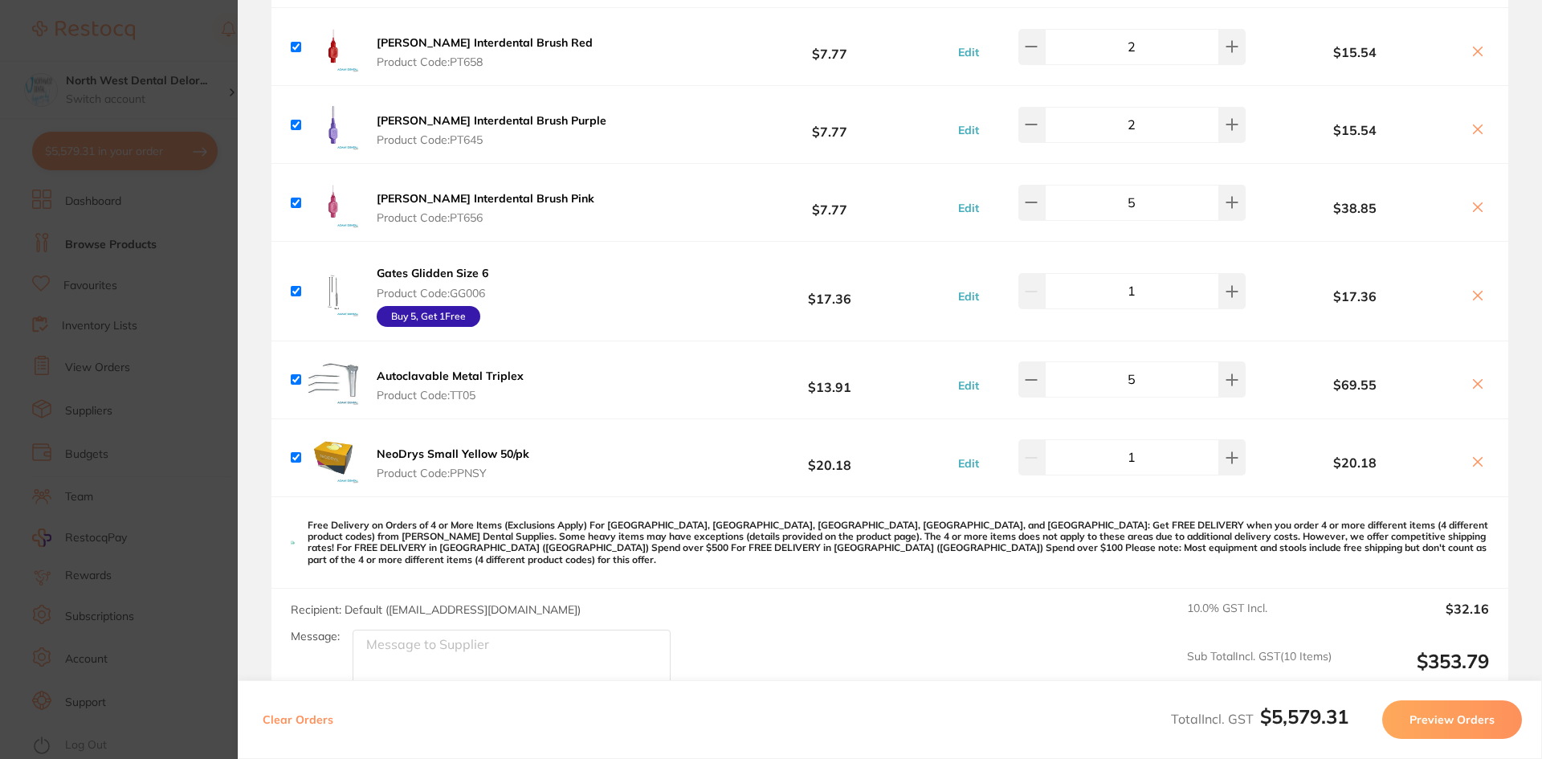
click at [423, 369] on button "Autoclavable Metal Triplex Product Code: TT05" at bounding box center [450, 386] width 157 height 34
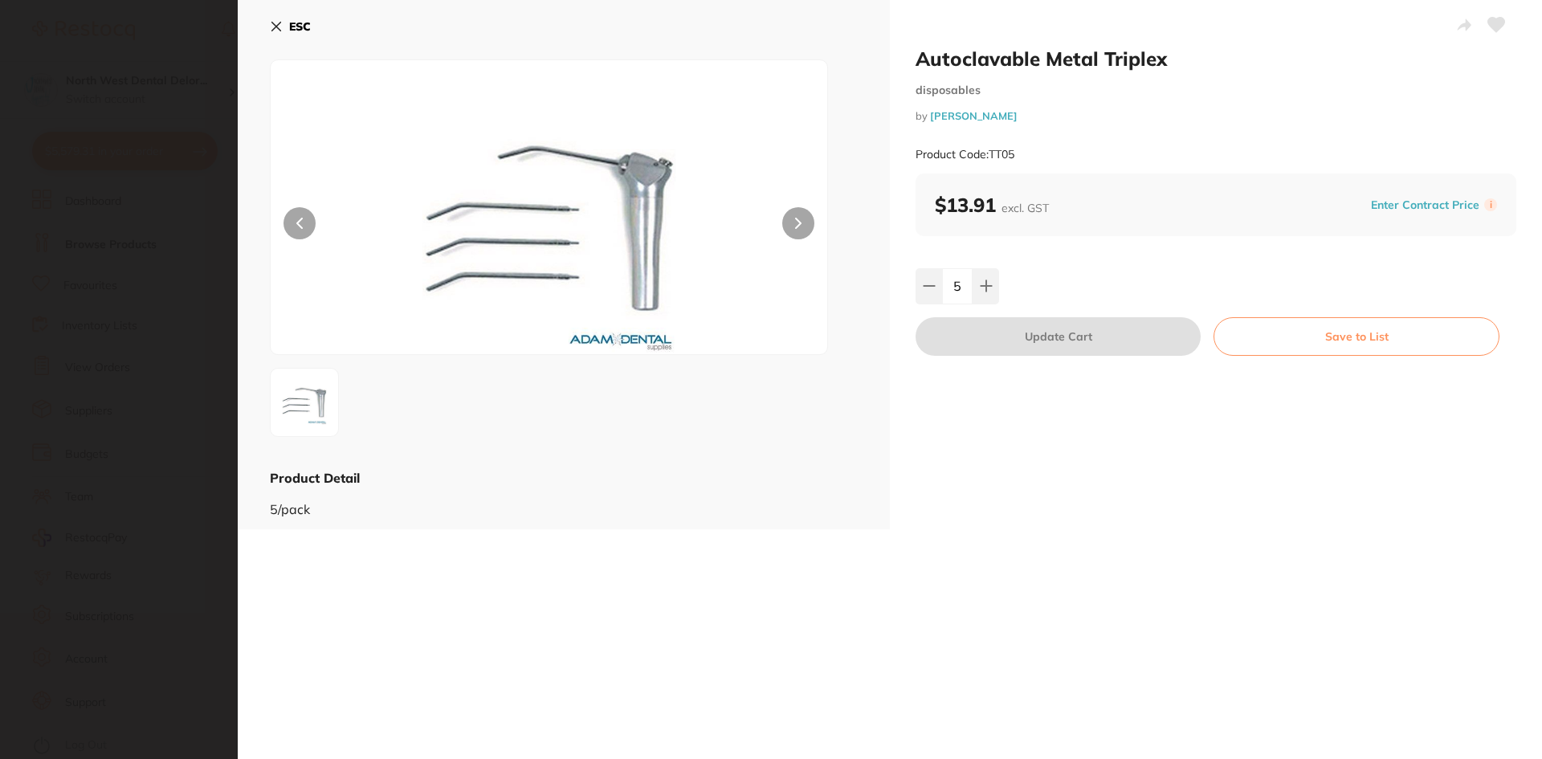
scroll to position [0, 0]
click at [186, 39] on section "Autoclavable Metal Triplex disposables by [PERSON_NAME] Product Code: TT05 ESC …" at bounding box center [771, 379] width 1542 height 759
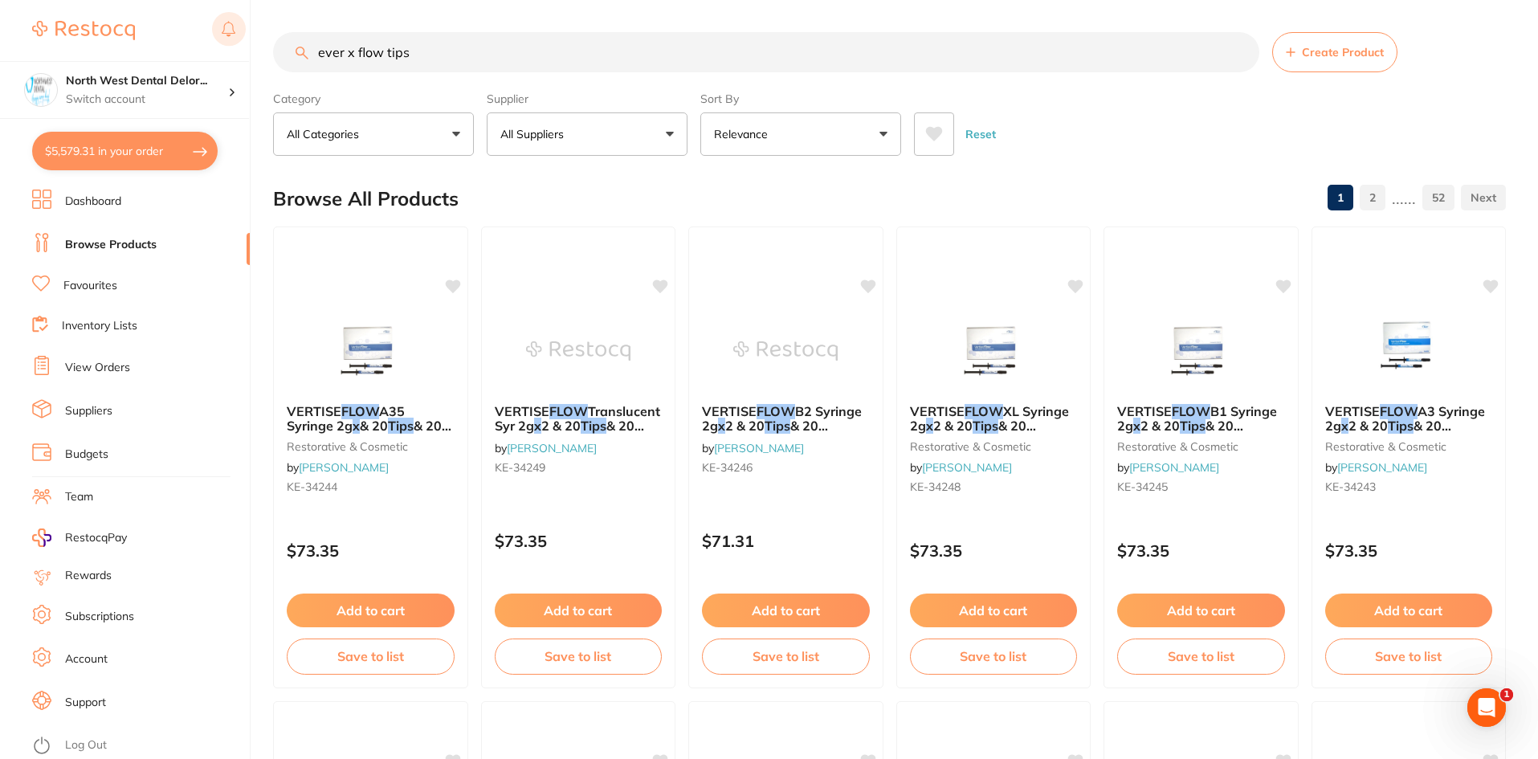
drag, startPoint x: 439, startPoint y: 49, endPoint x: 228, endPoint y: 42, distance: 211.4
click at [228, 42] on div "$5,579.31 North West Dental Delor... Switch account Longford Smileco North West…" at bounding box center [769, 379] width 1538 height 759
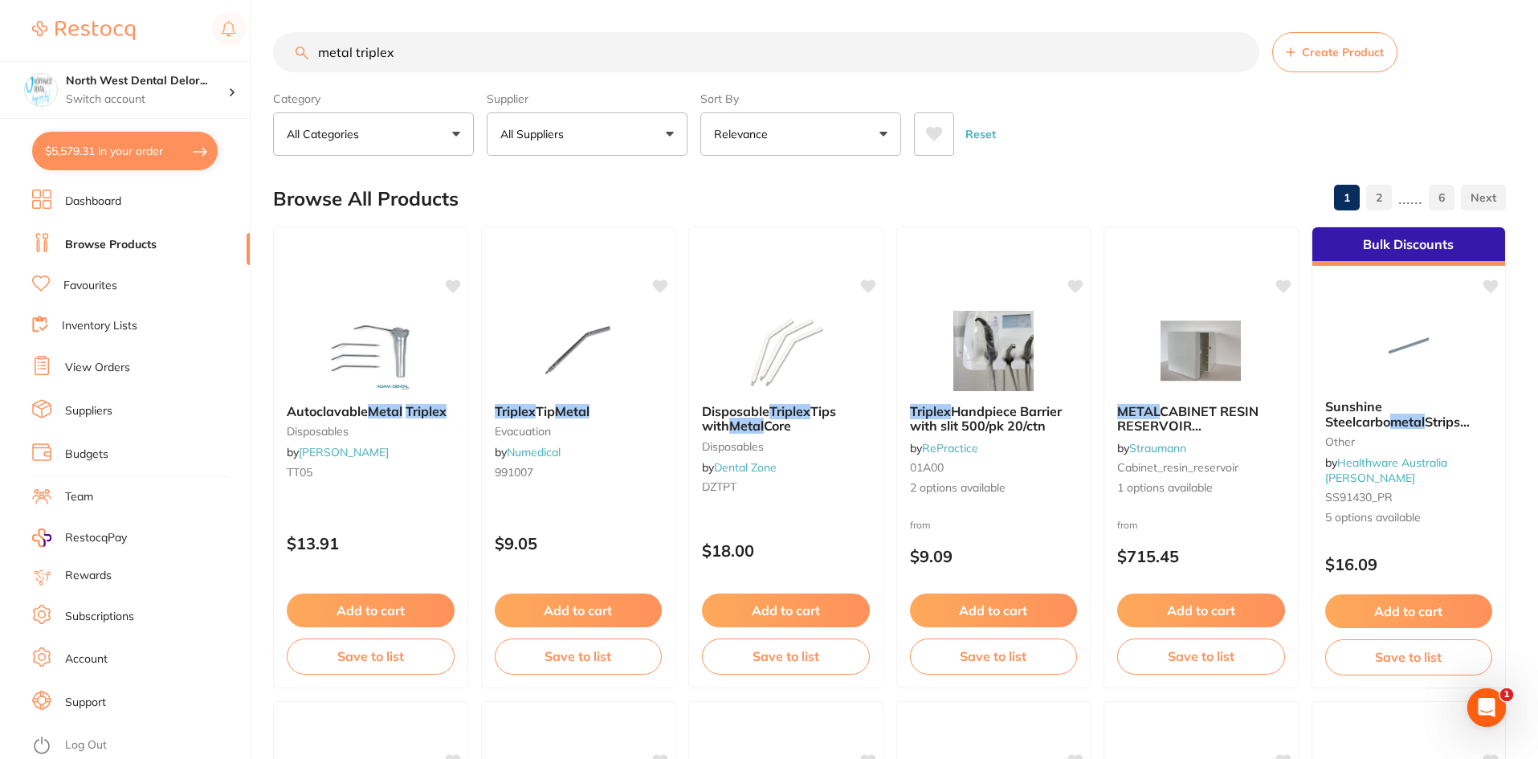
click at [533, 141] on p "All Suppliers" at bounding box center [535, 134] width 70 height 16
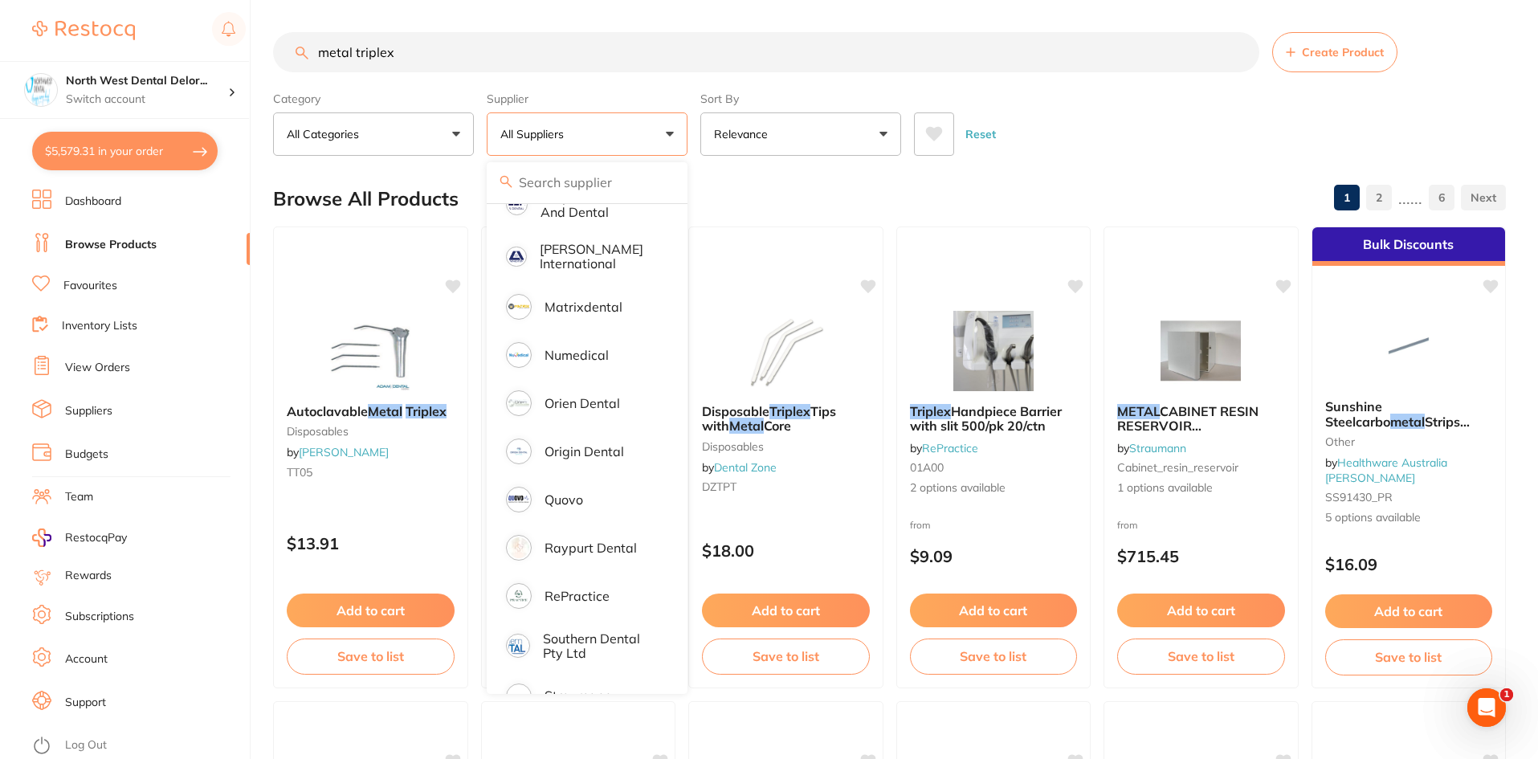
scroll to position [882, 0]
click at [599, 442] on p "Origin Dental" at bounding box center [585, 449] width 80 height 14
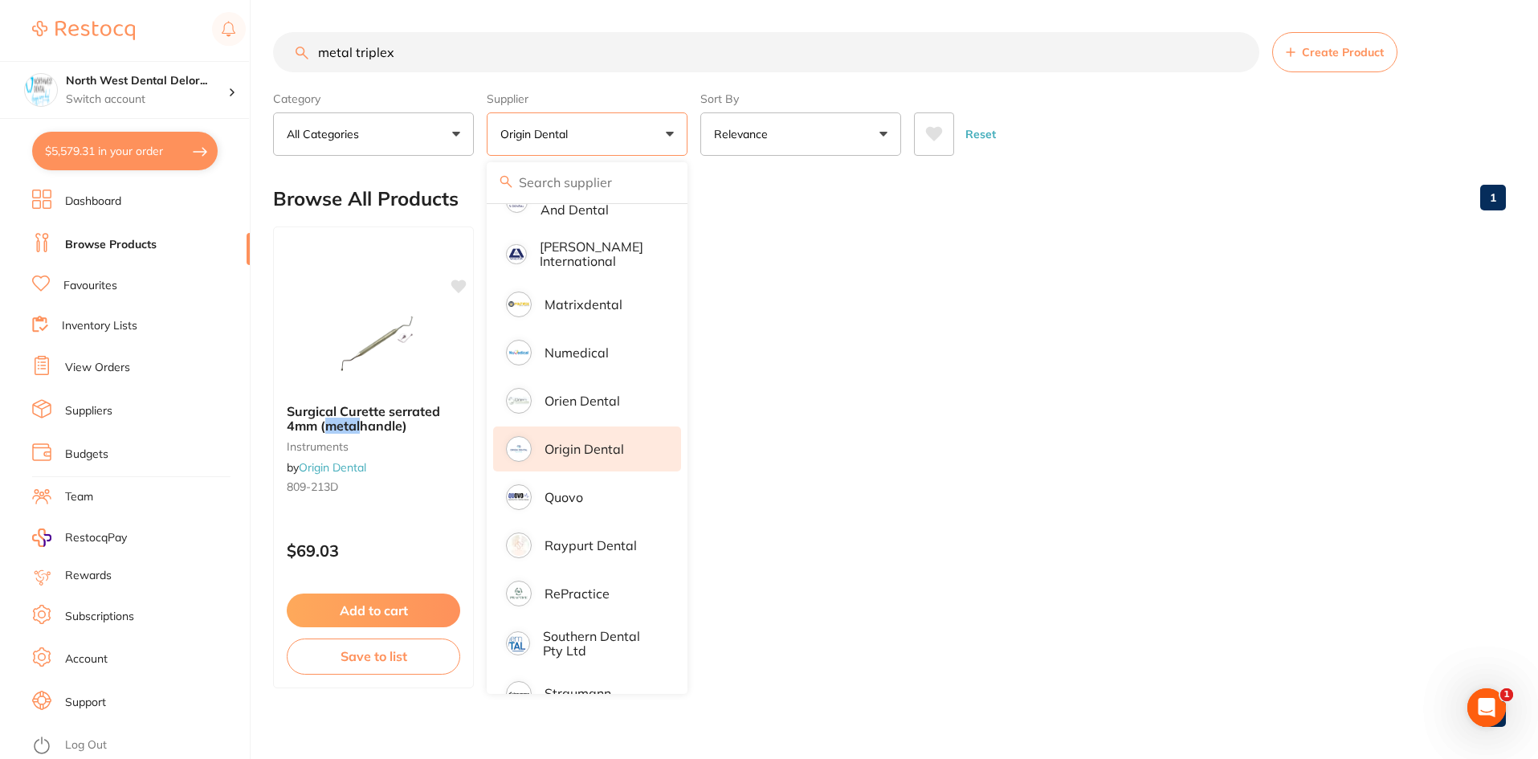
scroll to position [0, 0]
click at [767, 178] on div "Browse All Products 1" at bounding box center [889, 199] width 1233 height 54
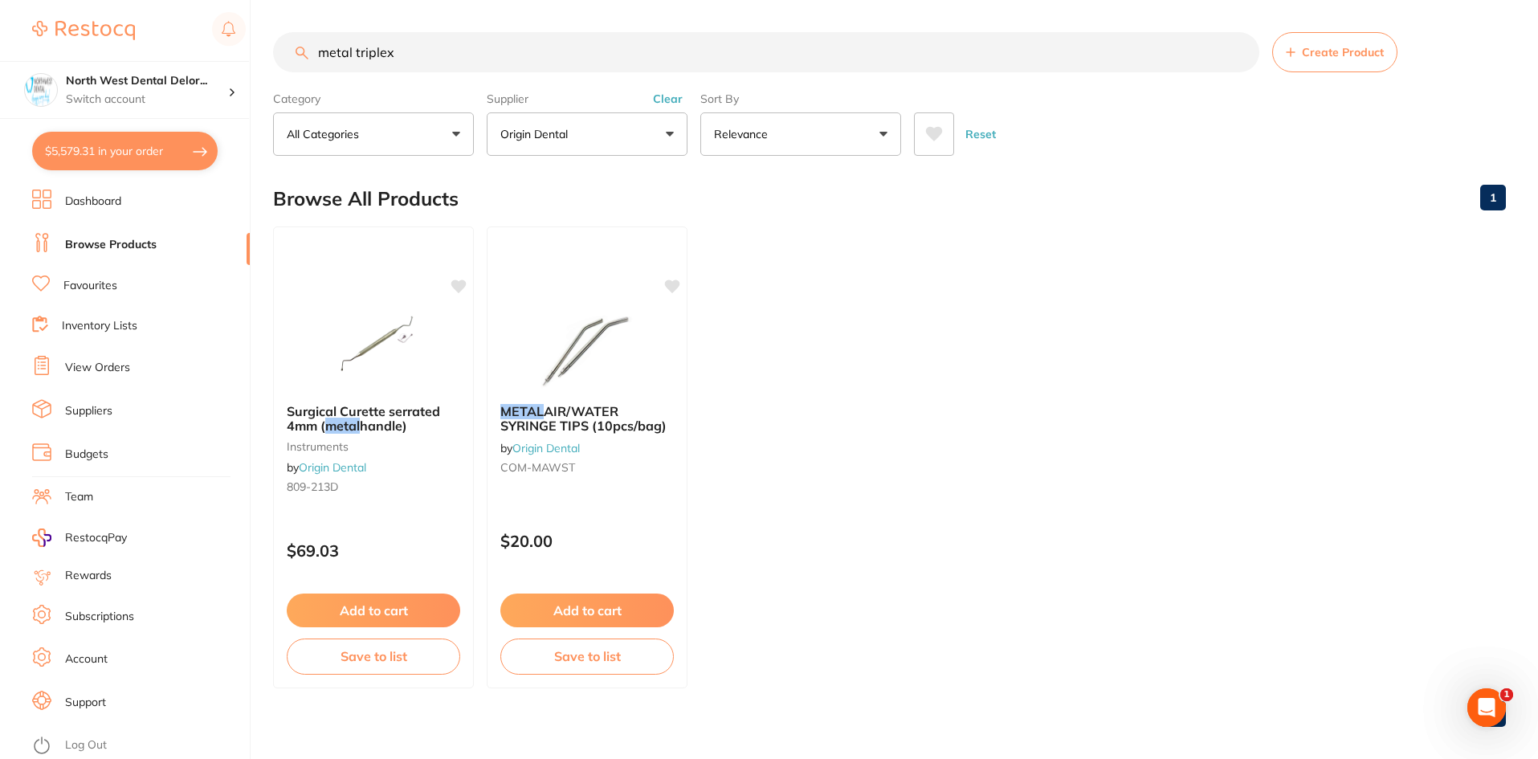
click at [1359, 147] on div "Reset" at bounding box center [1203, 128] width 579 height 56
drag, startPoint x: 429, startPoint y: 59, endPoint x: 204, endPoint y: 55, distance: 224.9
click at [204, 55] on div "$5,579.31 North West Dental Delor... Switch account Longford Smileco North West…" at bounding box center [769, 379] width 1538 height 759
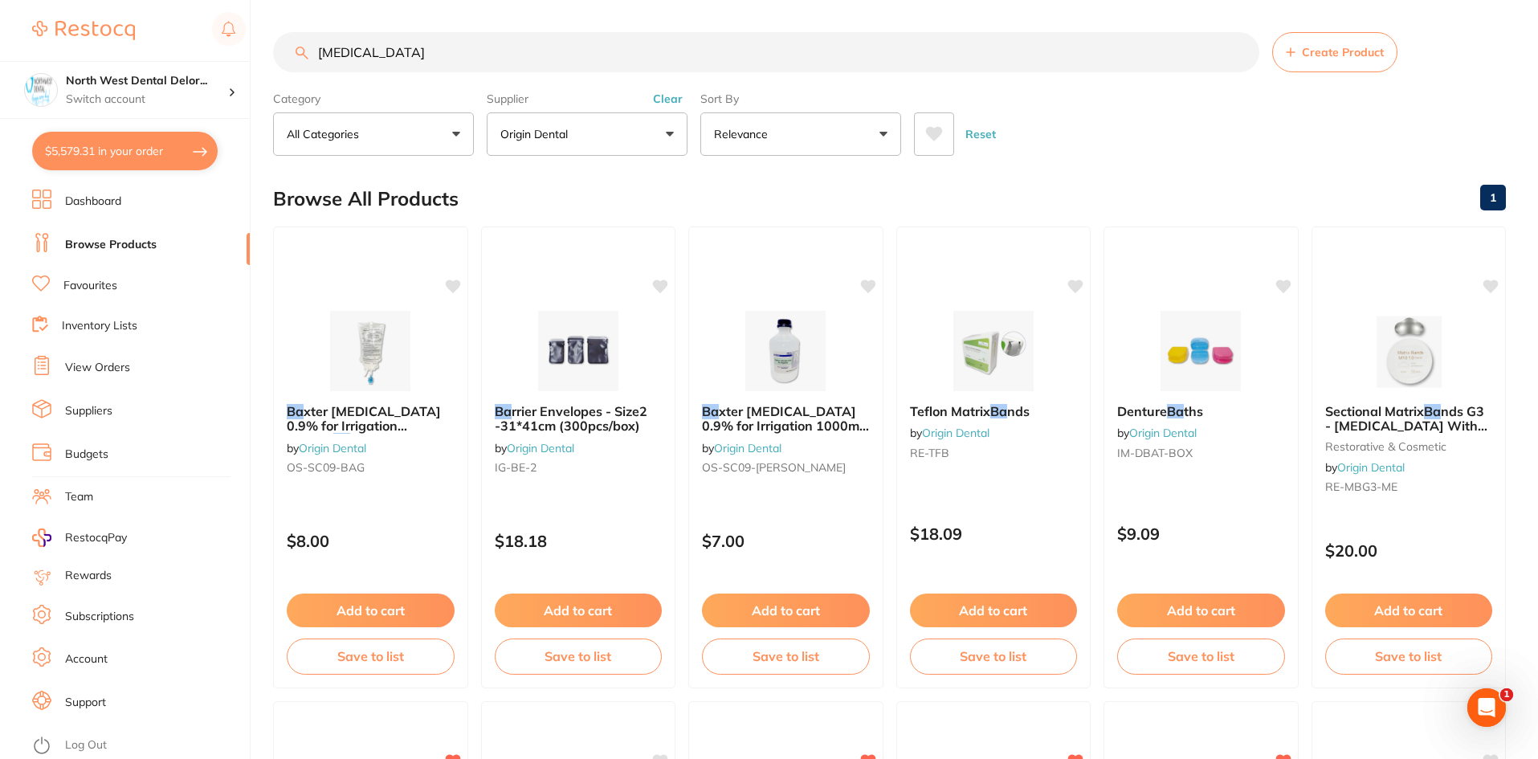
type input "[MEDICAL_DATA]"
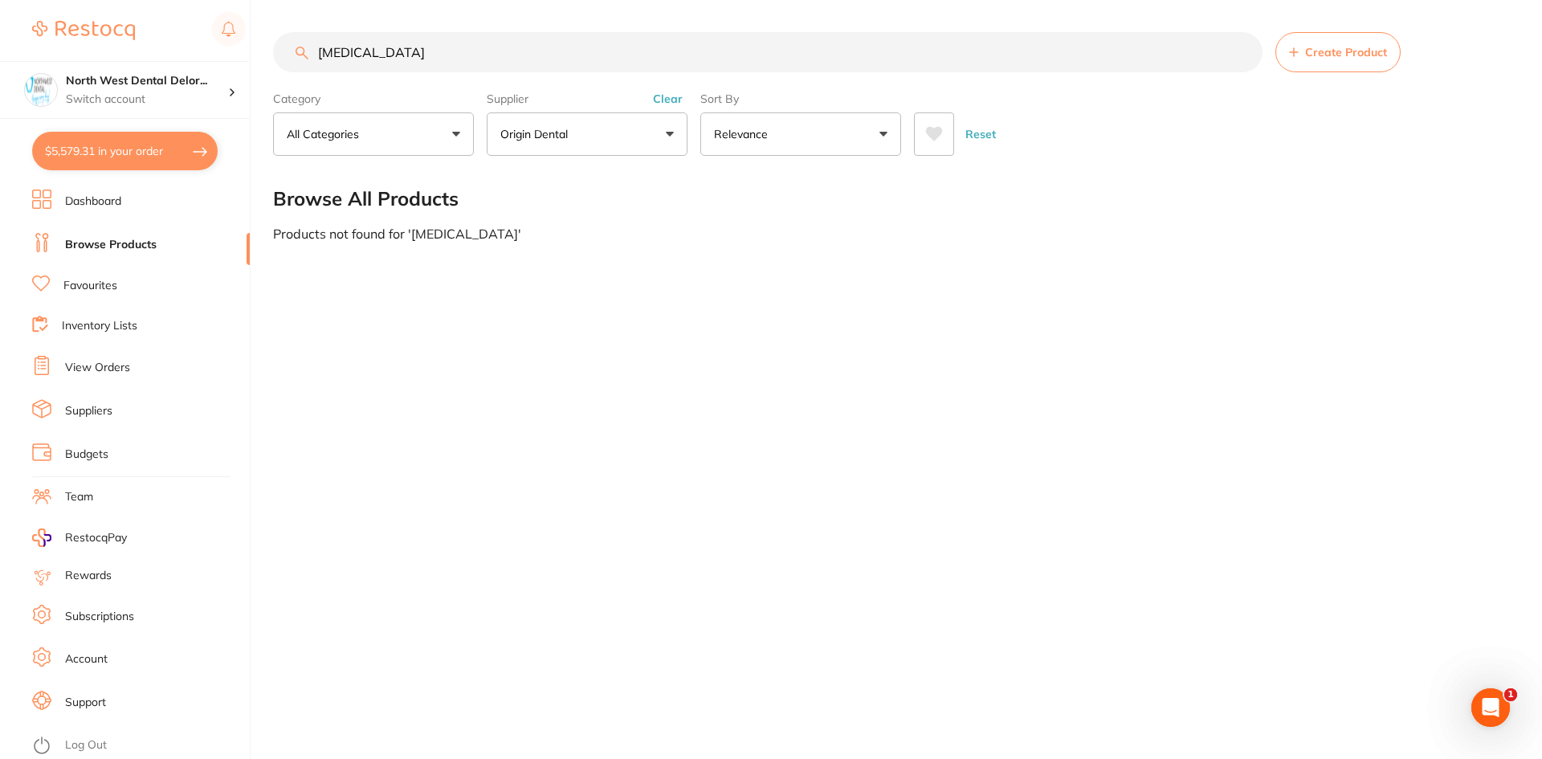
drag, startPoint x: 393, startPoint y: 62, endPoint x: 284, endPoint y: 60, distance: 109.2
click at [284, 60] on input "[MEDICAL_DATA]" at bounding box center [768, 52] width 990 height 40
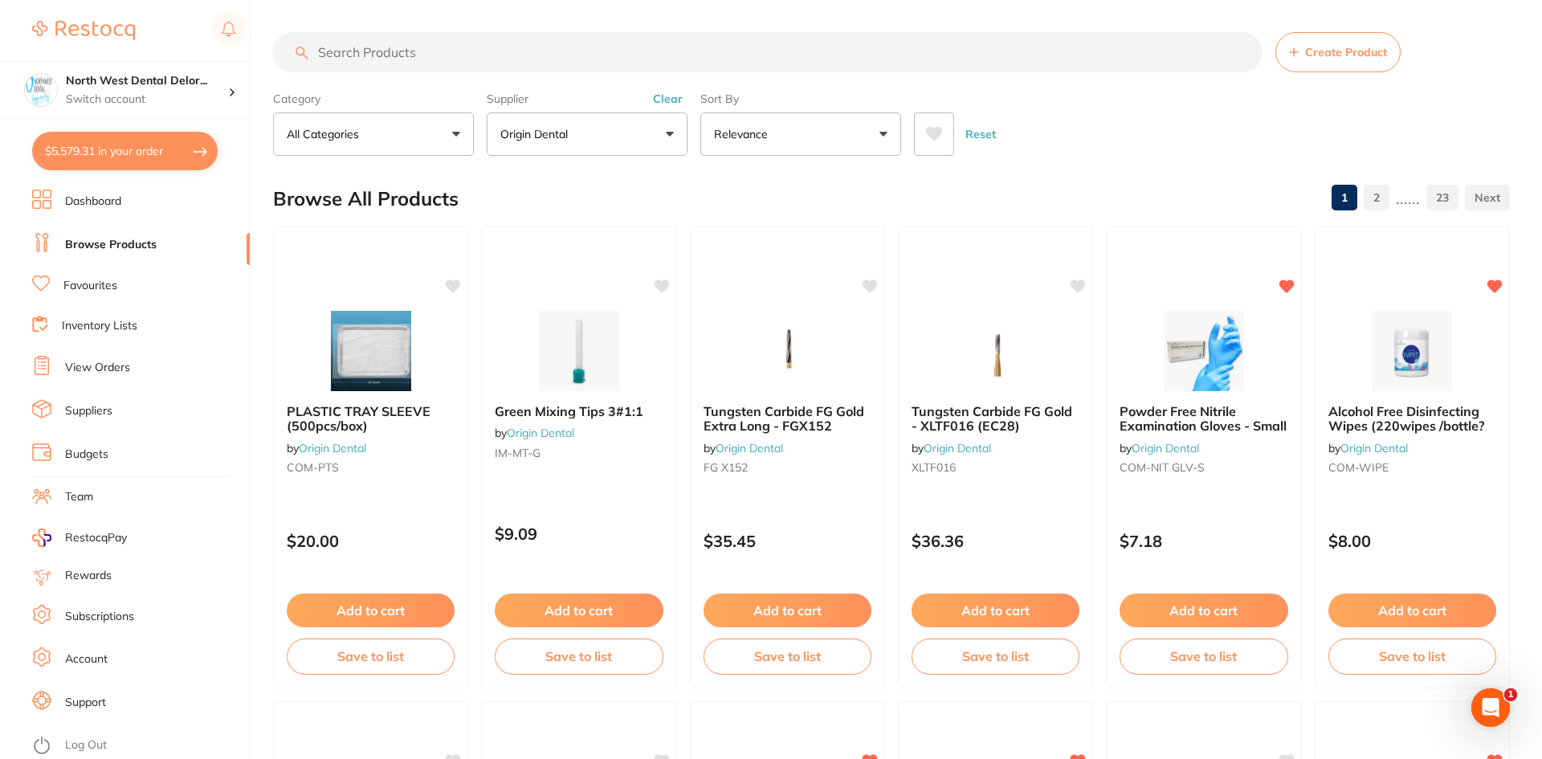
scroll to position [1175, 0]
click at [156, 155] on button "$5,579.31 in your order" at bounding box center [125, 151] width 186 height 39
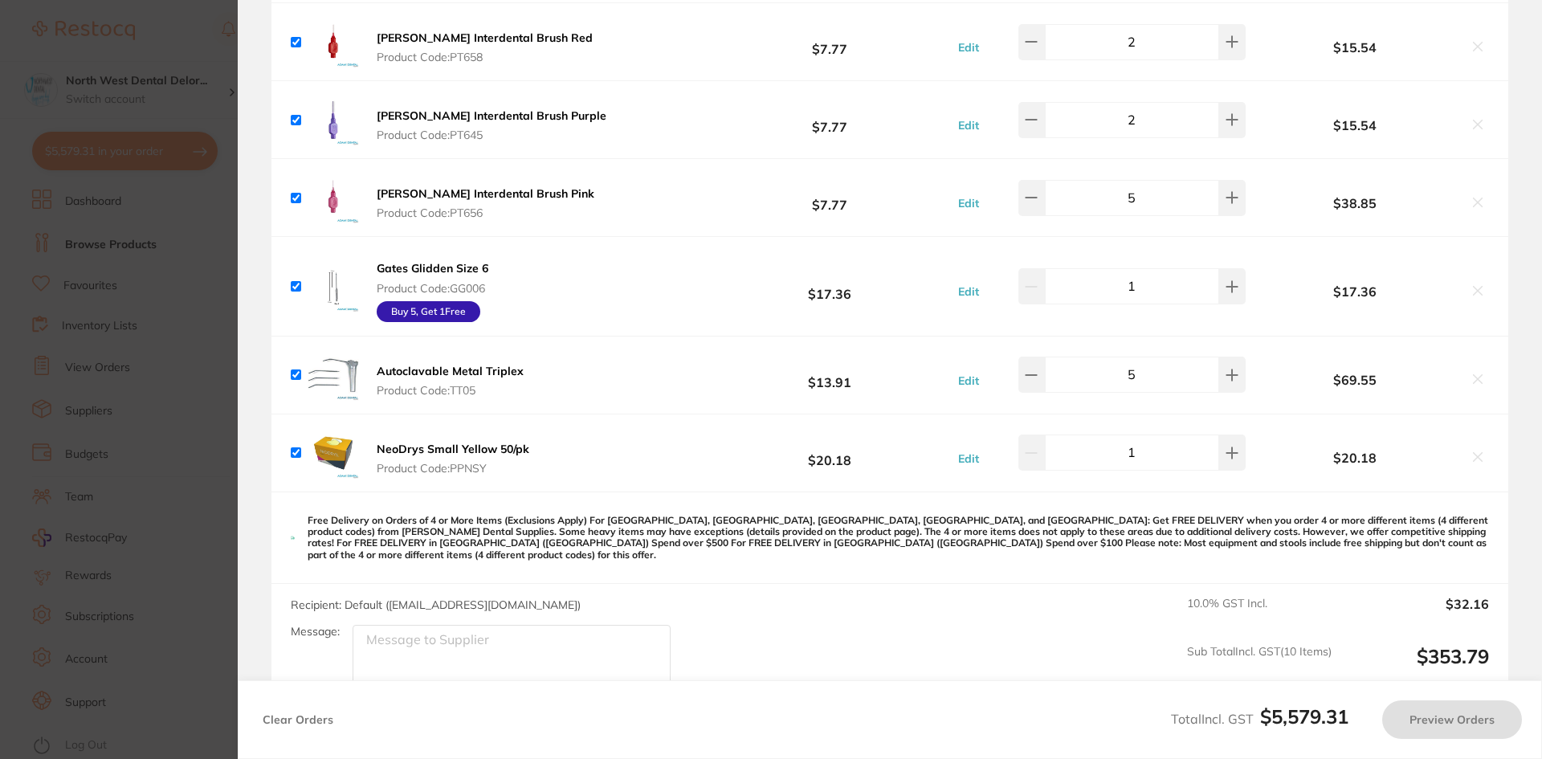
scroll to position [0, 0]
checkbox input "true"
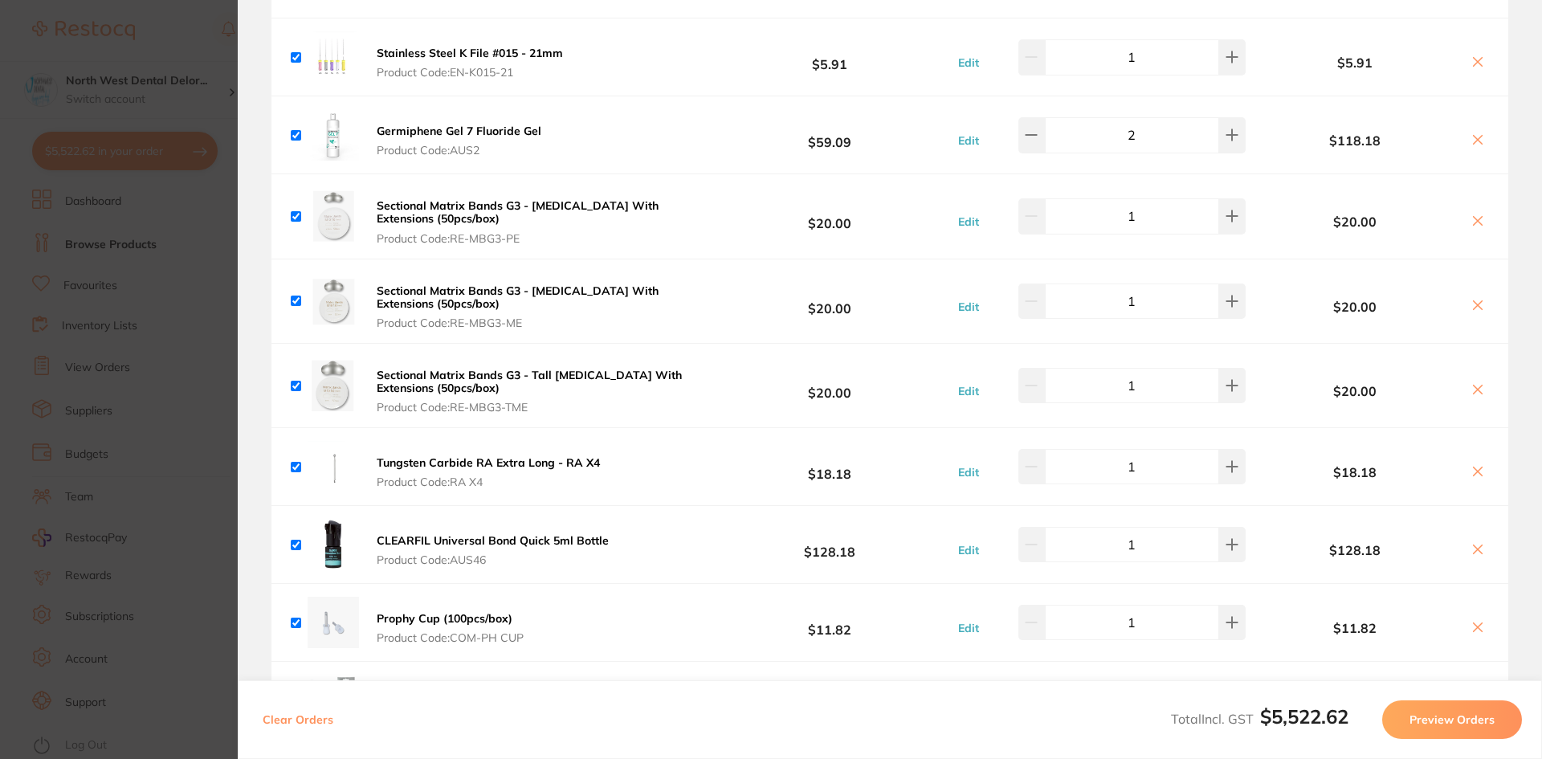
scroll to position [6744, 0]
click at [159, 20] on section "Update RRP Set your pre negotiated price for this item. Item Agreed RRP (excl. …" at bounding box center [771, 379] width 1542 height 759
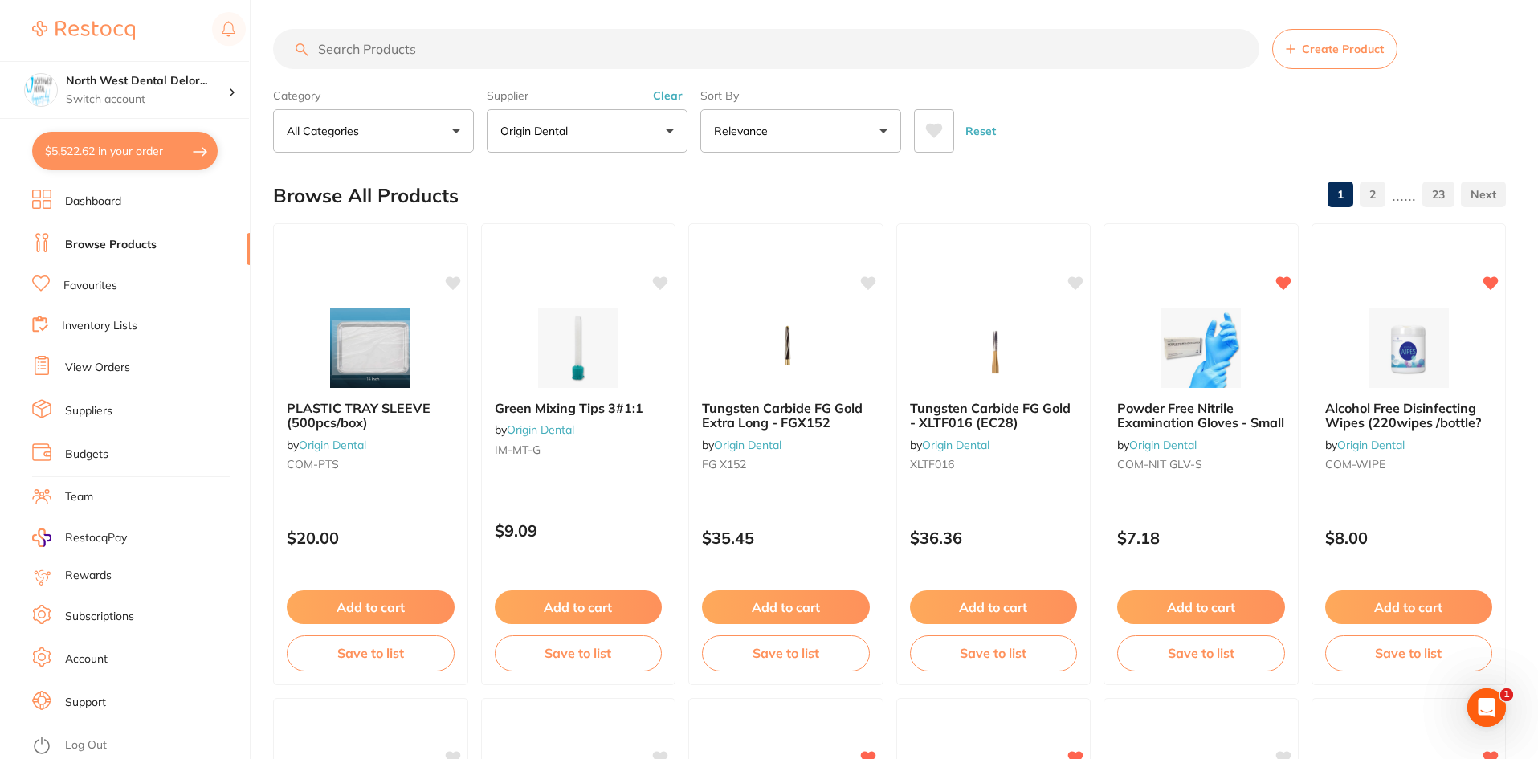
scroll to position [6, 0]
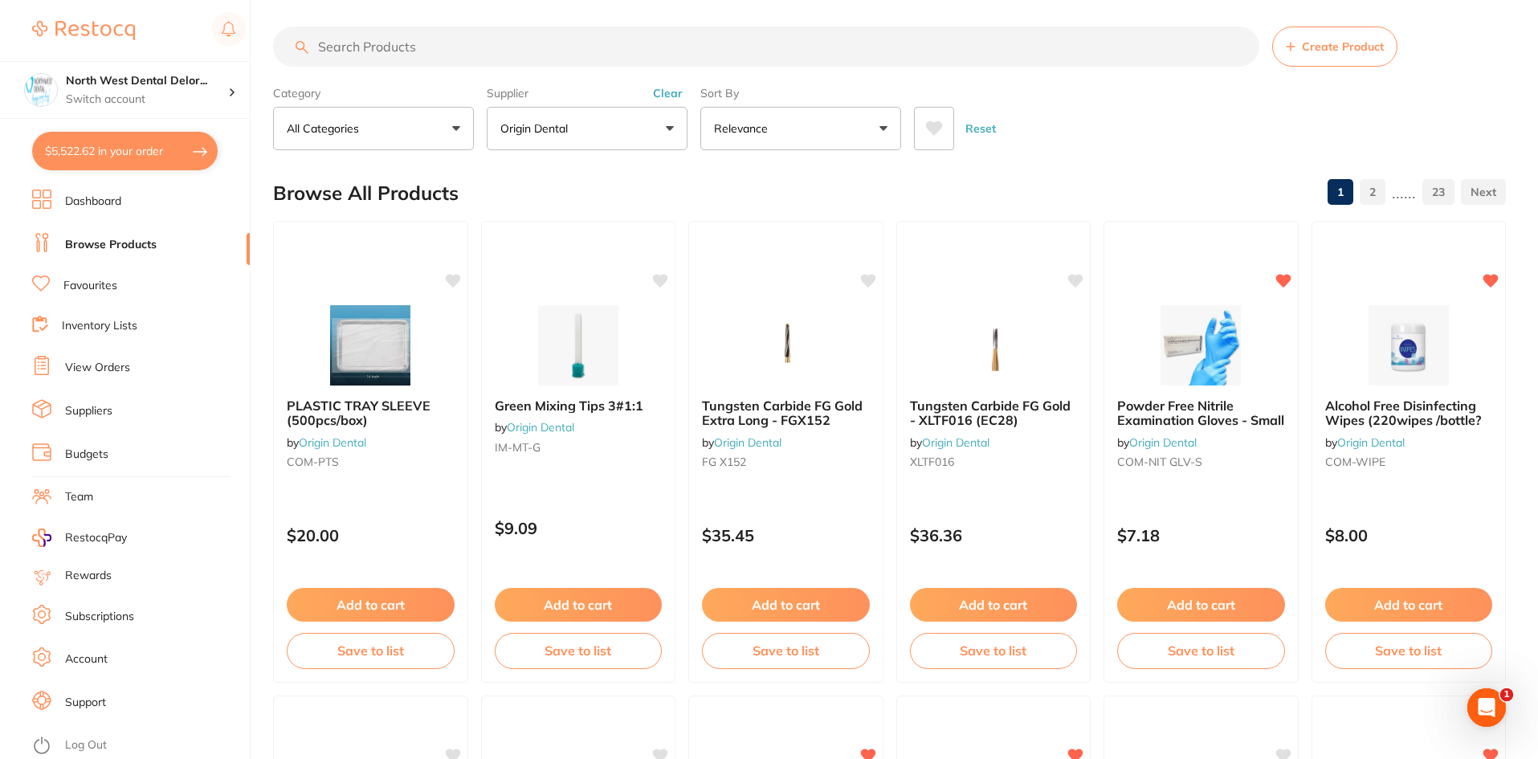
click at [113, 153] on button "$5,522.62 in your order" at bounding box center [125, 151] width 186 height 39
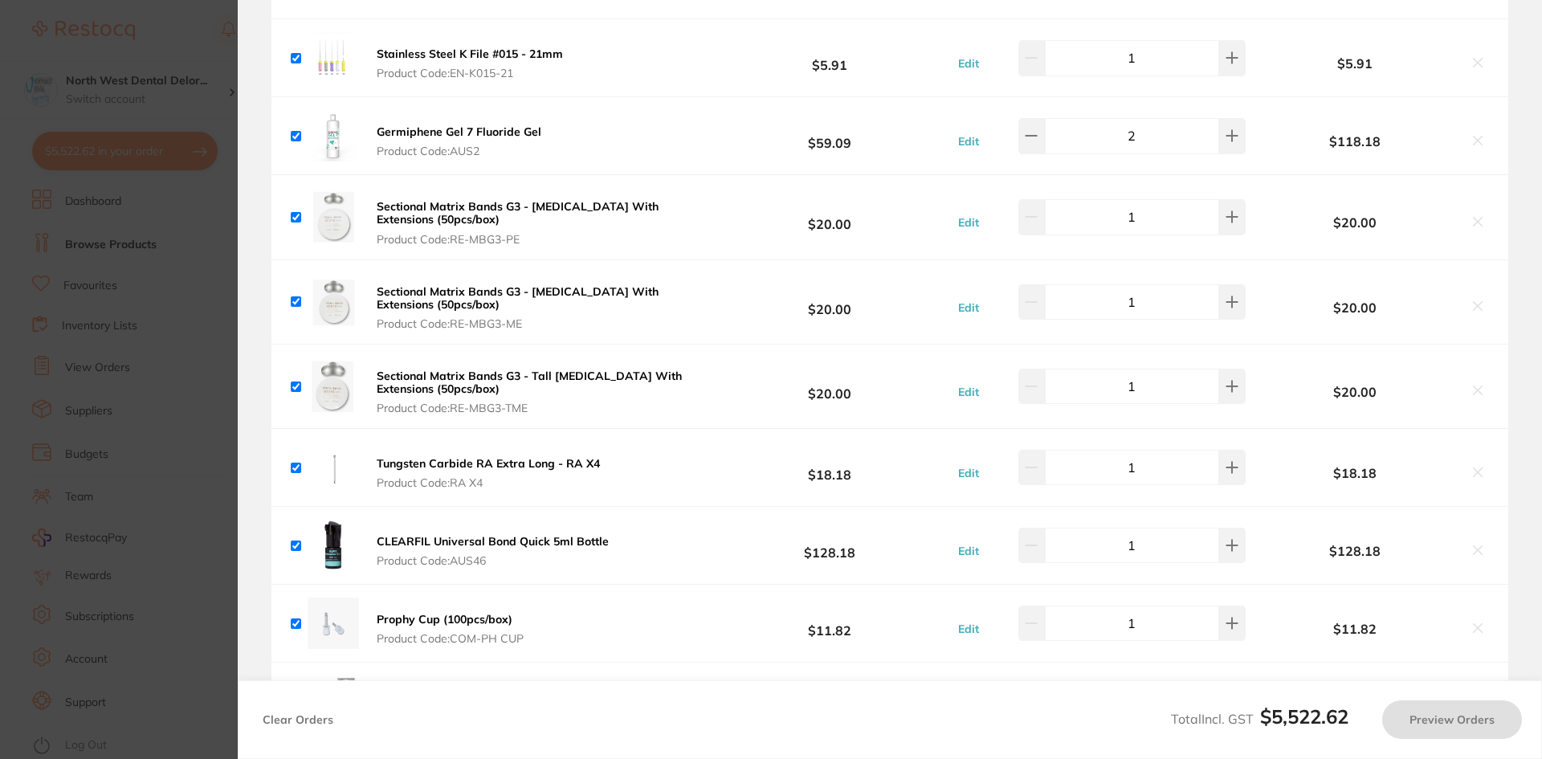
checkbox input "true"
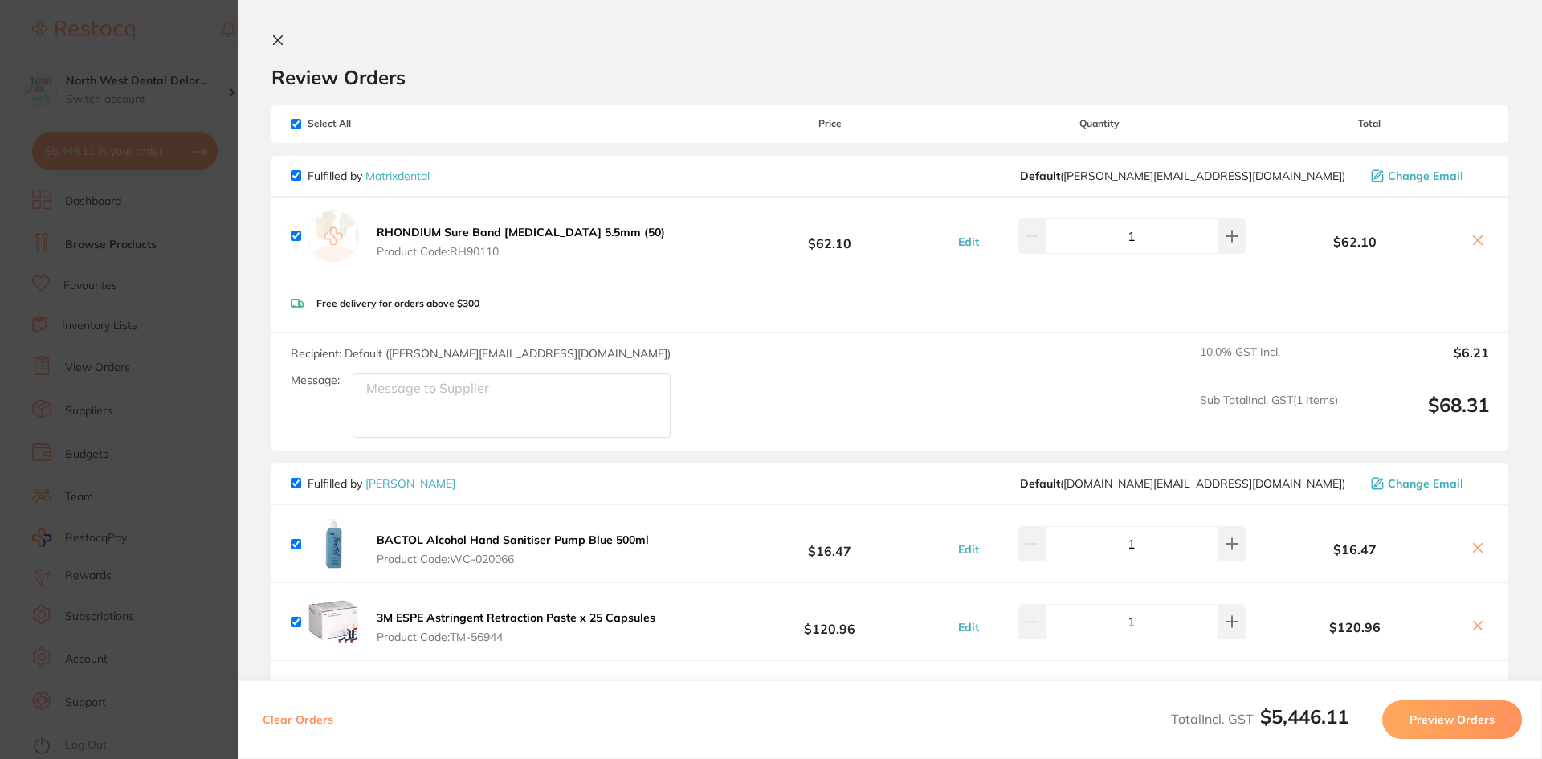
click at [164, 47] on section "Update RRP Set your pre negotiated price for this item. Item Agreed RRP (excl. …" at bounding box center [771, 379] width 1542 height 759
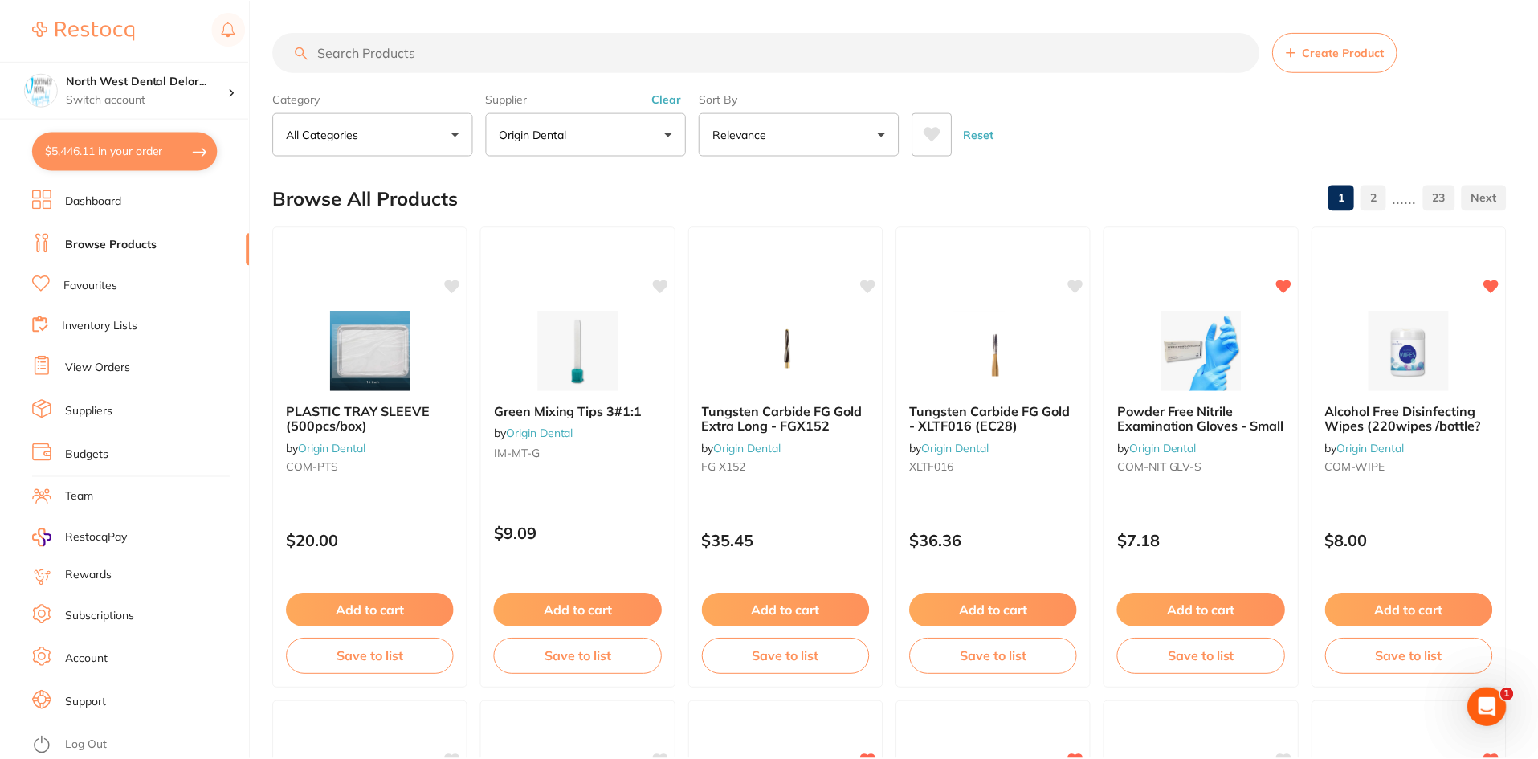
scroll to position [6, 0]
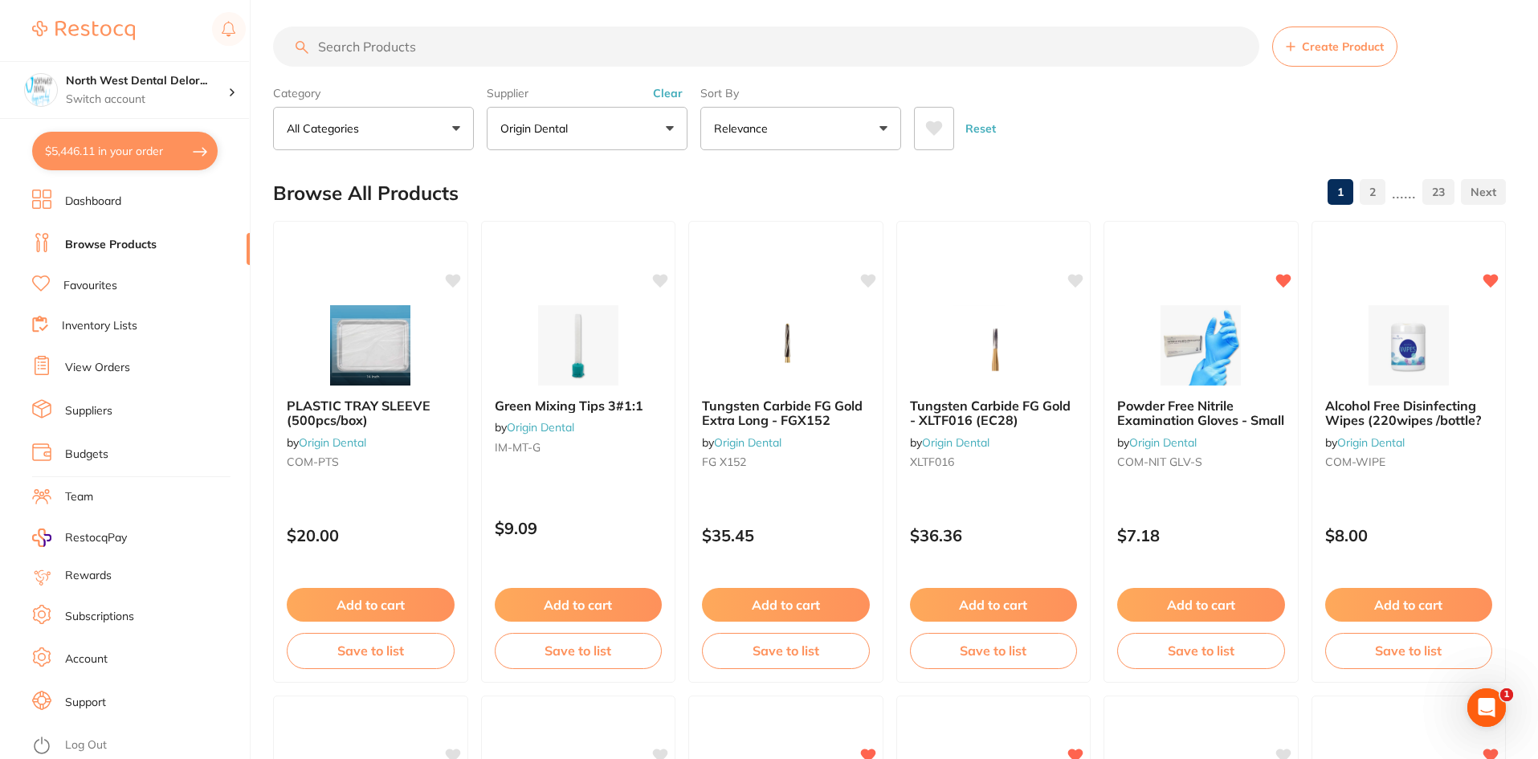
click at [438, 50] on input "search" at bounding box center [766, 47] width 986 height 40
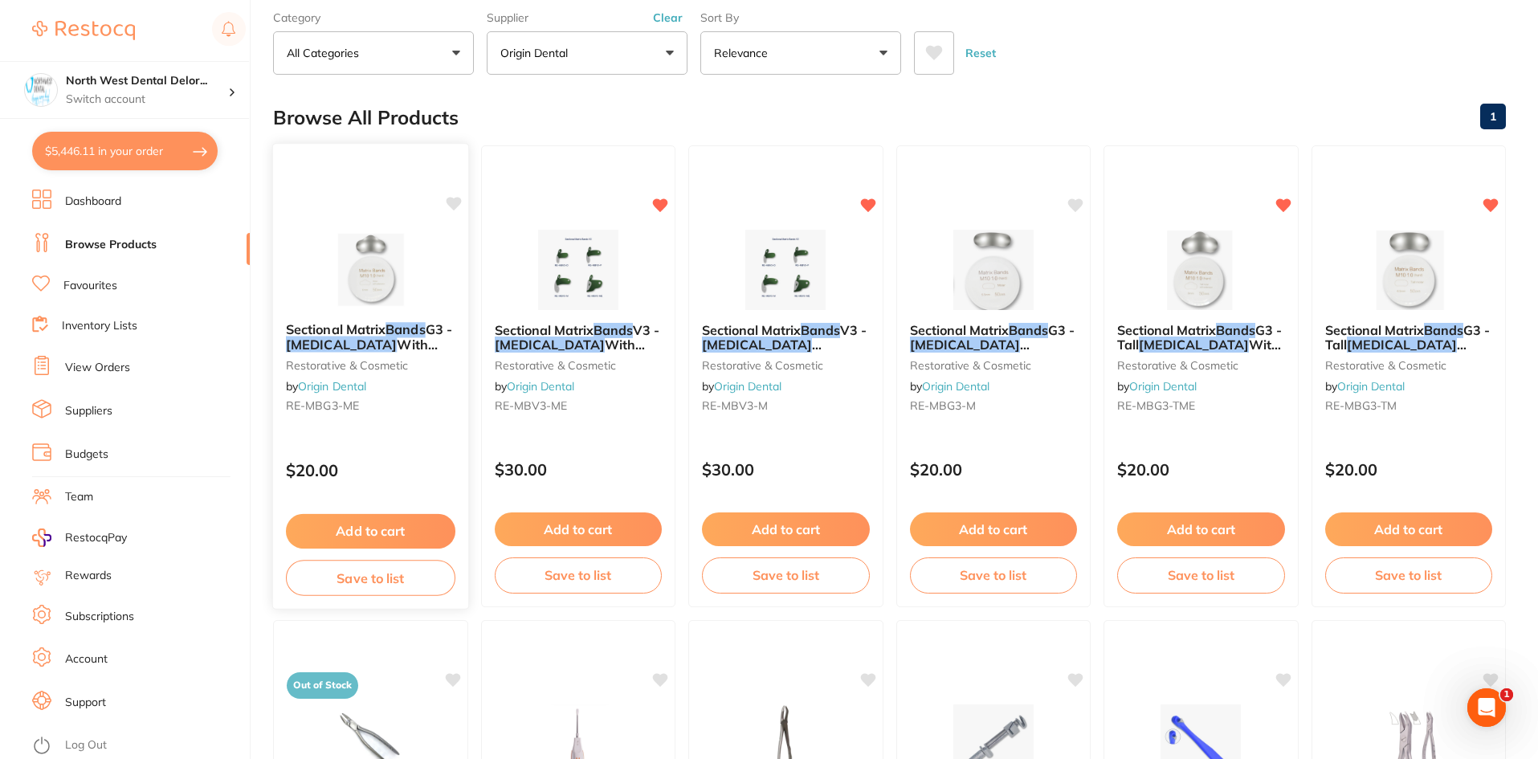
scroll to position [80, 0]
type input "Band [MEDICAL_DATA]"
click at [98, 148] on button "$5,446.11 in your order" at bounding box center [125, 151] width 186 height 39
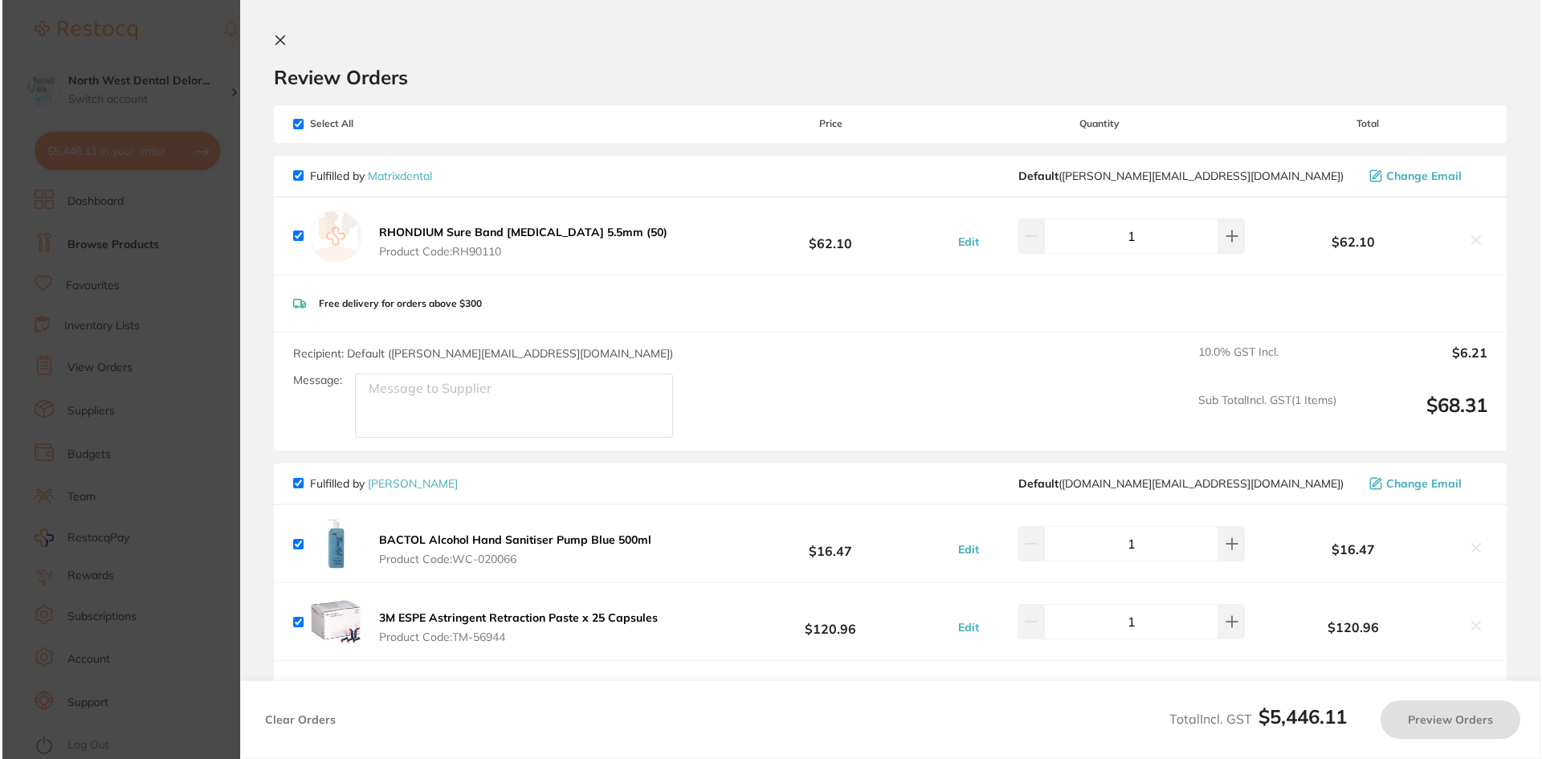
scroll to position [0, 0]
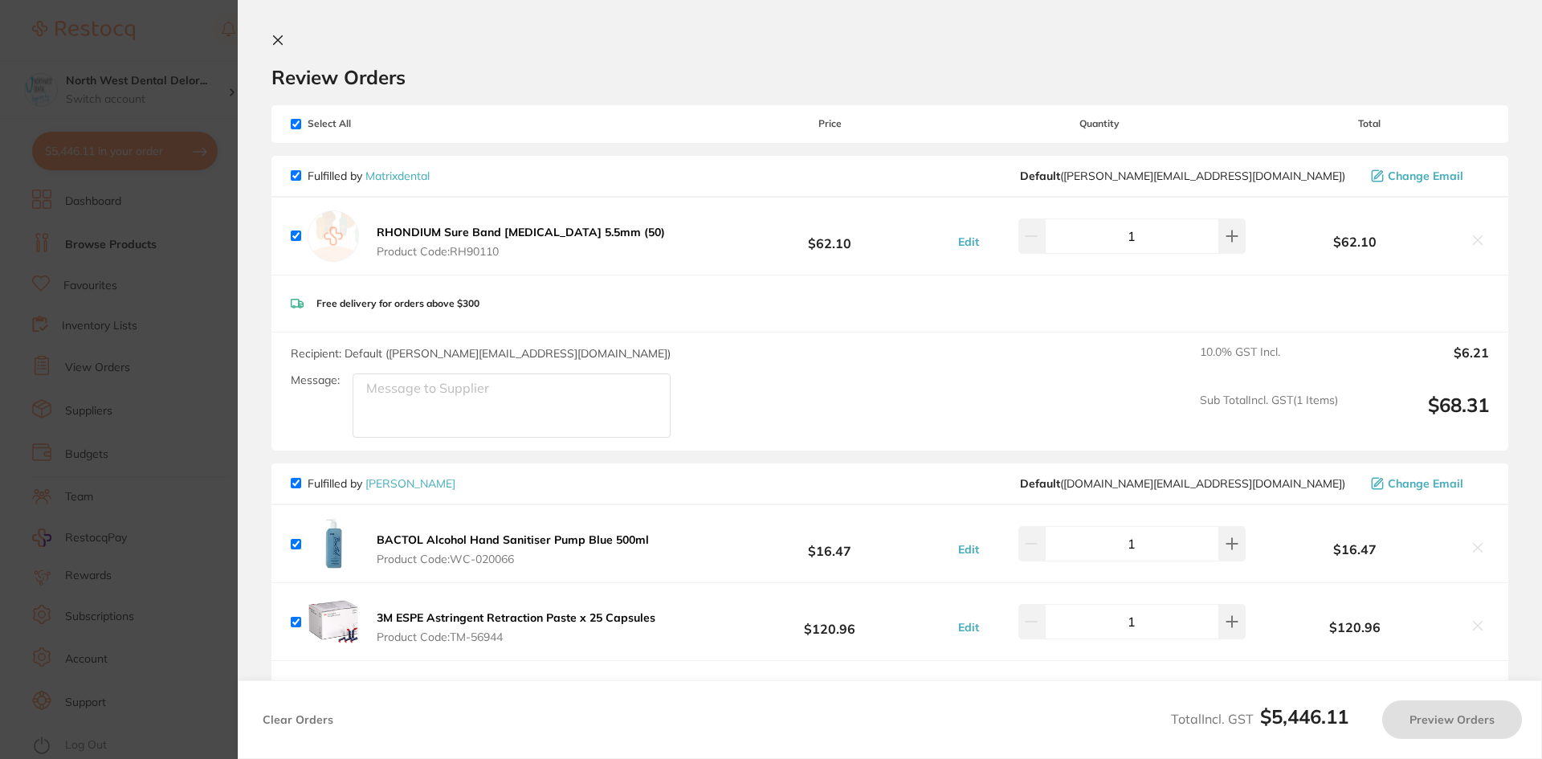
checkbox input "true"
click at [99, 202] on section "Update RRP Set your pre negotiated price for this item. Item Agreed RRP (excl. …" at bounding box center [771, 379] width 1542 height 759
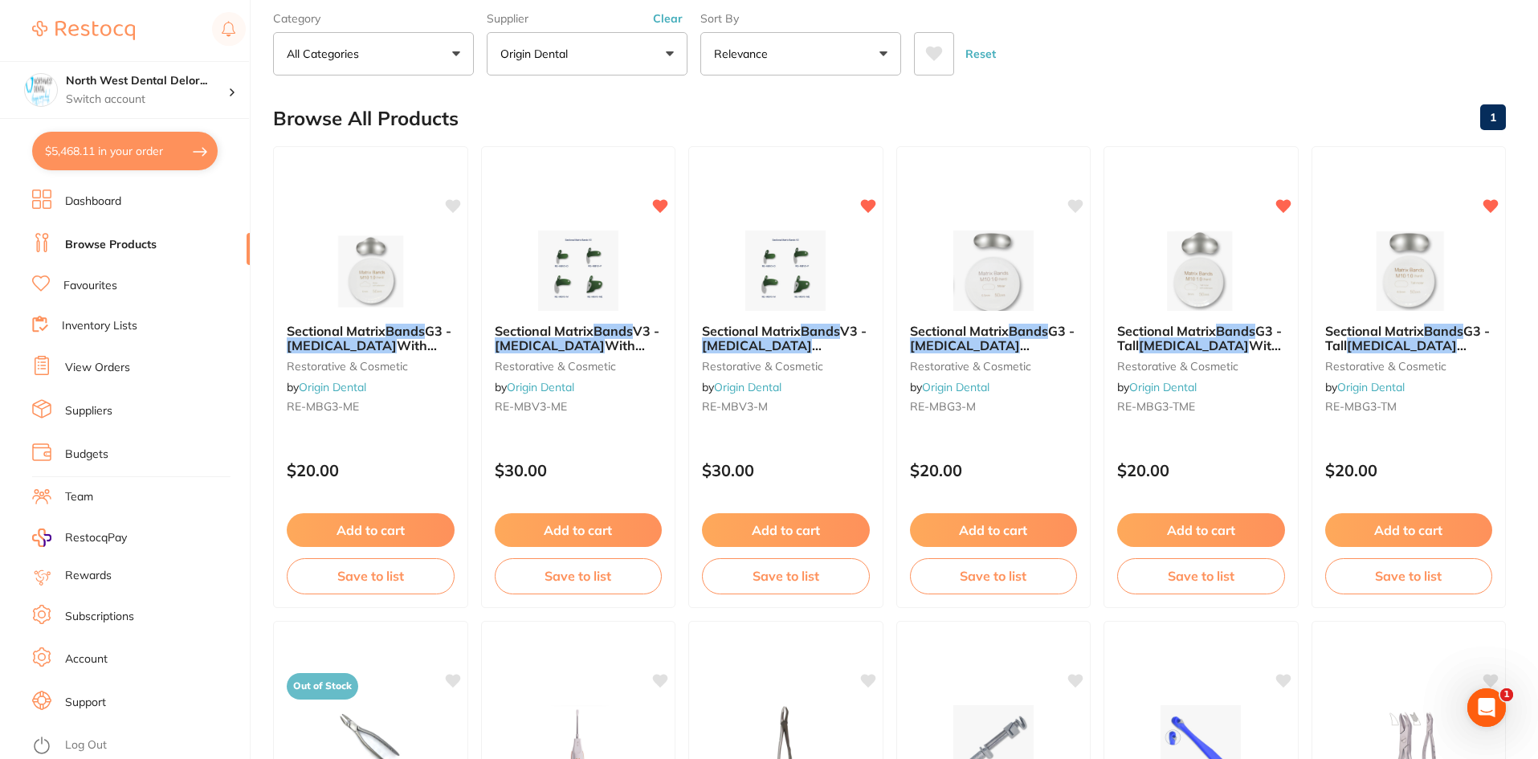
click at [94, 199] on link "Dashboard" at bounding box center [93, 202] width 56 height 16
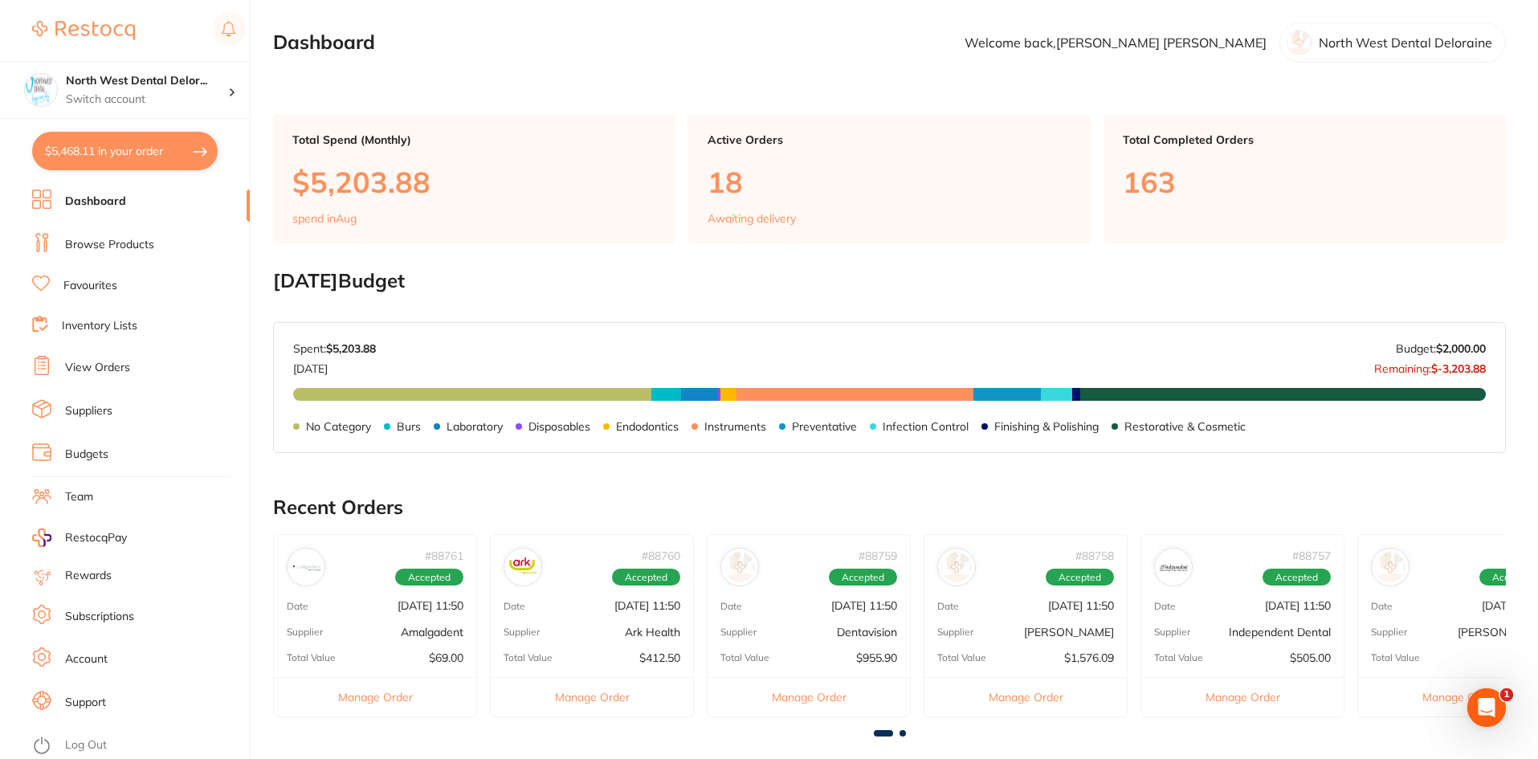
click at [121, 146] on button "$5,468.11 in your order" at bounding box center [125, 151] width 186 height 39
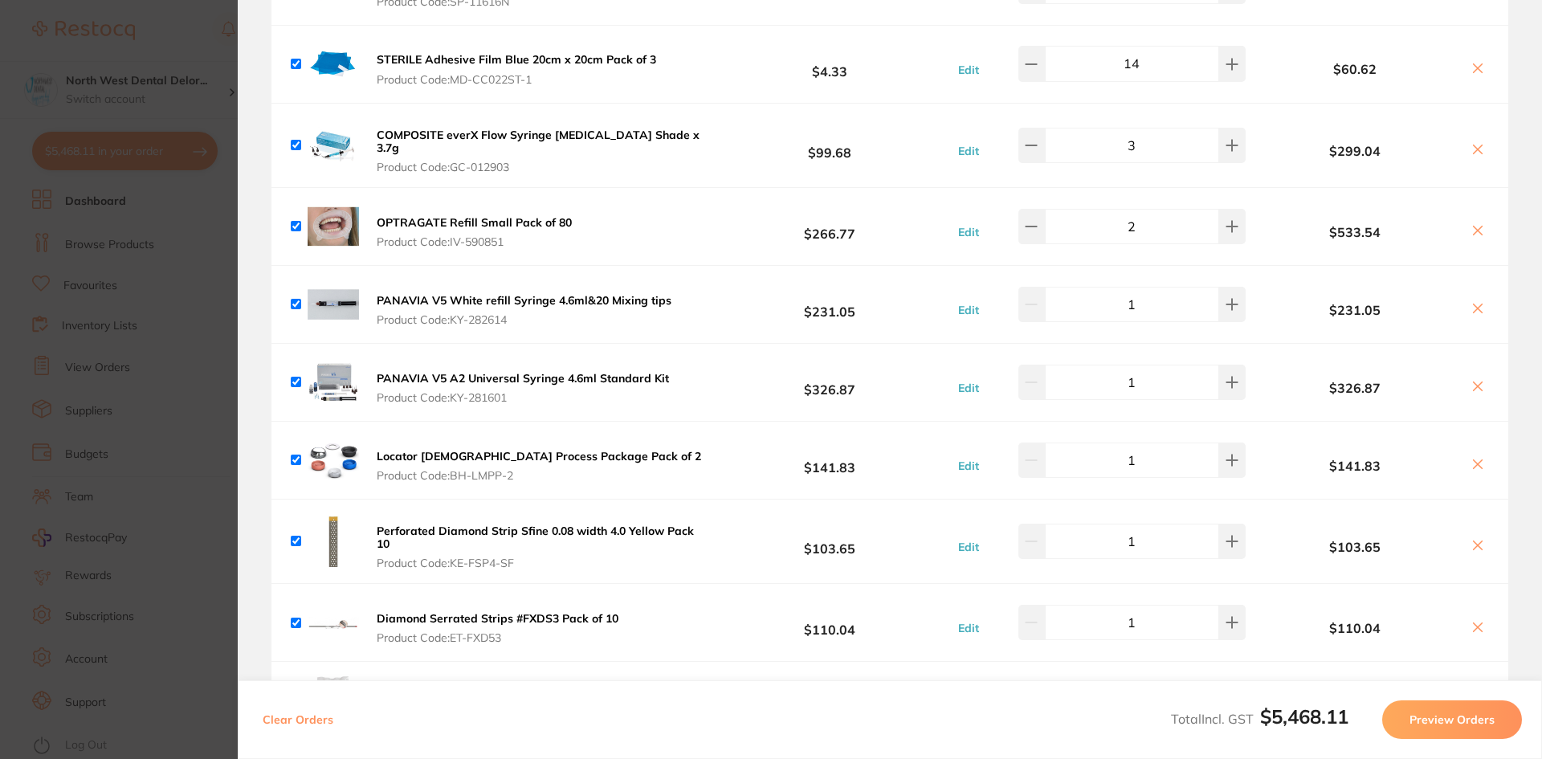
scroll to position [961, 0]
click at [329, 448] on img at bounding box center [333, 459] width 51 height 51
click at [423, 455] on b "Locator [DEMOGRAPHIC_DATA] Process Package Pack of 2" at bounding box center [539, 455] width 324 height 14
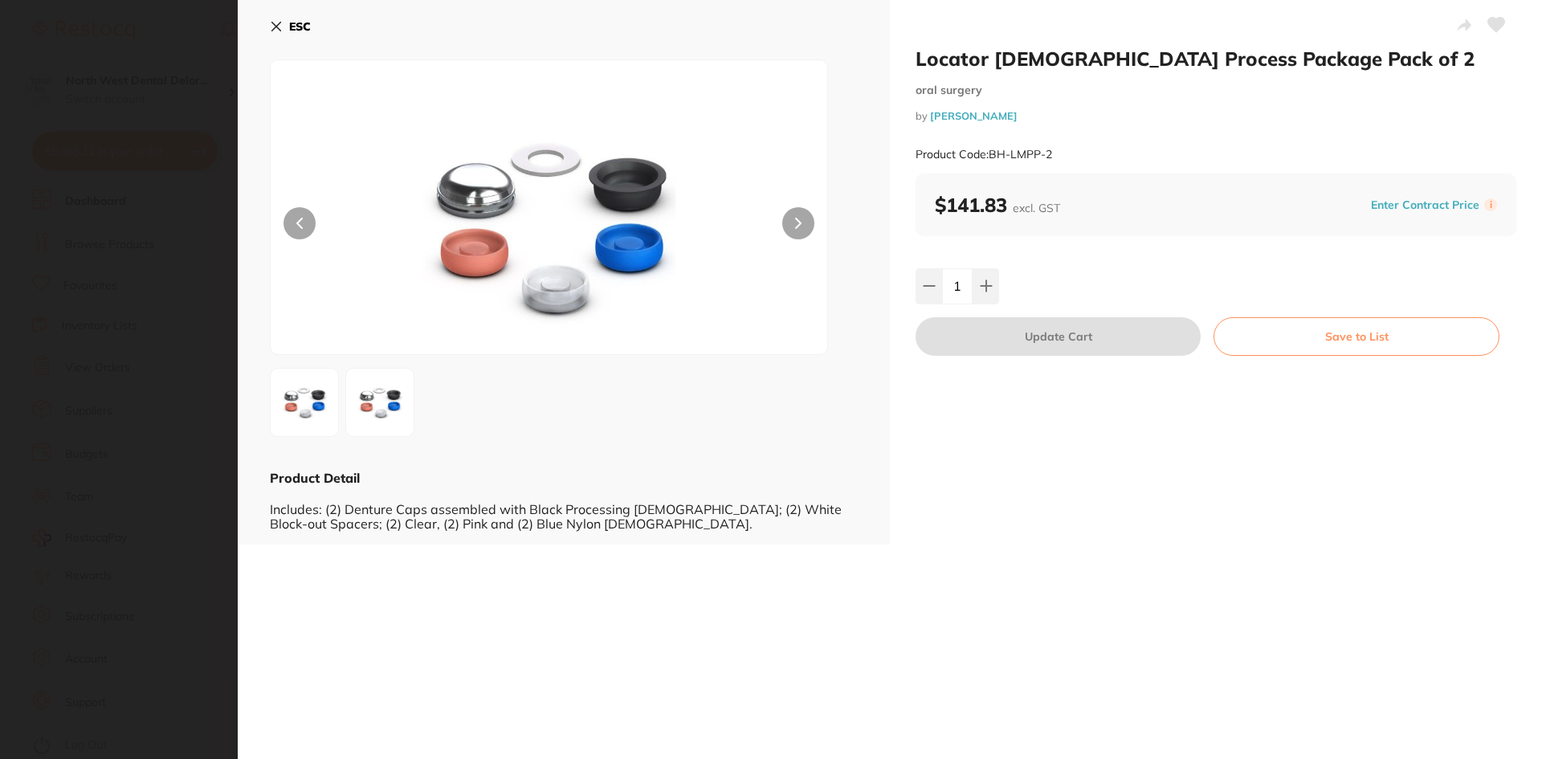
scroll to position [0, 0]
click at [275, 27] on icon at bounding box center [276, 26] width 9 height 9
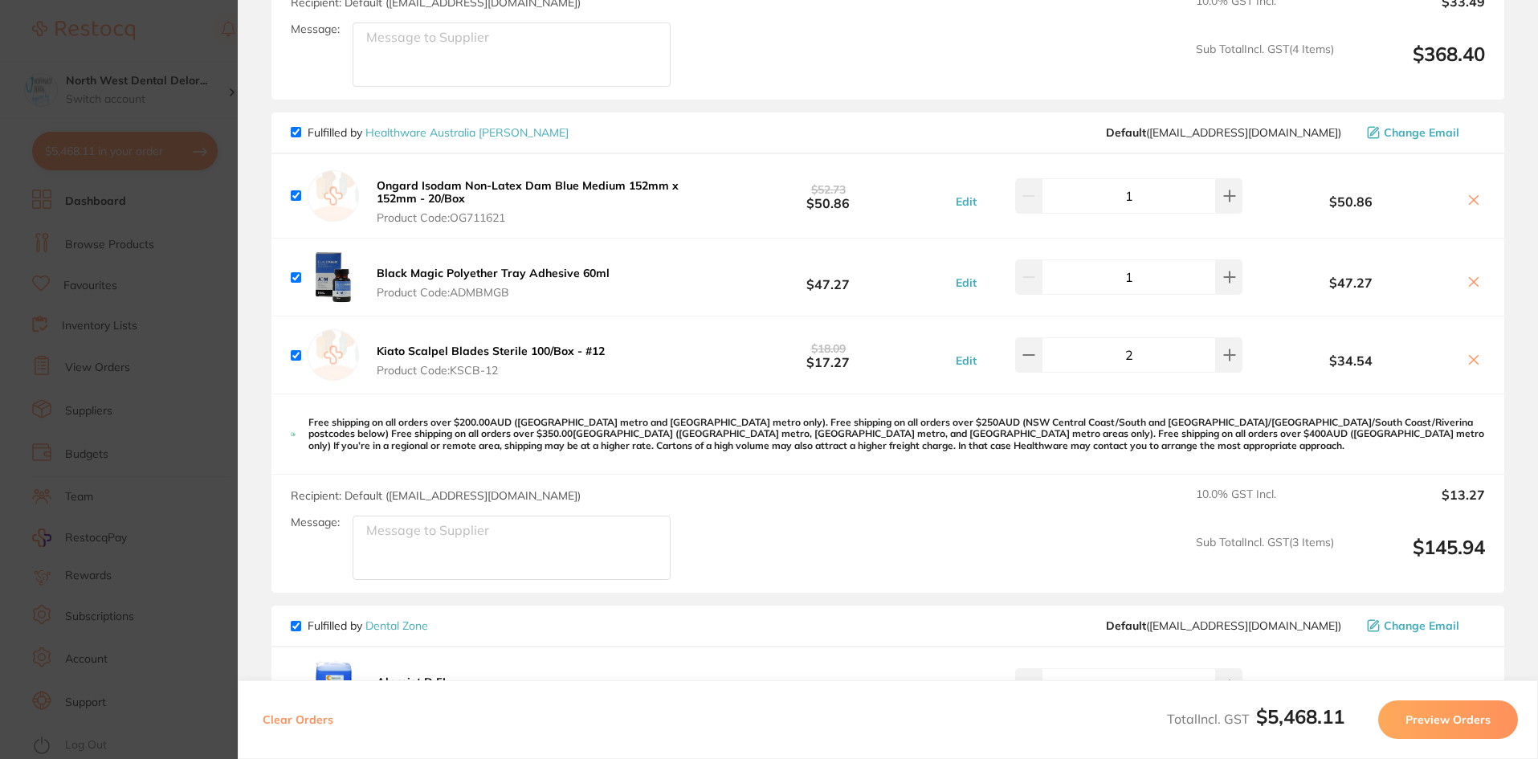
scroll to position [2487, 0]
click at [157, 43] on section "Update RRP Set your pre negotiated price for this item. Item Agreed RRP (excl. …" at bounding box center [769, 379] width 1538 height 759
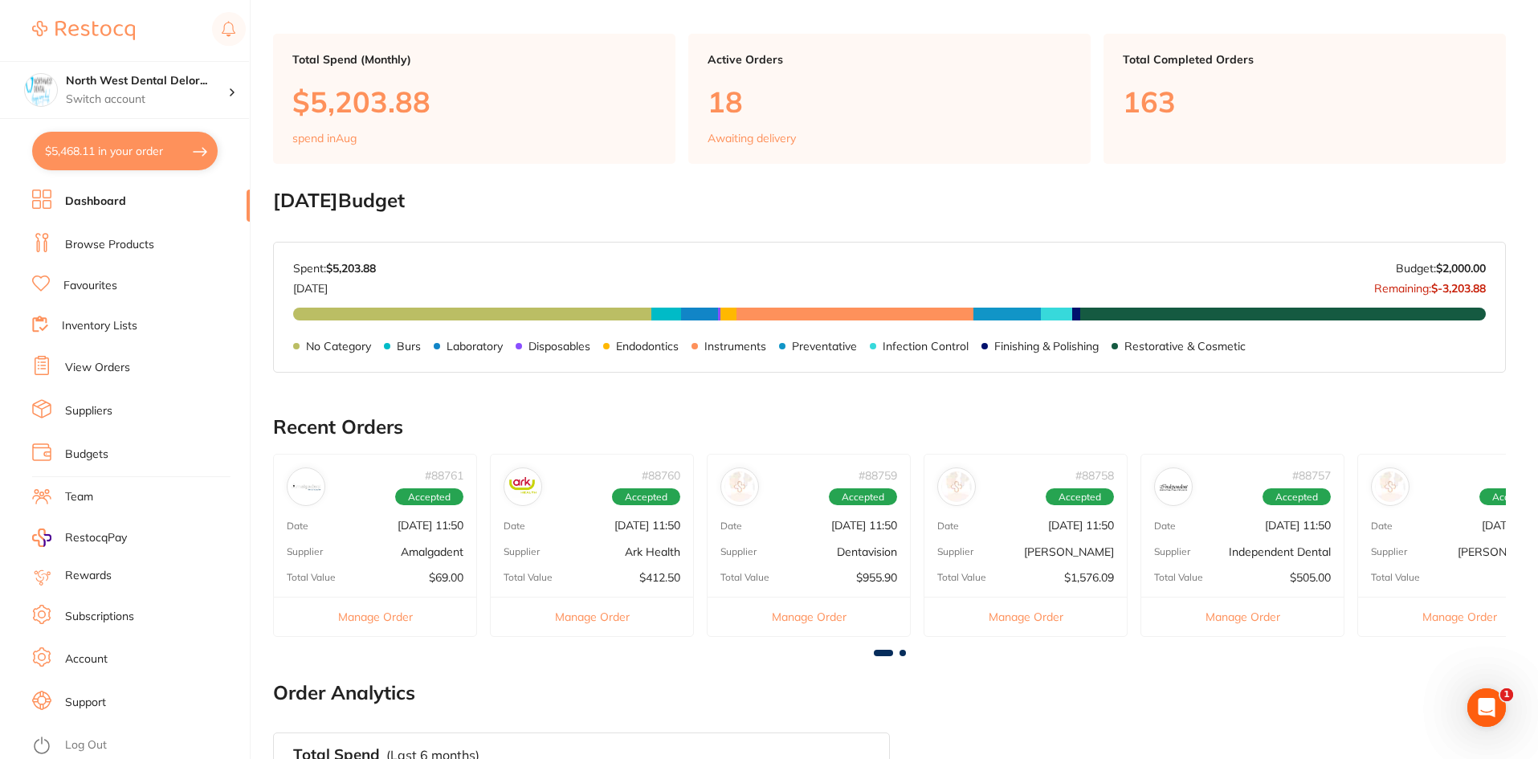
scroll to position [0, 0]
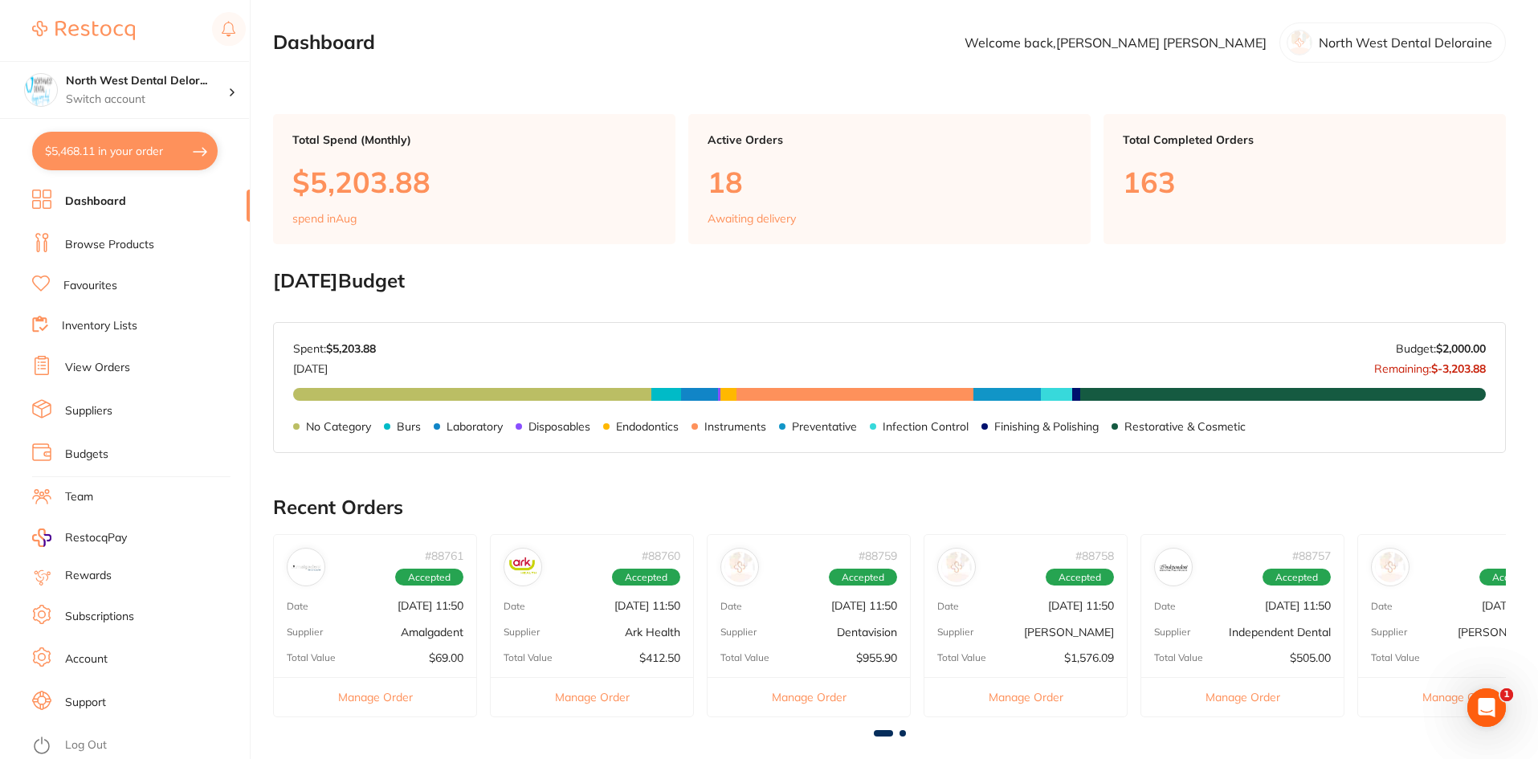
click at [116, 237] on link "Browse Products" at bounding box center [109, 245] width 89 height 16
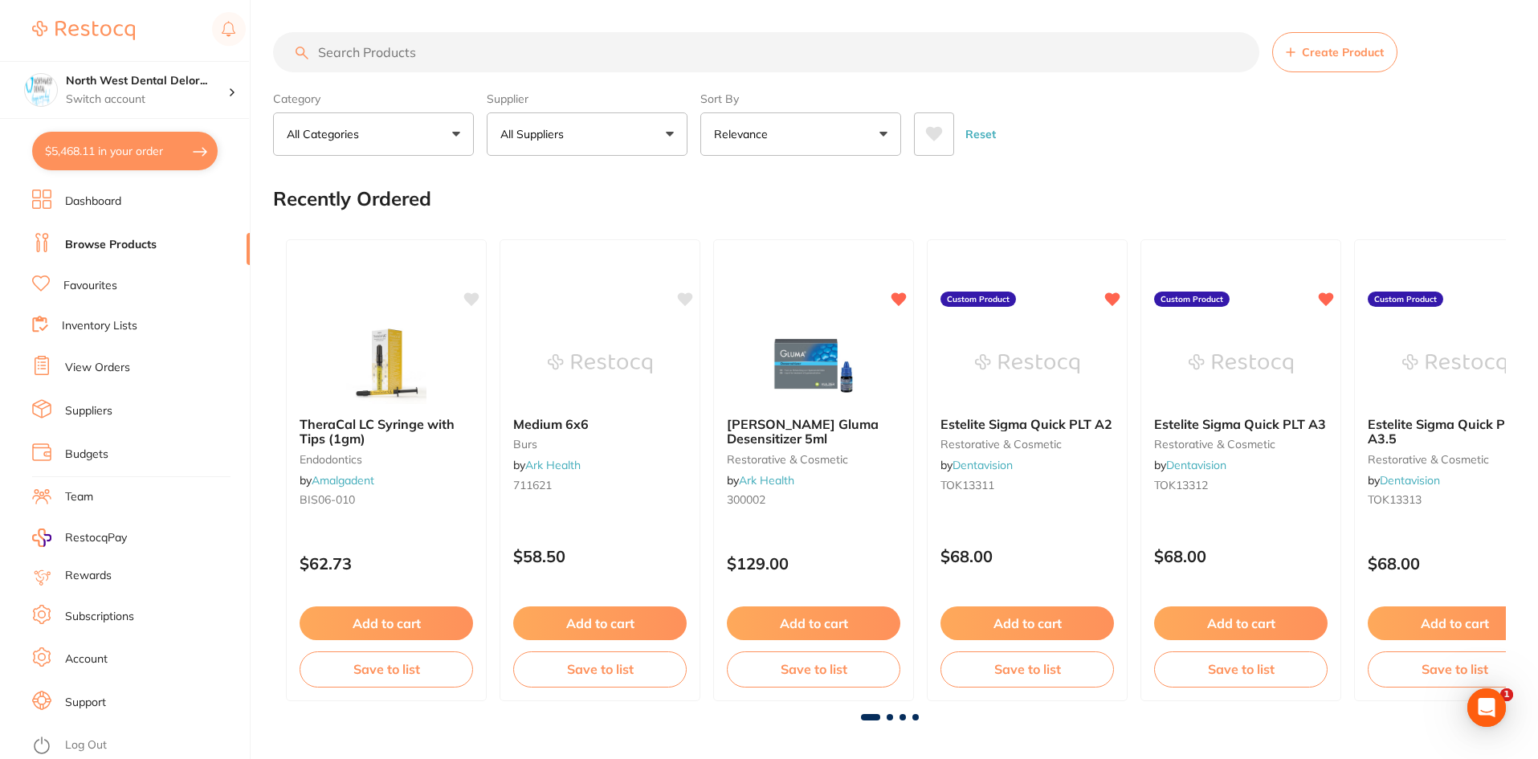
click at [346, 52] on input "search" at bounding box center [766, 52] width 986 height 40
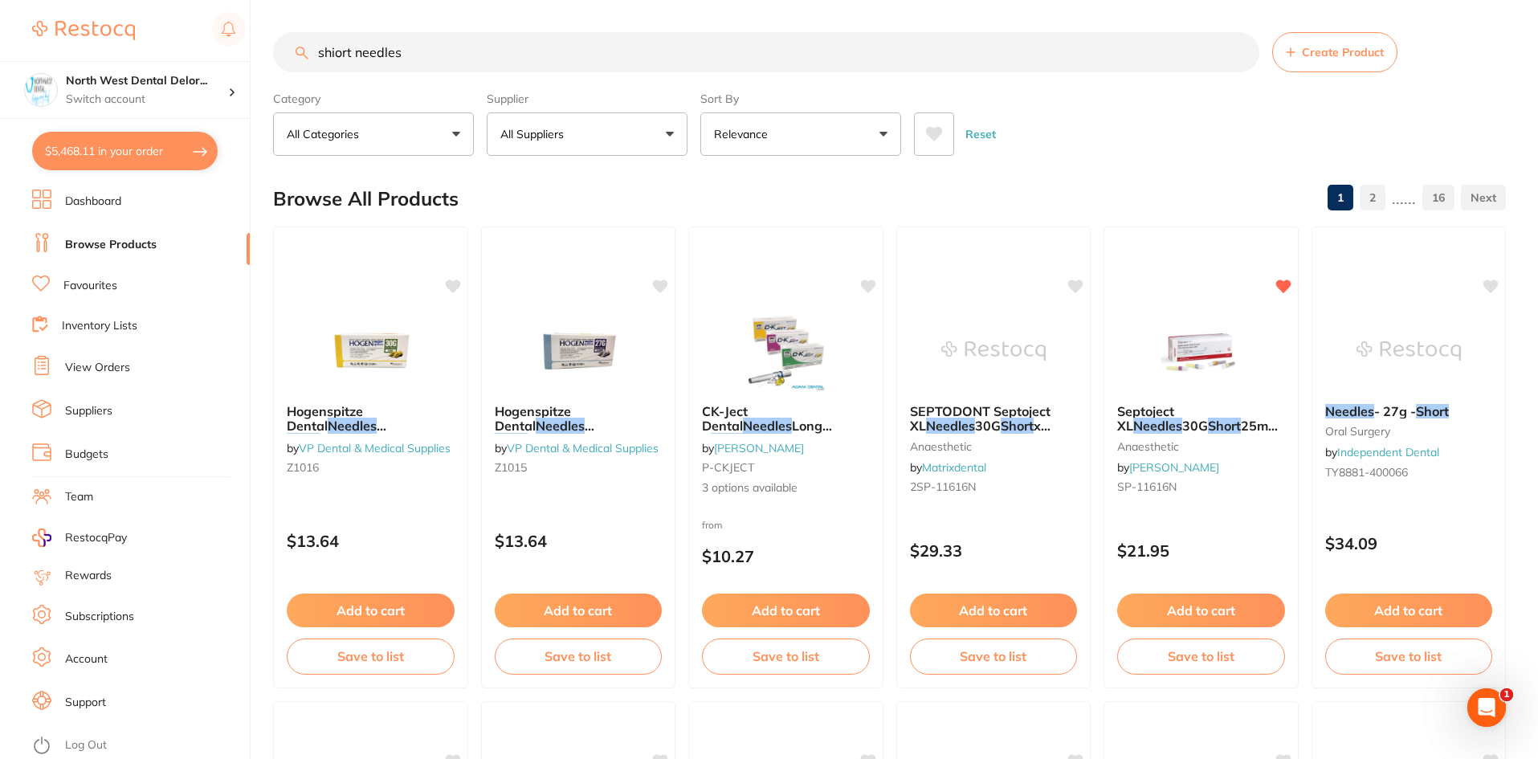
click at [338, 57] on input "shiort needles" at bounding box center [766, 52] width 986 height 40
type input "short needles"
click at [537, 141] on p "All Suppliers" at bounding box center [535, 134] width 70 height 16
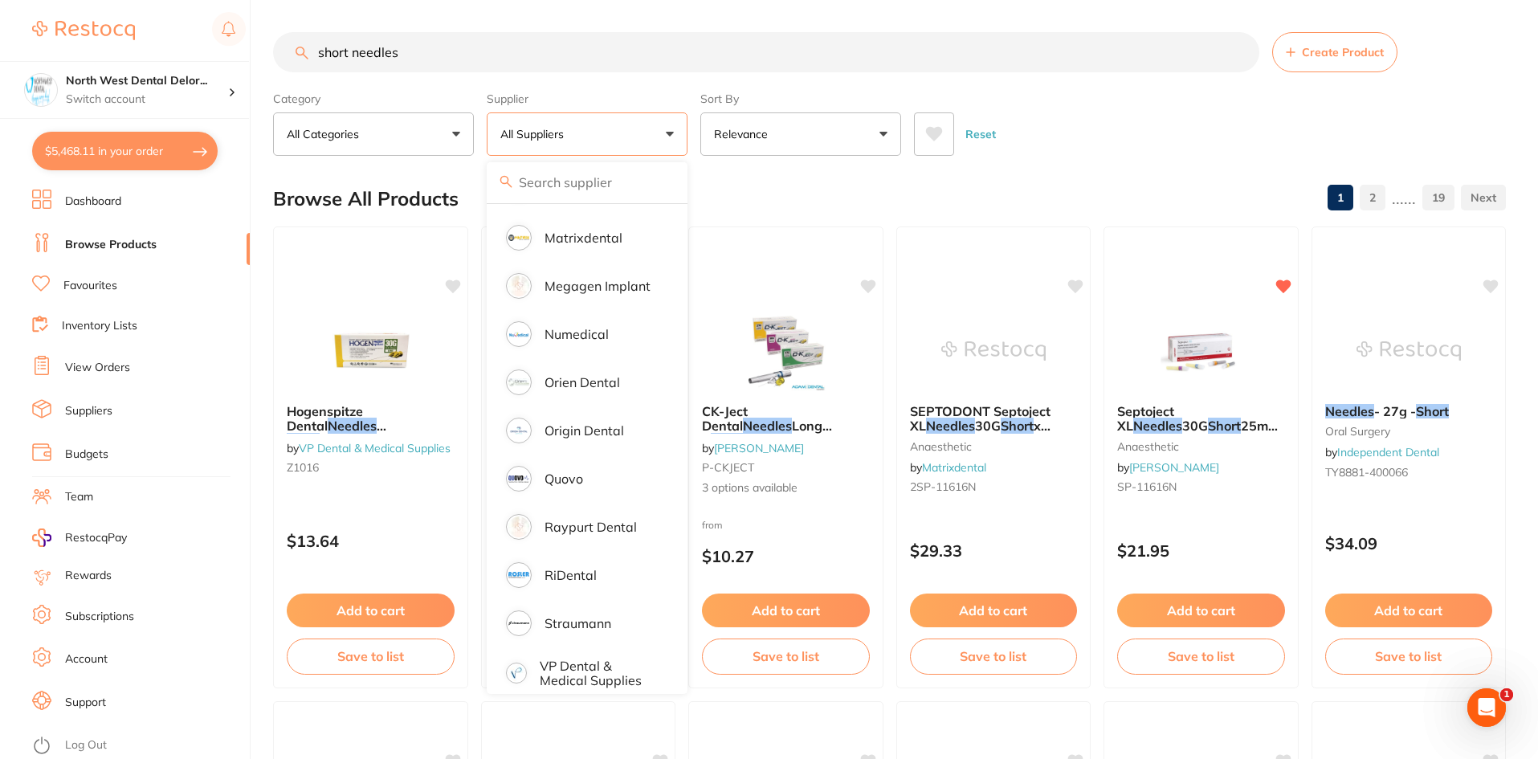
scroll to position [995, 0]
click at [566, 421] on p "Origin Dental" at bounding box center [585, 428] width 80 height 14
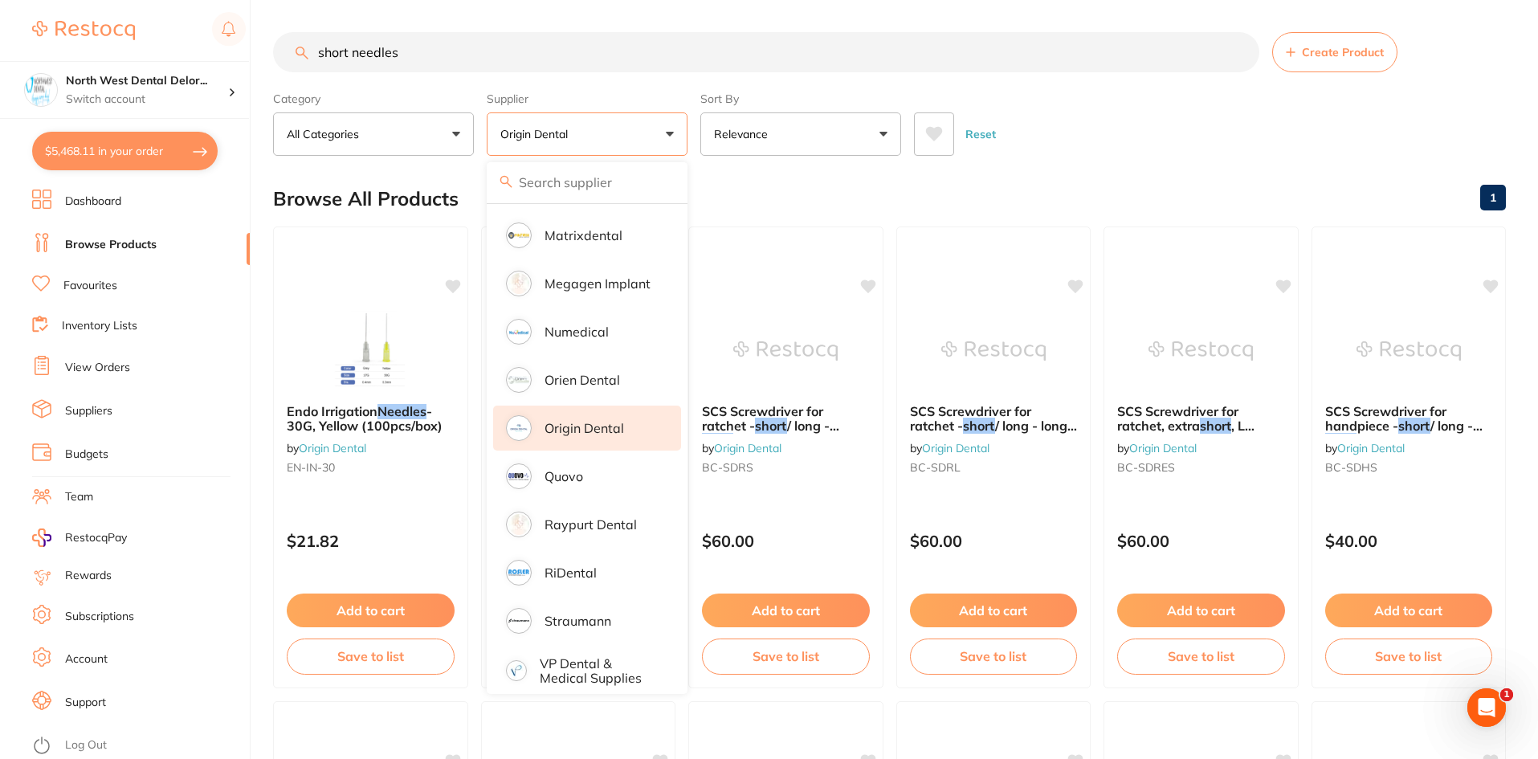
scroll to position [0, 0]
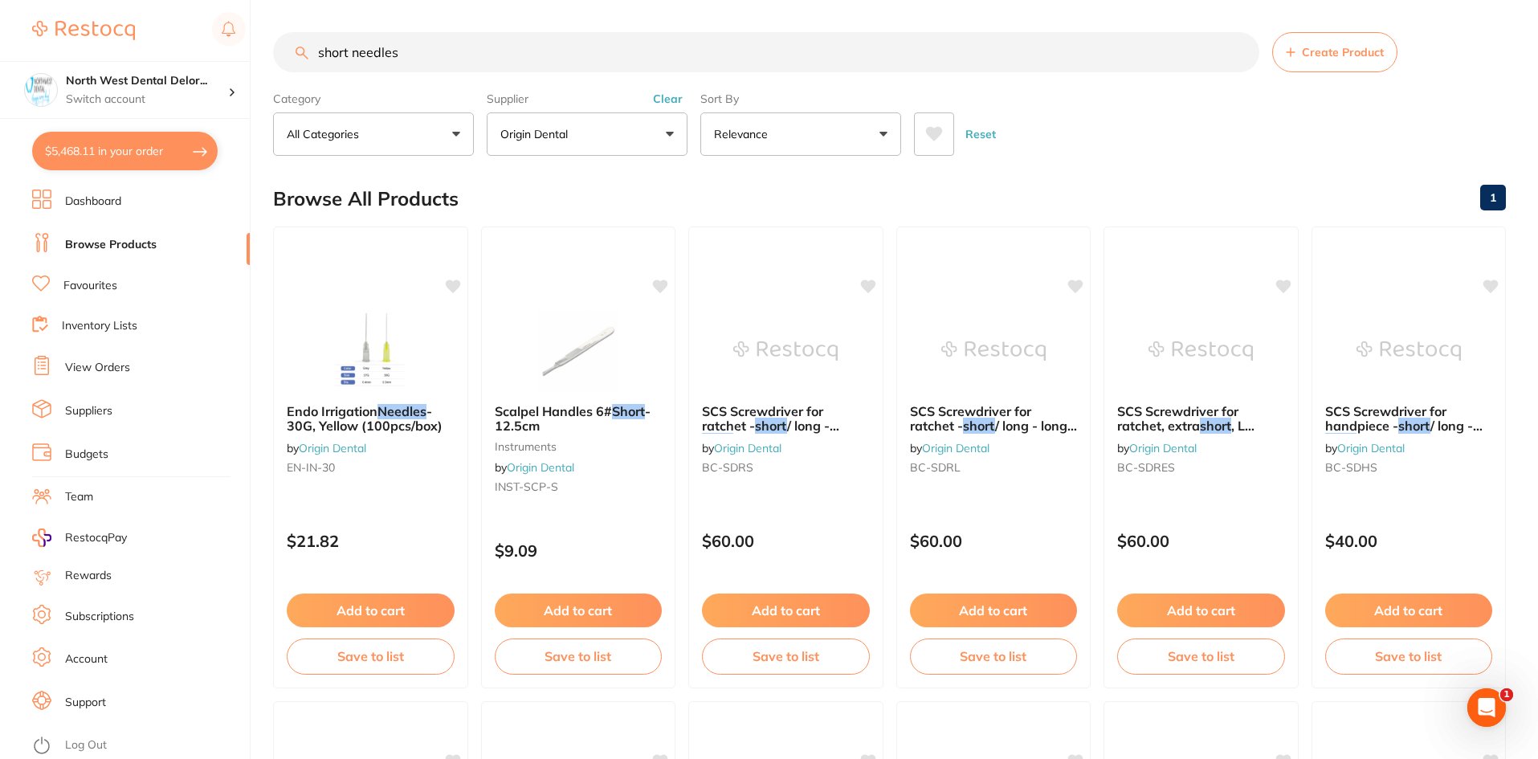
drag, startPoint x: 413, startPoint y: 56, endPoint x: 300, endPoint y: 50, distance: 113.4
click at [300, 50] on div "short needles Create Product" at bounding box center [889, 52] width 1233 height 40
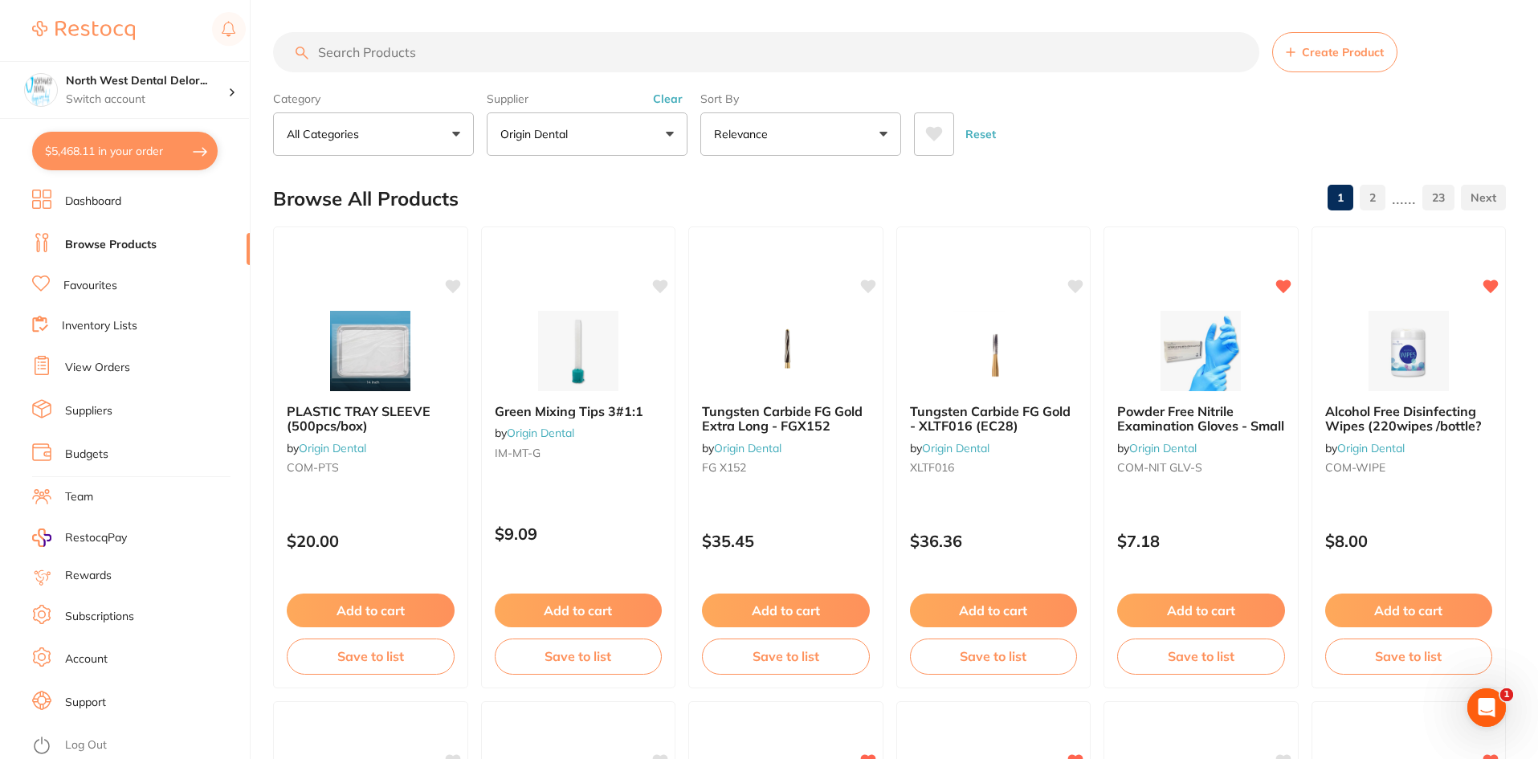
click at [86, 140] on button "$5,468.11 in your order" at bounding box center [125, 151] width 186 height 39
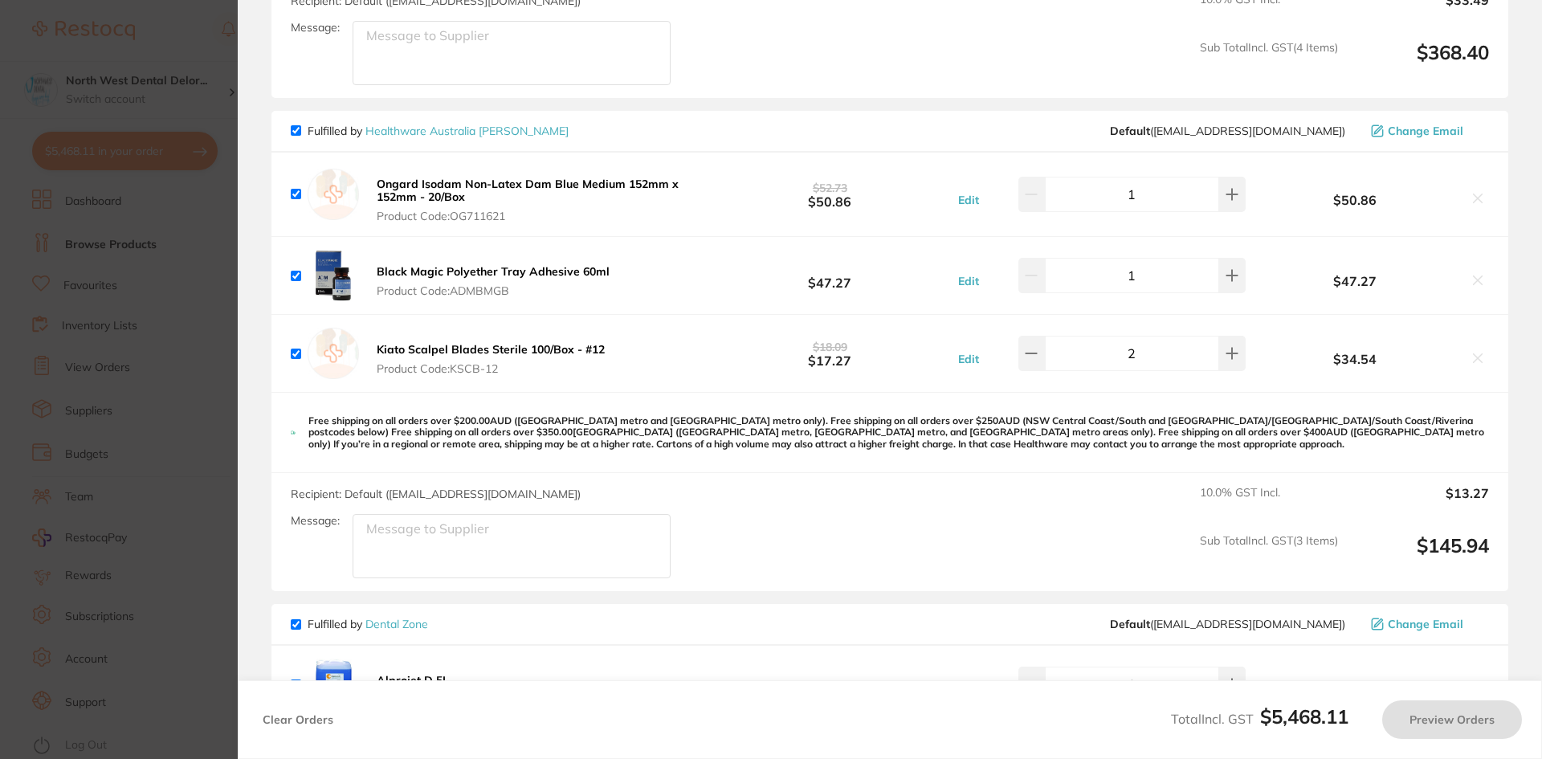
click at [174, 116] on section "Update RRP Set your pre negotiated price for this item. Item Agreed RRP (excl. …" at bounding box center [771, 379] width 1542 height 759
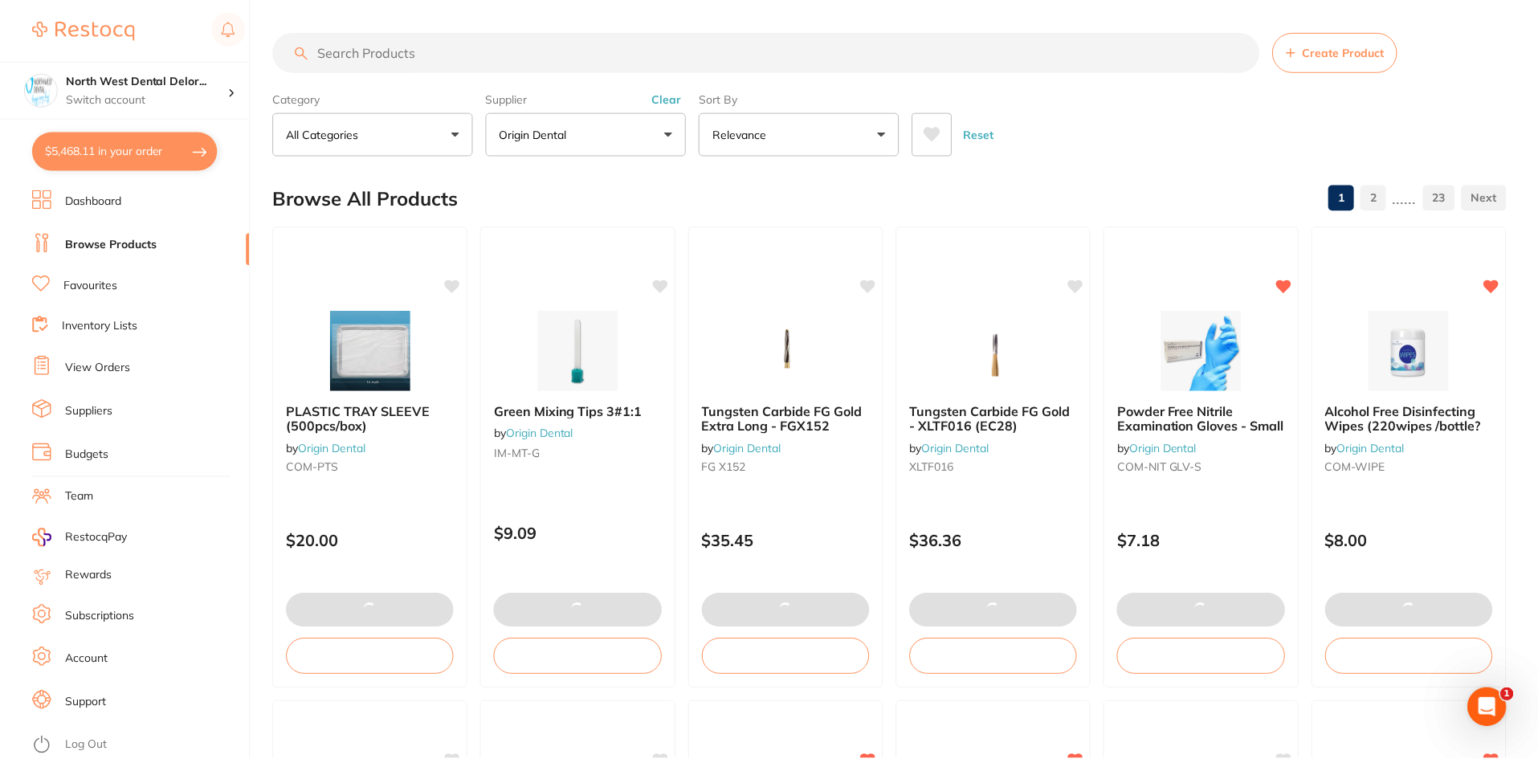
scroll to position [2, 0]
checkbox input "false"
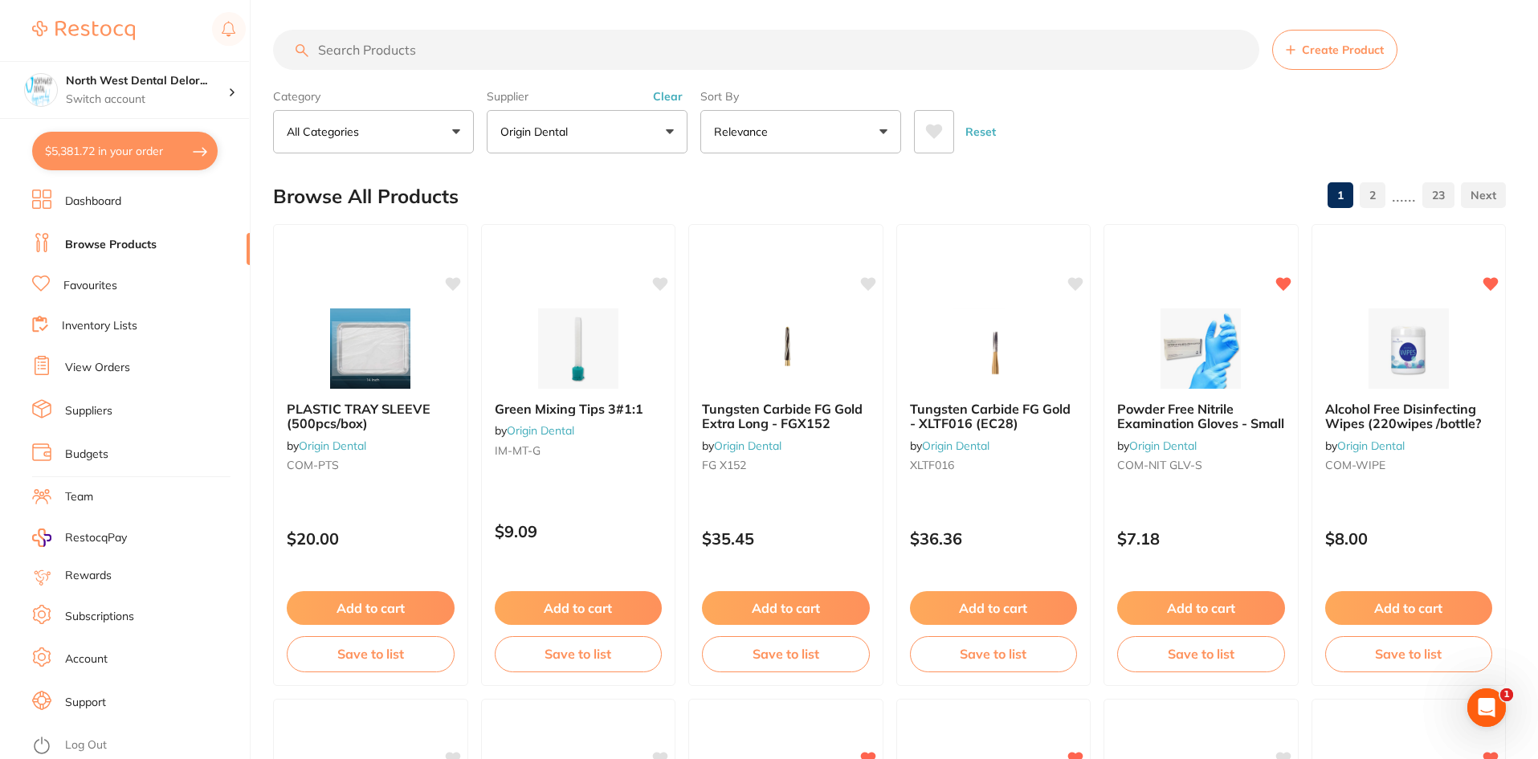
click at [388, 44] on input "search" at bounding box center [766, 50] width 986 height 40
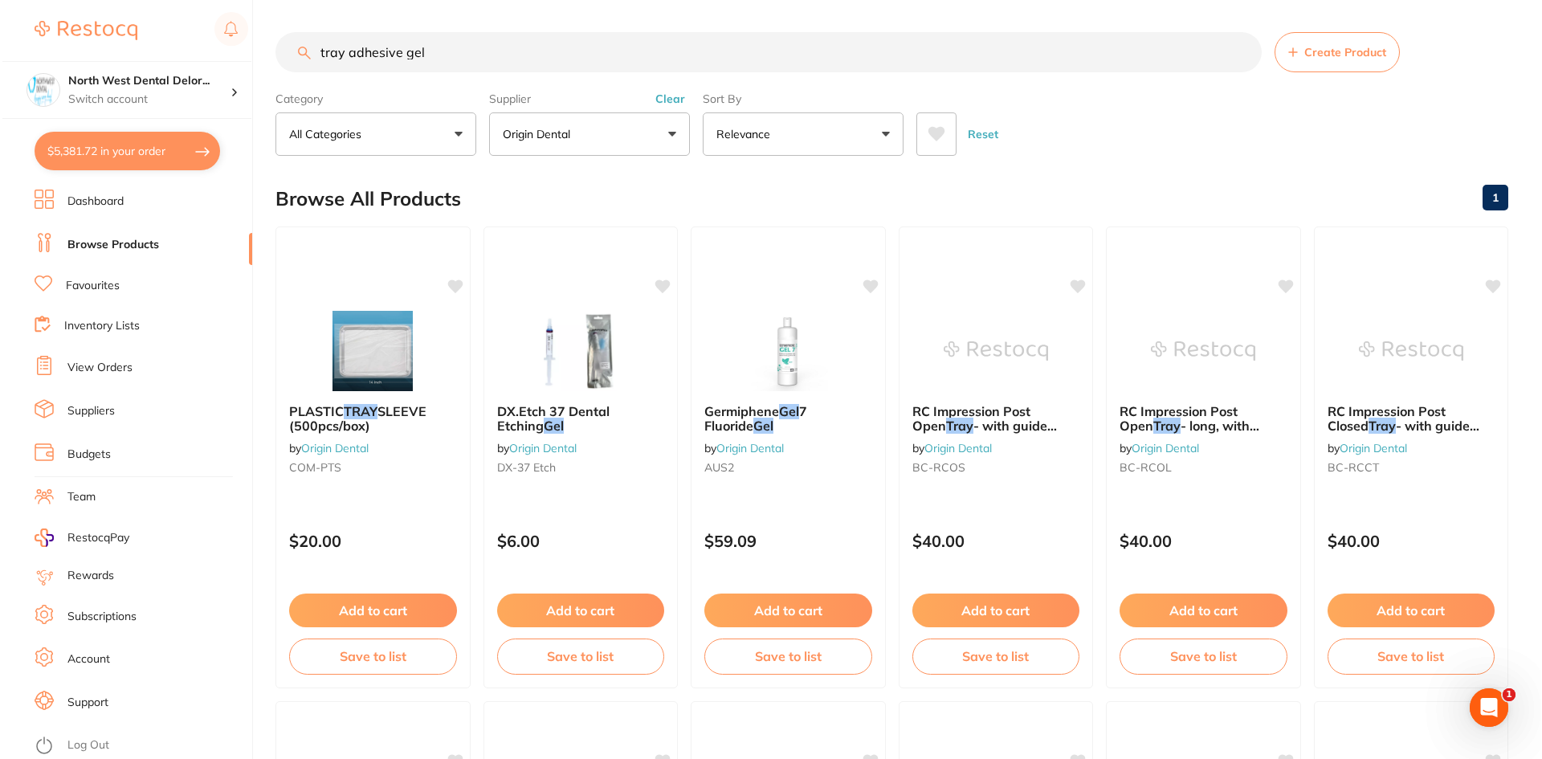
scroll to position [0, 0]
type input "tray adhesive gel"
click at [104, 148] on button "$5,381.72 in your order" at bounding box center [125, 151] width 186 height 39
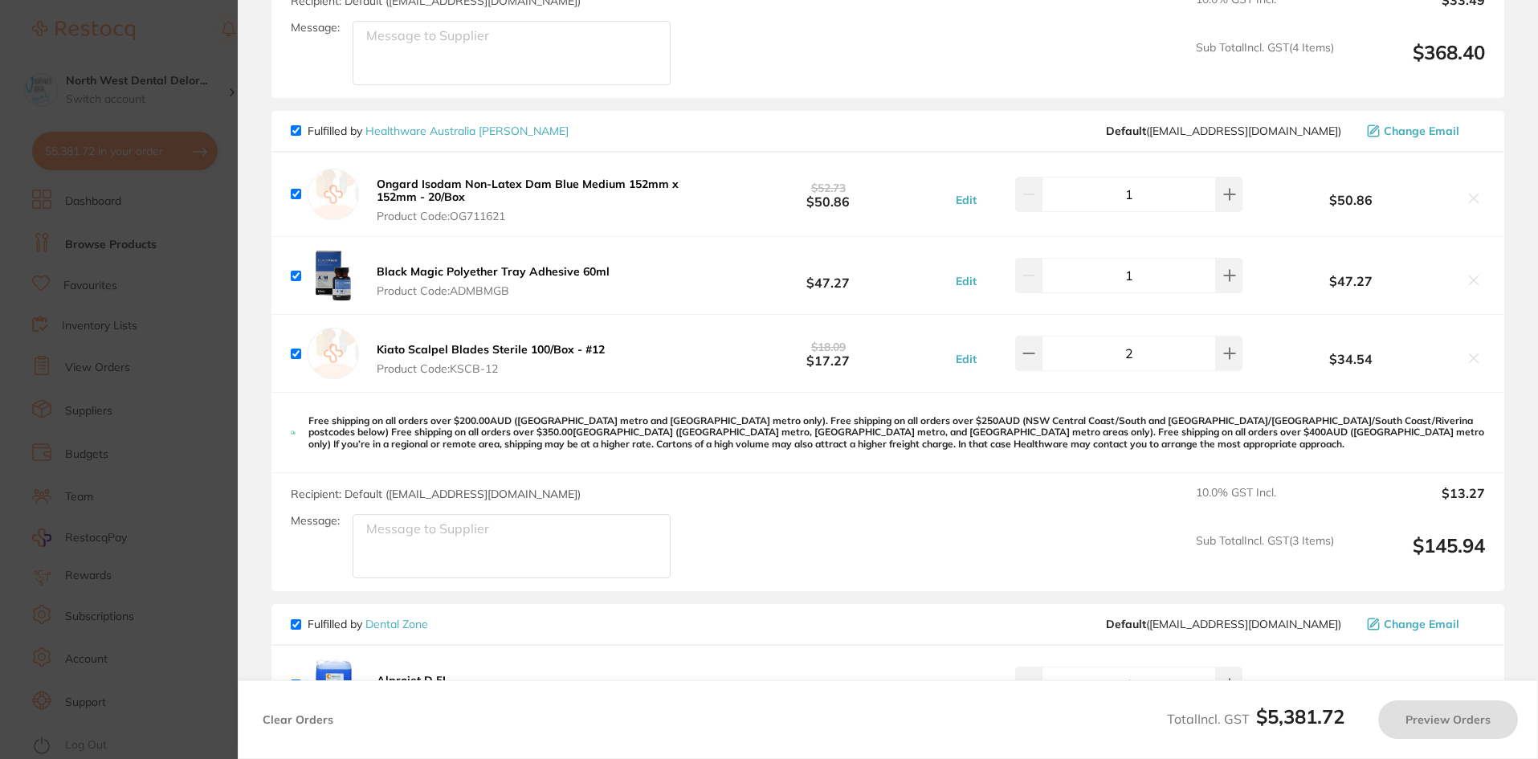
checkbox input "true"
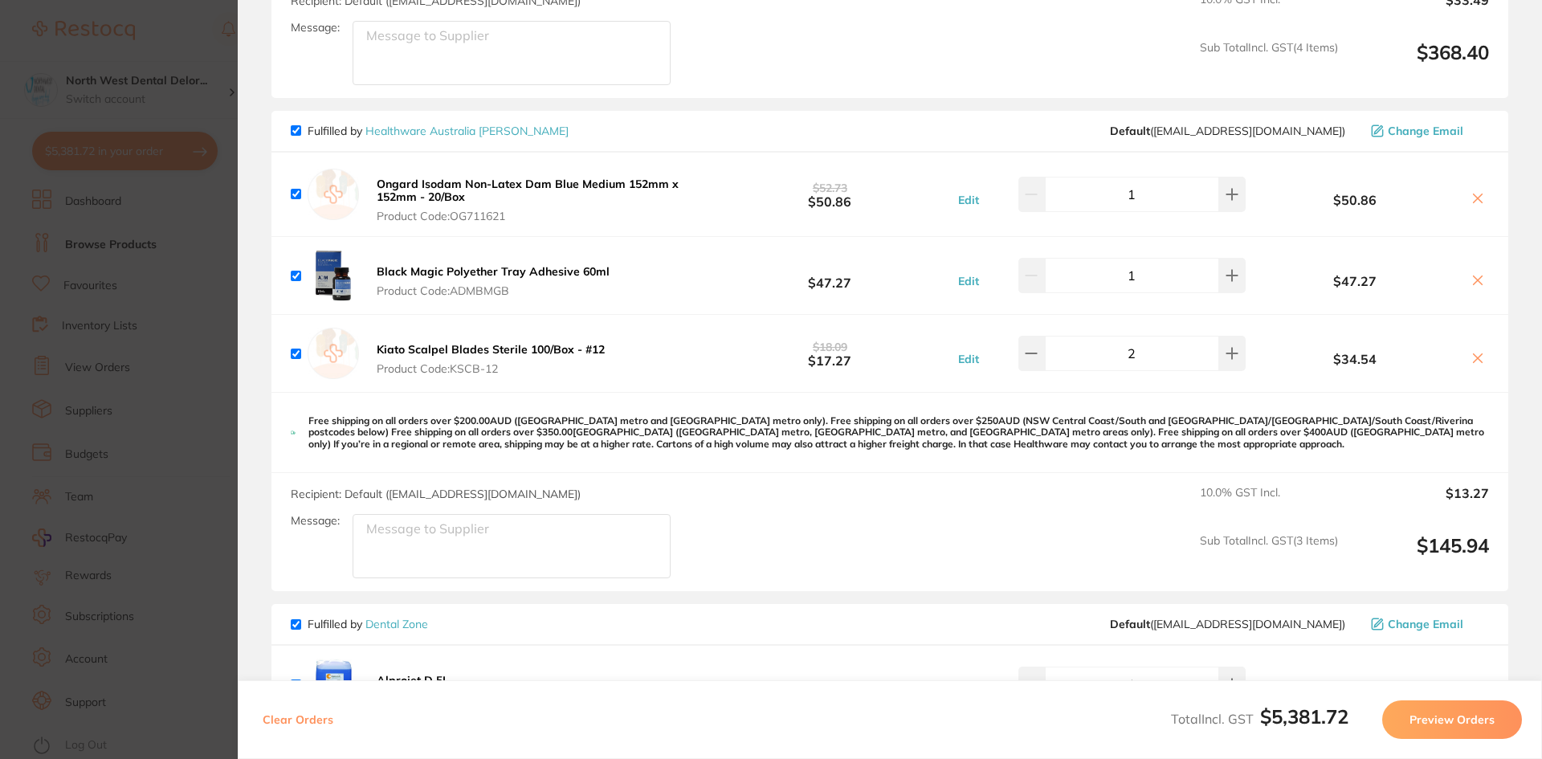
drag, startPoint x: 574, startPoint y: 269, endPoint x: 470, endPoint y: 257, distance: 105.1
click at [471, 264] on b "Black Magic Polyether Tray Adhesive 60ml" at bounding box center [493, 271] width 233 height 14
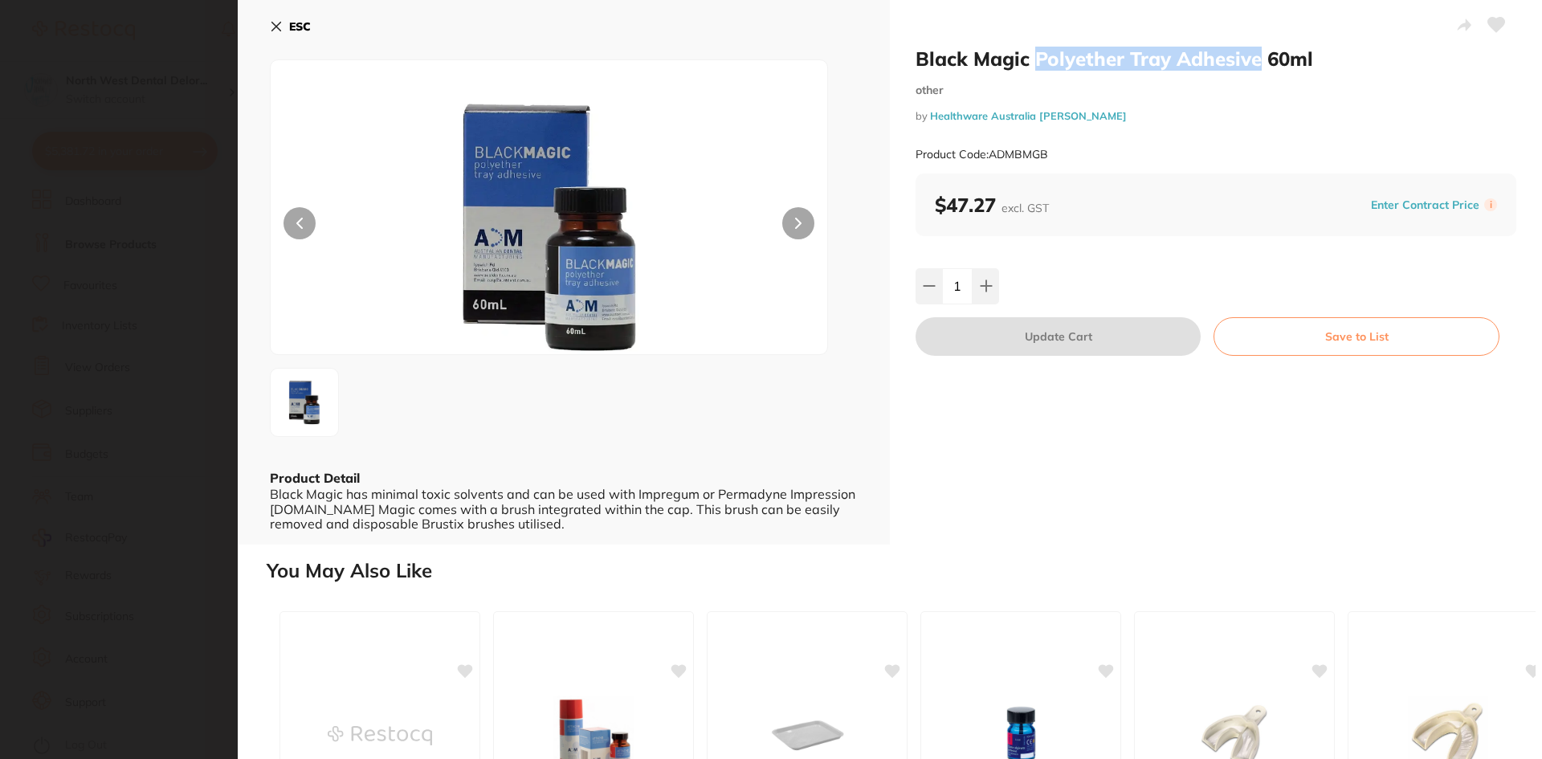
drag, startPoint x: 1256, startPoint y: 59, endPoint x: 1035, endPoint y: 58, distance: 220.9
click at [1035, 58] on h2 "Black Magic Polyether Tray Adhesive 60ml" at bounding box center [1216, 59] width 601 height 24
copy h2 "Polyether Tray Adhesive"
click at [73, 56] on section "Black Magic Polyether Tray Adhesive 60ml other by Healthware Australia [PERSON_…" at bounding box center [771, 379] width 1542 height 759
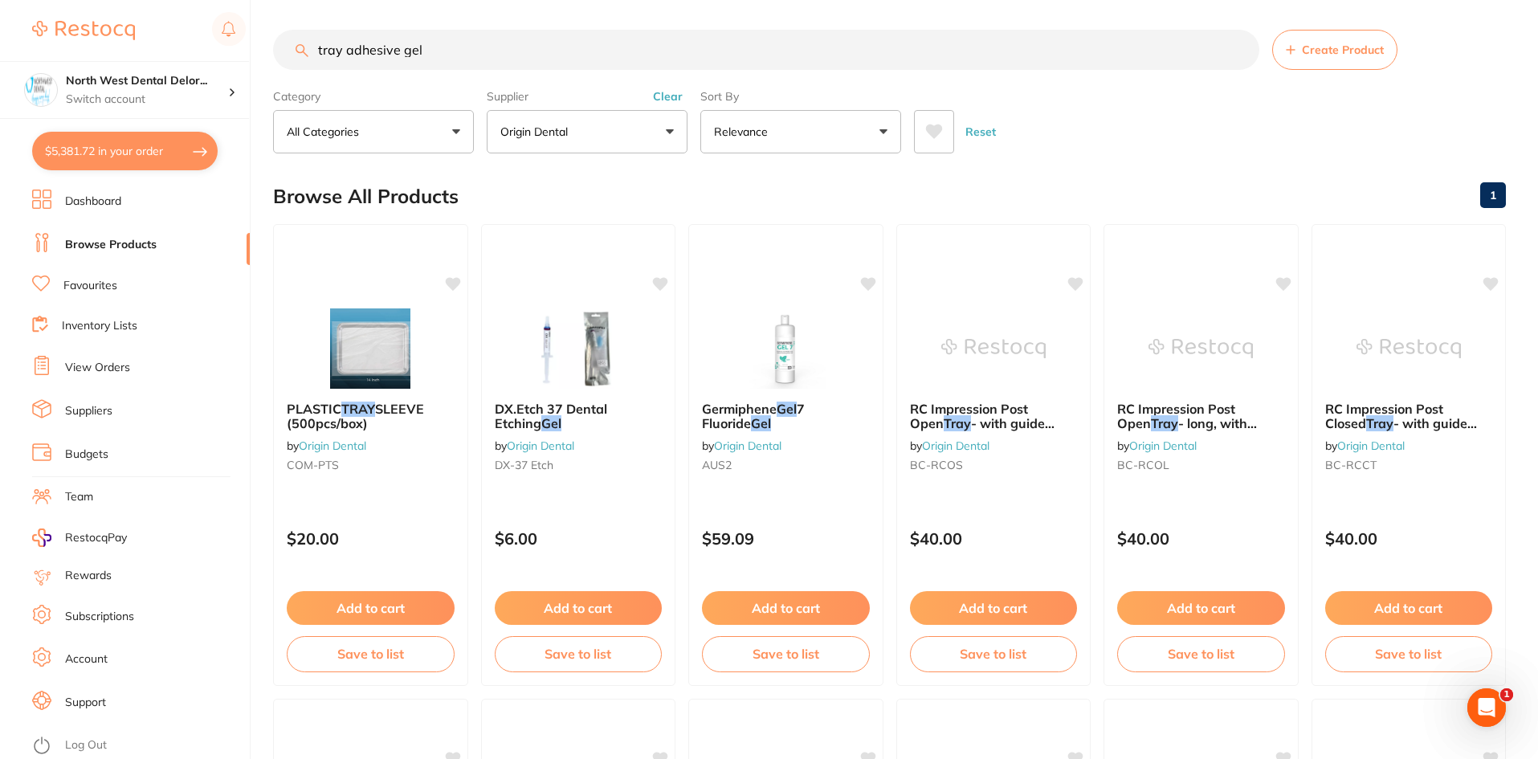
drag, startPoint x: 424, startPoint y: 56, endPoint x: 267, endPoint y: 36, distance: 157.9
click at [267, 36] on div "$5,381.72 North West Dental Delor... Switch account Longford Smileco North West…" at bounding box center [769, 377] width 1538 height 759
paste input "Polyether Tray Adhesive"
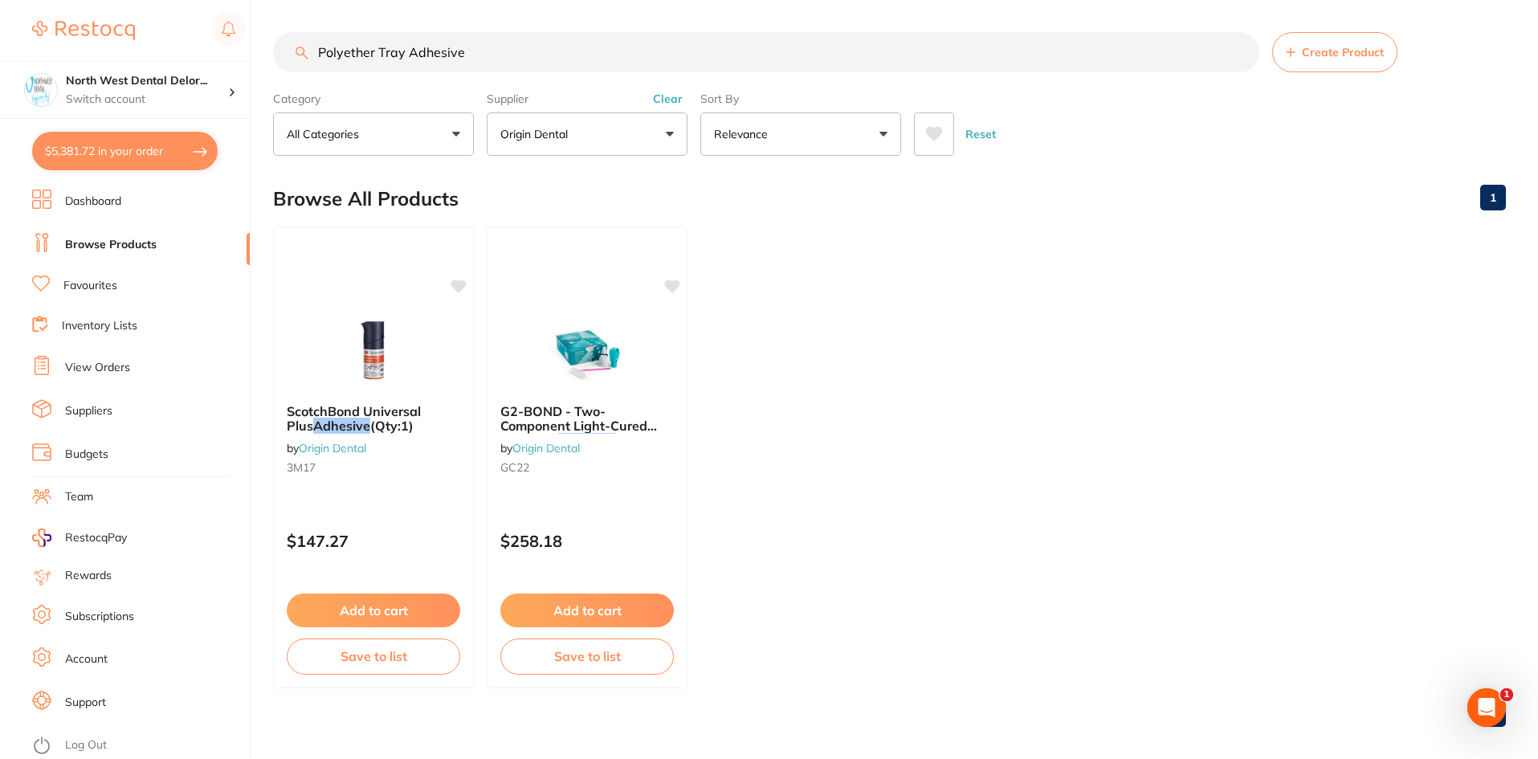
drag, startPoint x: 464, startPoint y: 47, endPoint x: 210, endPoint y: 41, distance: 254.7
click at [210, 41] on div "$5,381.72 North West Dental Delor... Switch account Longford Smileco North West…" at bounding box center [769, 379] width 1538 height 759
type input "Polyether Tray Adhesive"
click at [541, 120] on button "Origin Dental" at bounding box center [587, 133] width 201 height 43
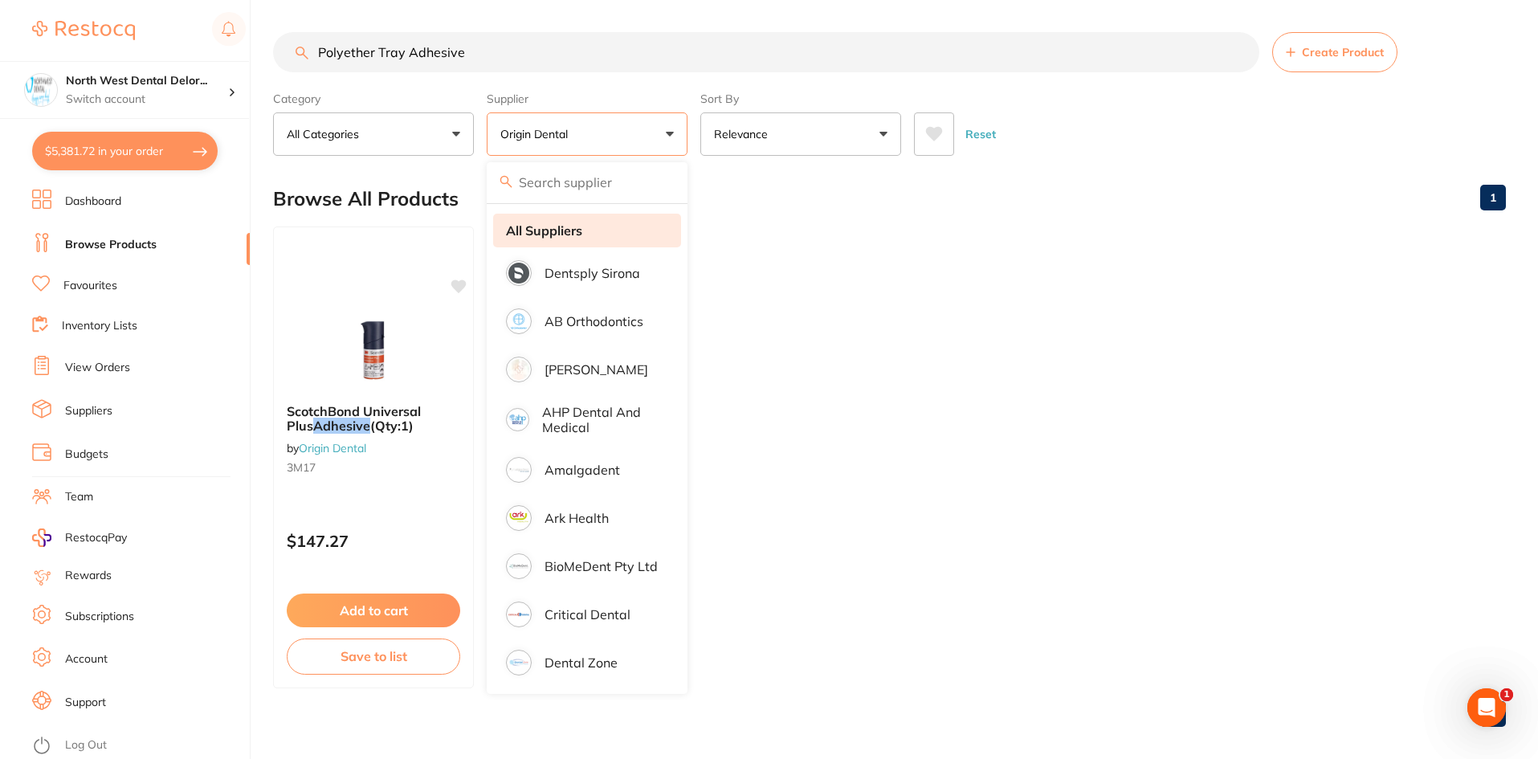
click at [570, 239] on li "All Suppliers" at bounding box center [587, 231] width 188 height 34
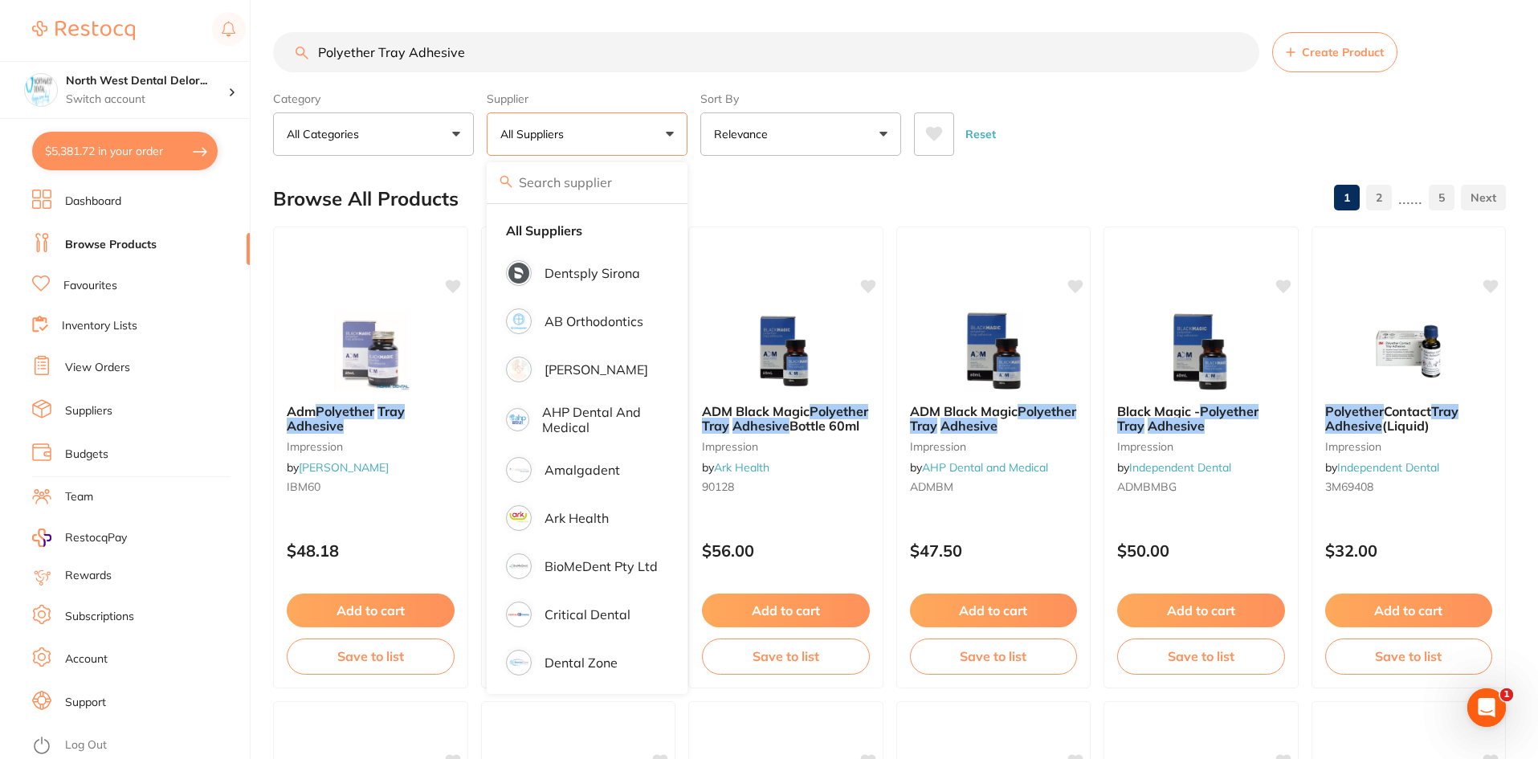
click at [1092, 127] on div "Reset" at bounding box center [1203, 128] width 579 height 56
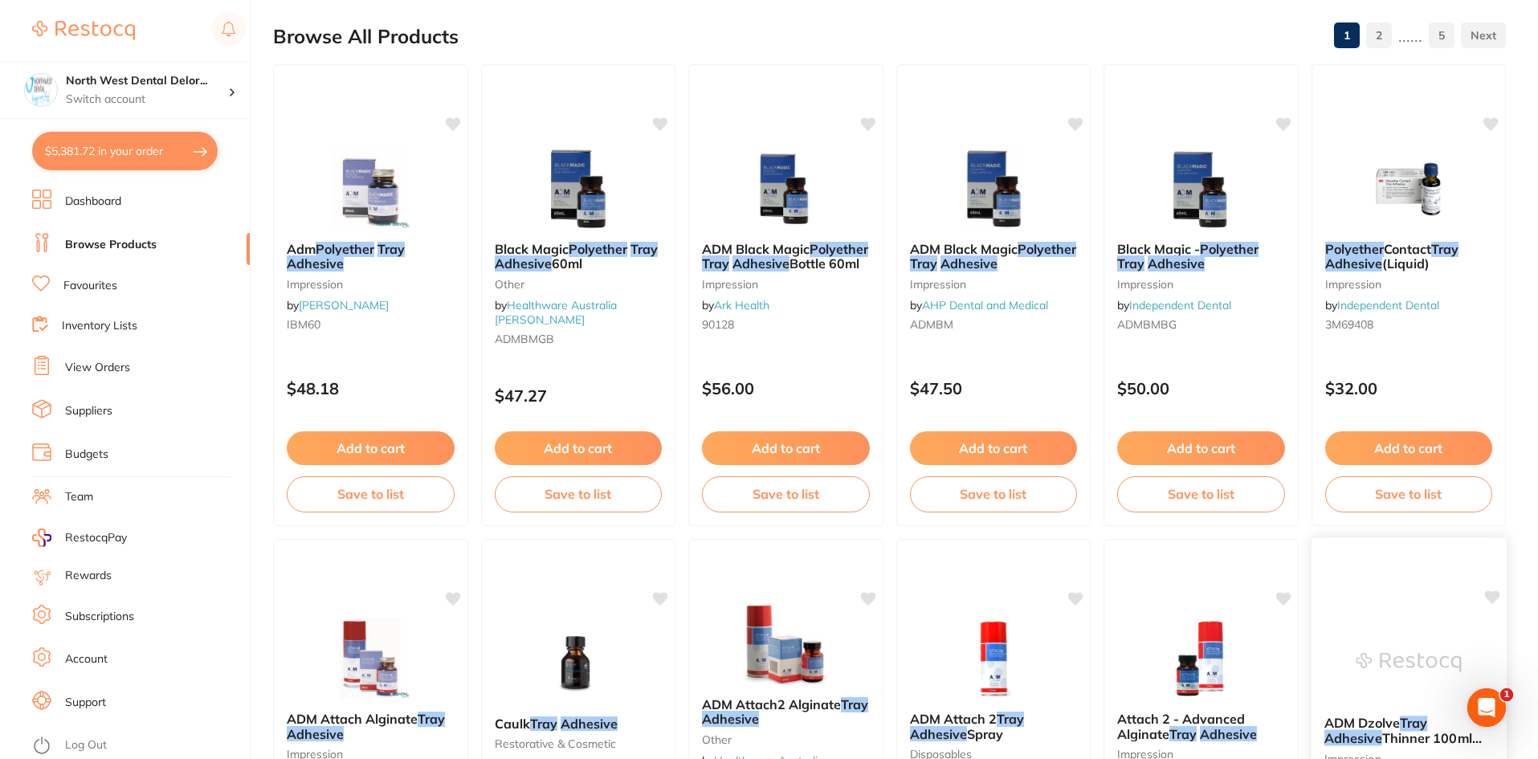
scroll to position [161, 0]
